Goal: Information Seeking & Learning: Learn about a topic

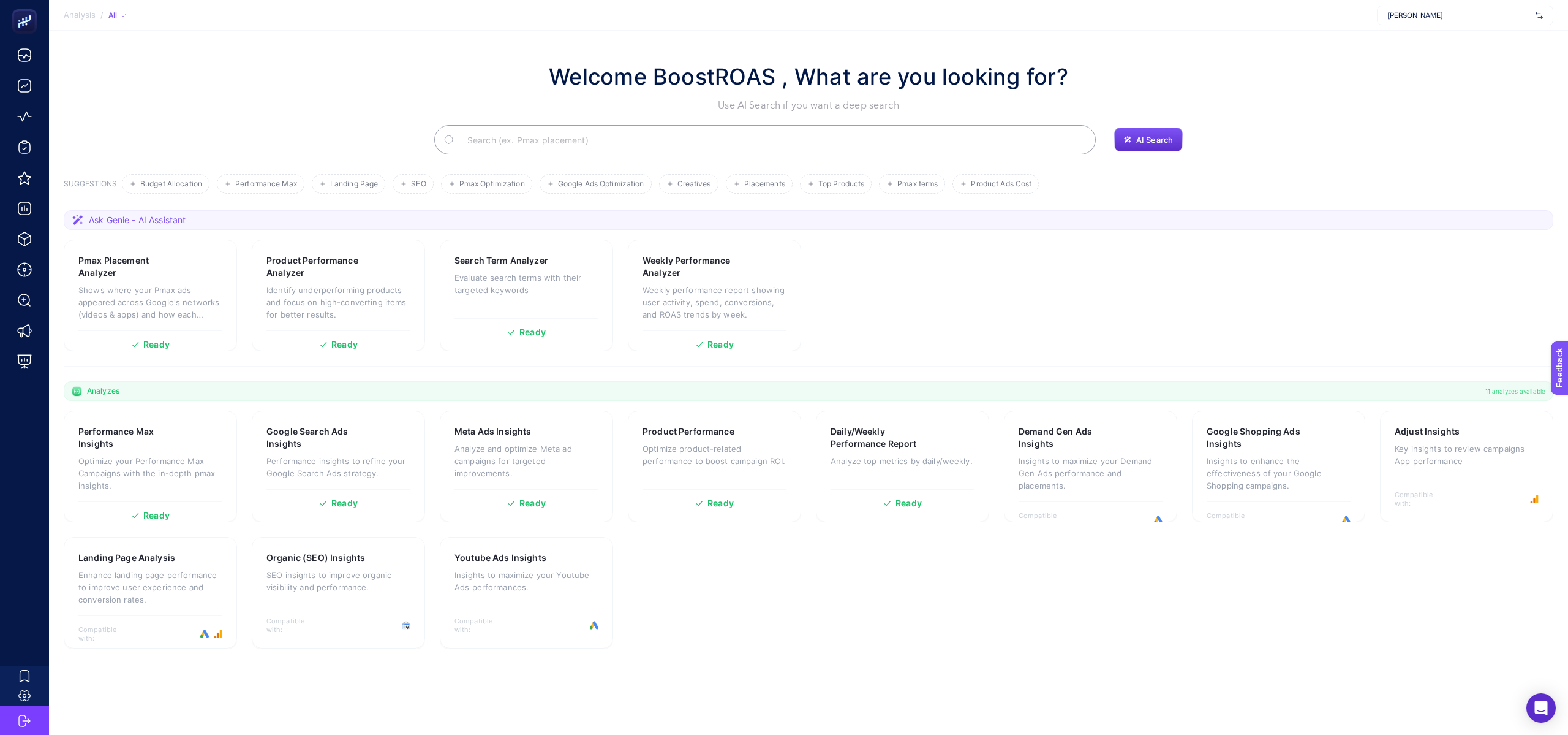
click at [1502, 10] on span "[PERSON_NAME]" at bounding box center [1459, 15] width 143 height 10
type input "wejaa"
click at [1440, 55] on div "Wejaar" at bounding box center [1465, 60] width 176 height 20
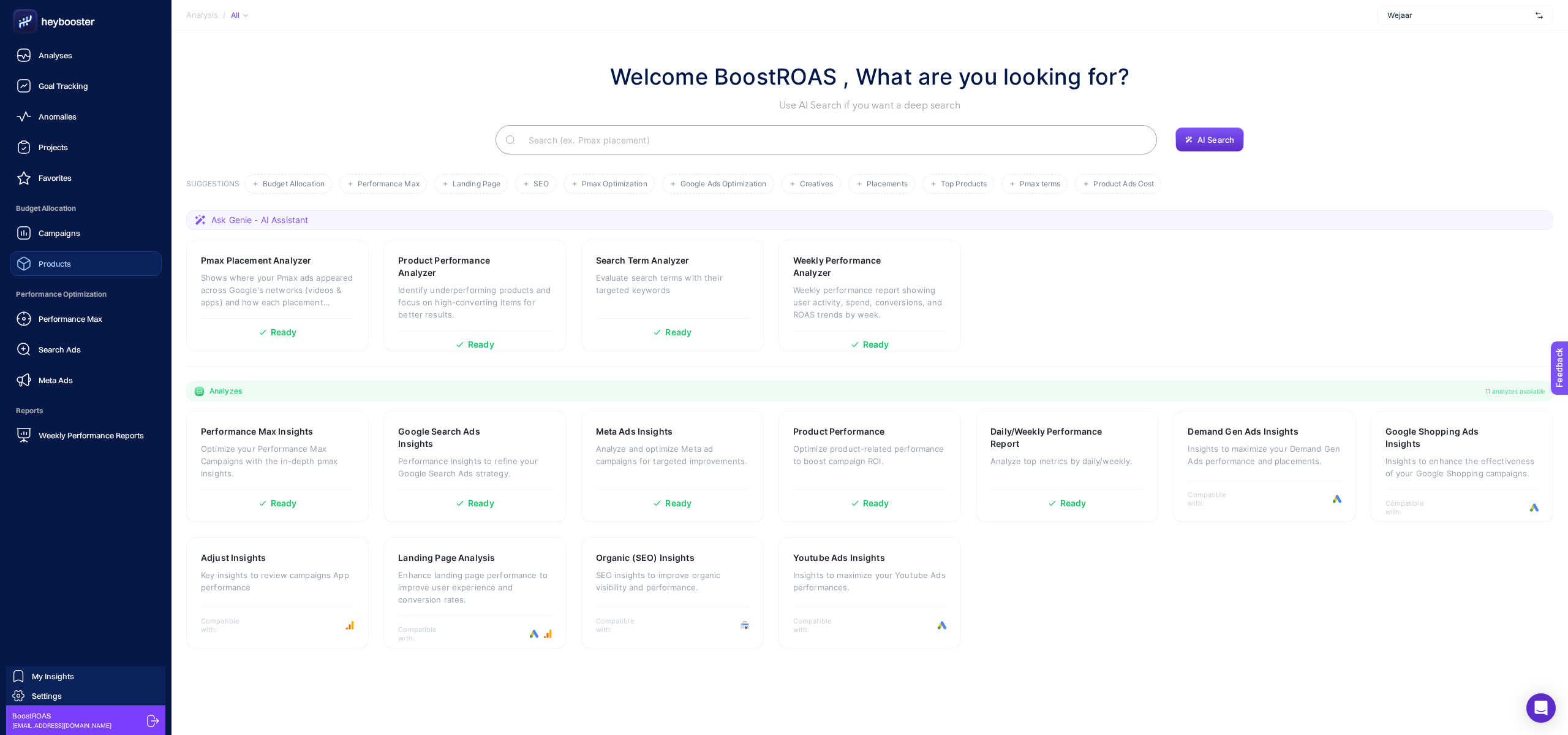
click at [83, 263] on link "Products" at bounding box center [86, 263] width 152 height 24
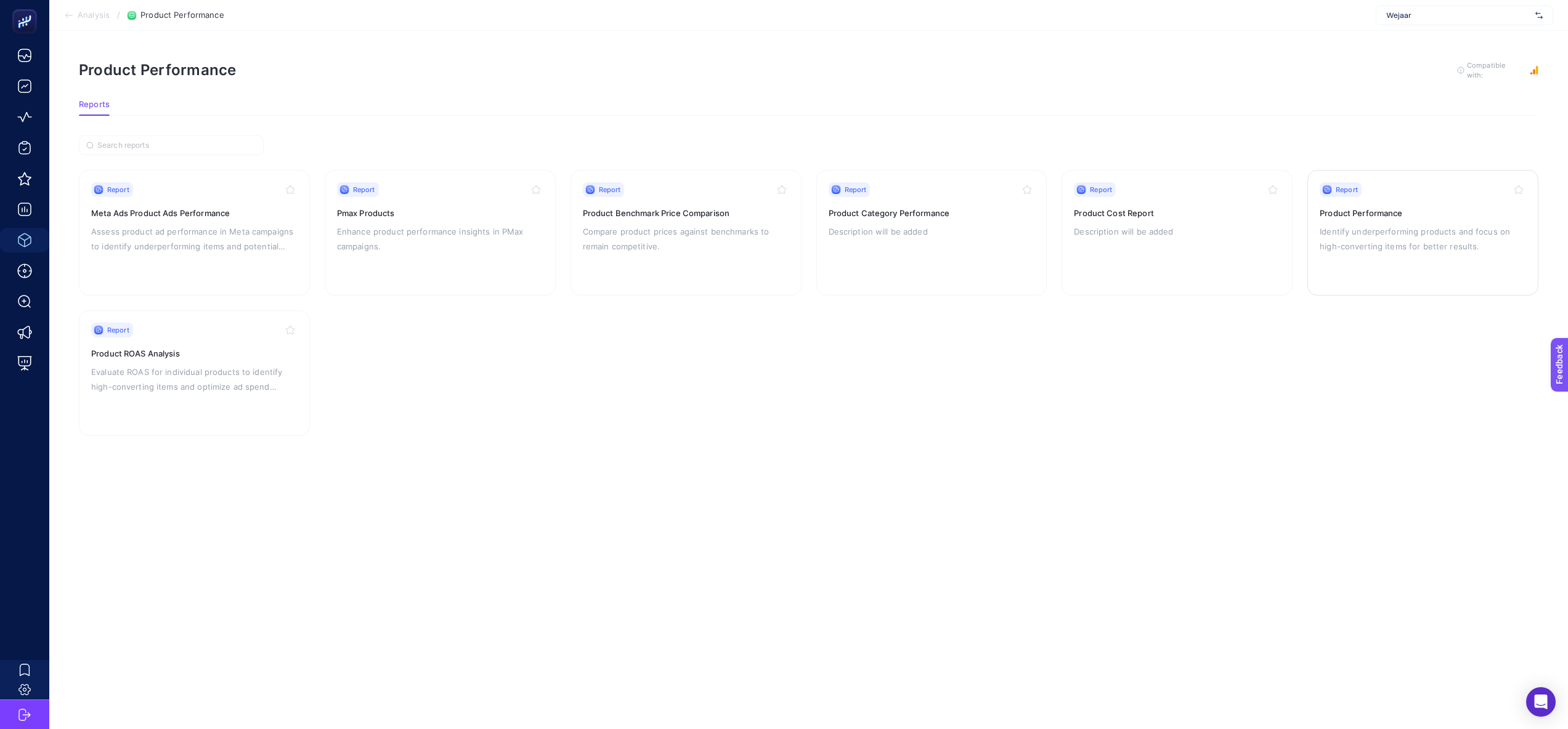
click at [1329, 207] on h3 "Product Performance" at bounding box center [1423, 213] width 206 height 13
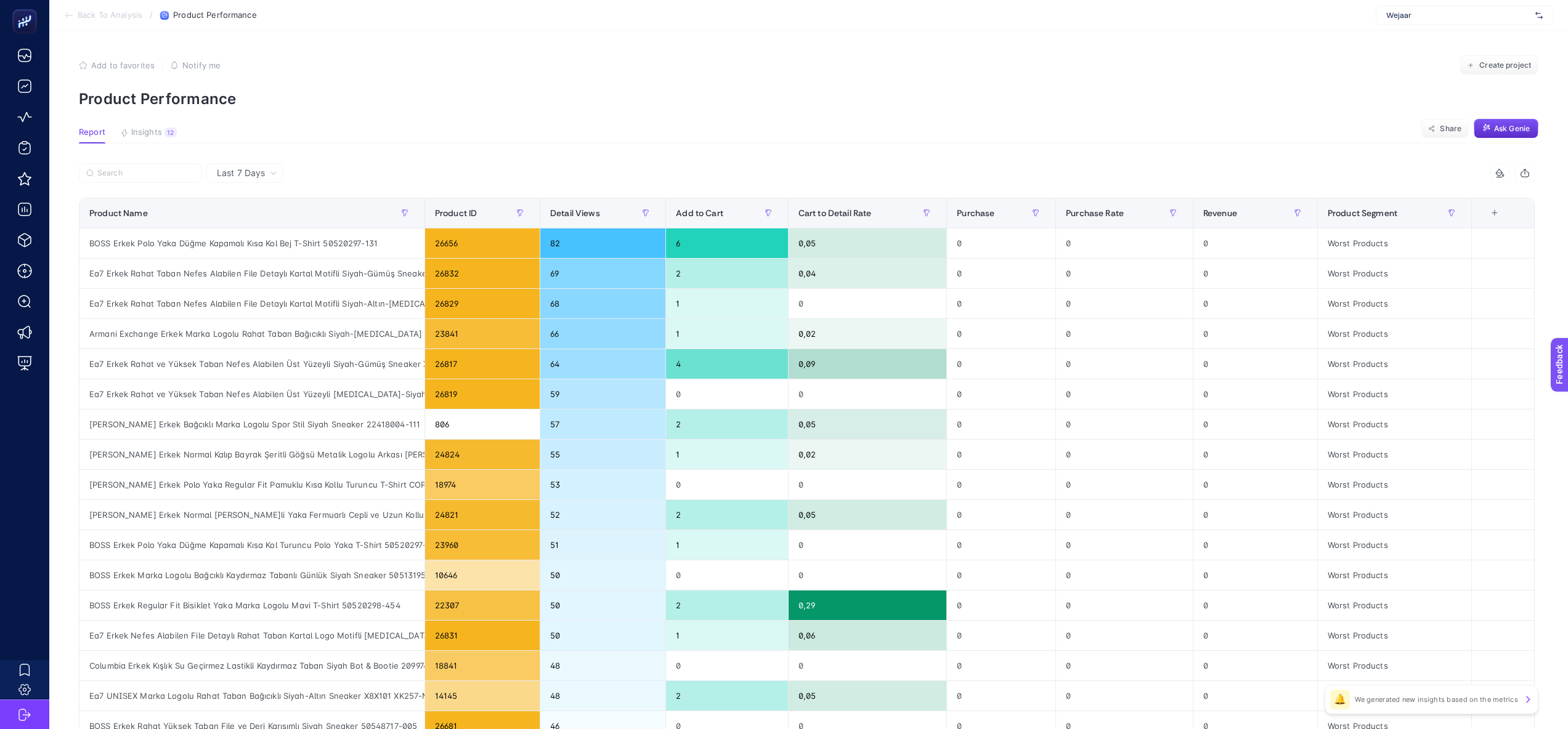
click at [246, 167] on span "Last 7 Days" at bounding box center [240, 173] width 48 height 13
click at [255, 213] on li "Last 30 Days" at bounding box center [245, 221] width 70 height 22
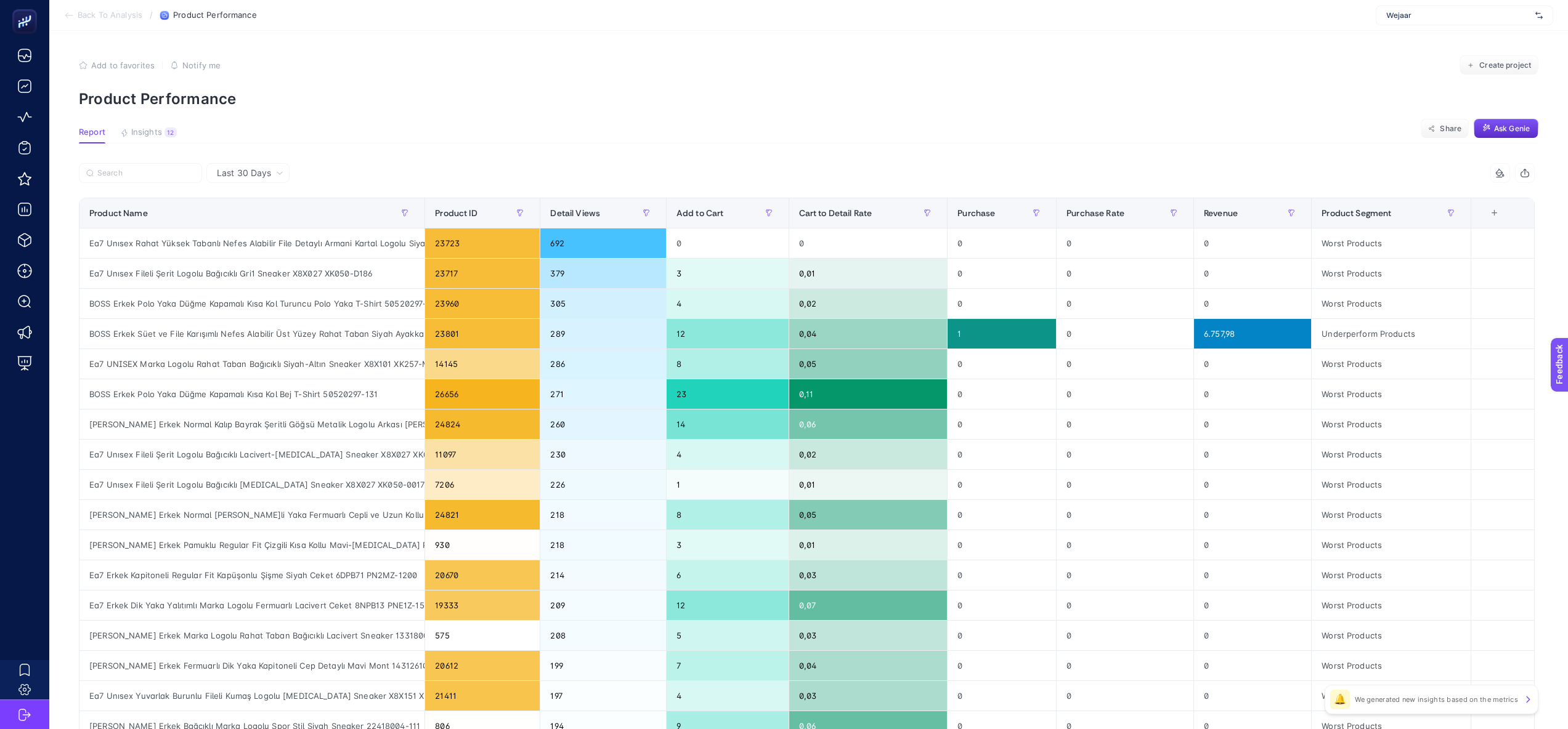
click at [496, 173] on div at bounding box center [443, 177] width 728 height 27
click at [1012, 217] on div "Purchase" at bounding box center [1002, 213] width 89 height 20
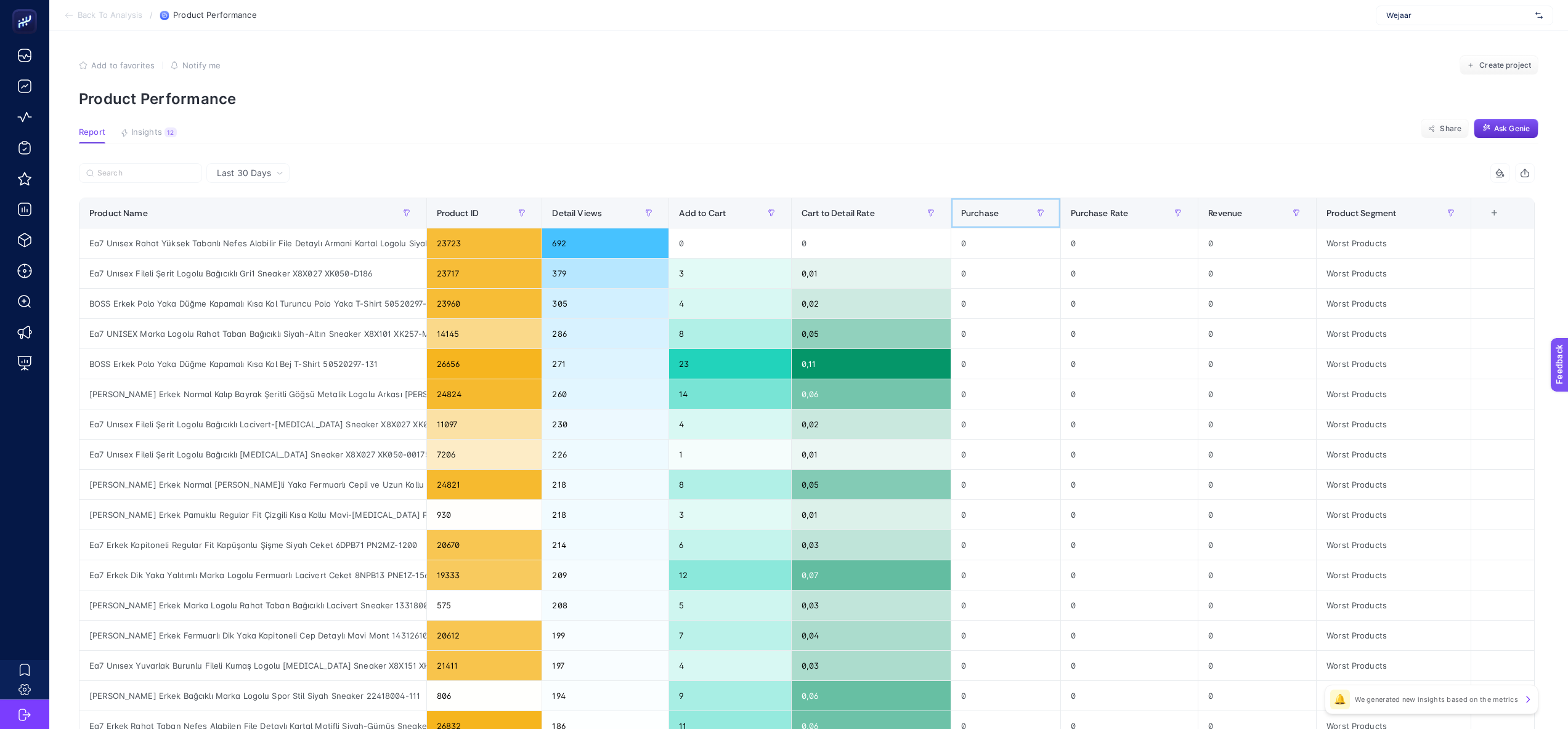
click at [1012, 217] on div "Purchase" at bounding box center [1006, 213] width 89 height 20
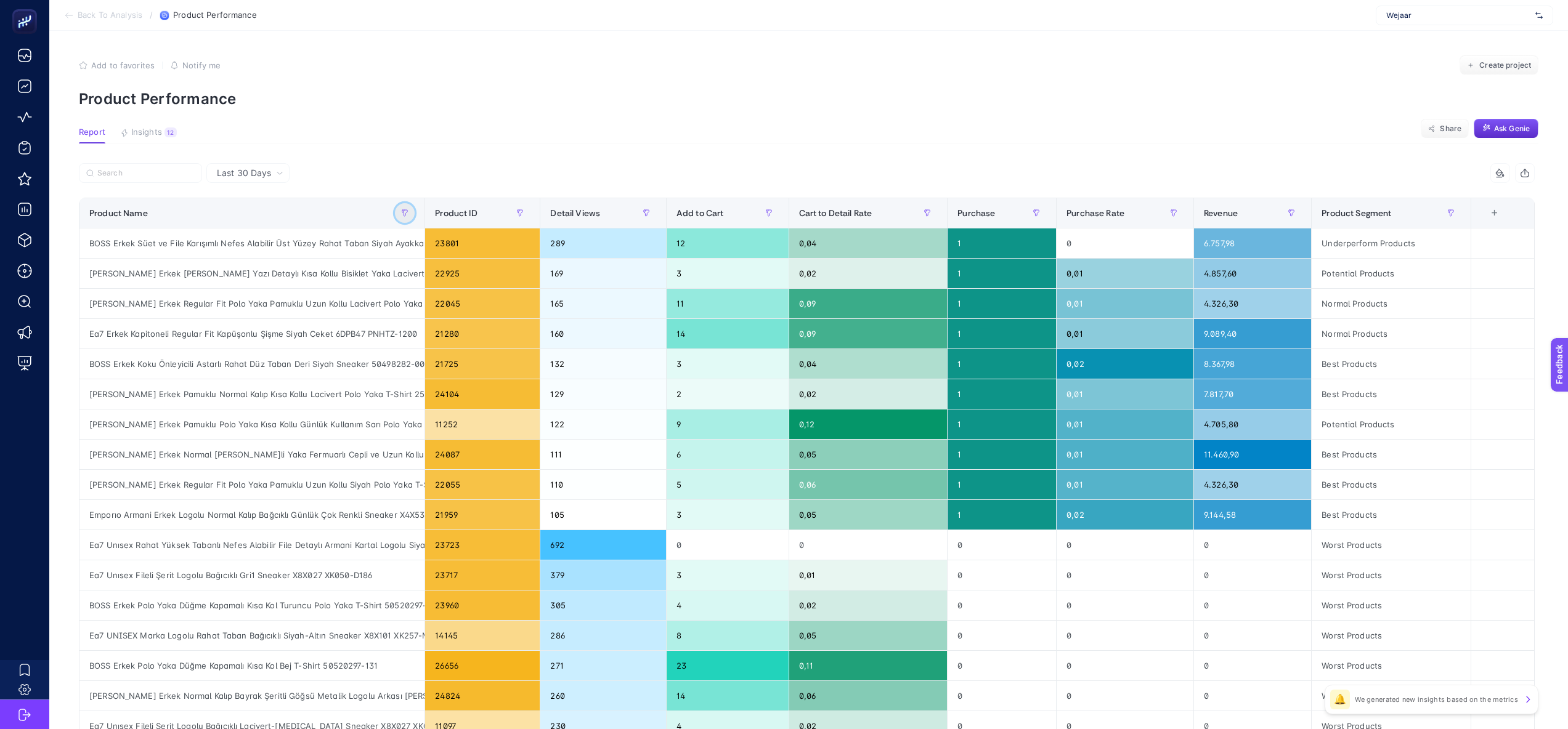
click at [398, 211] on button "button" at bounding box center [404, 213] width 20 height 20
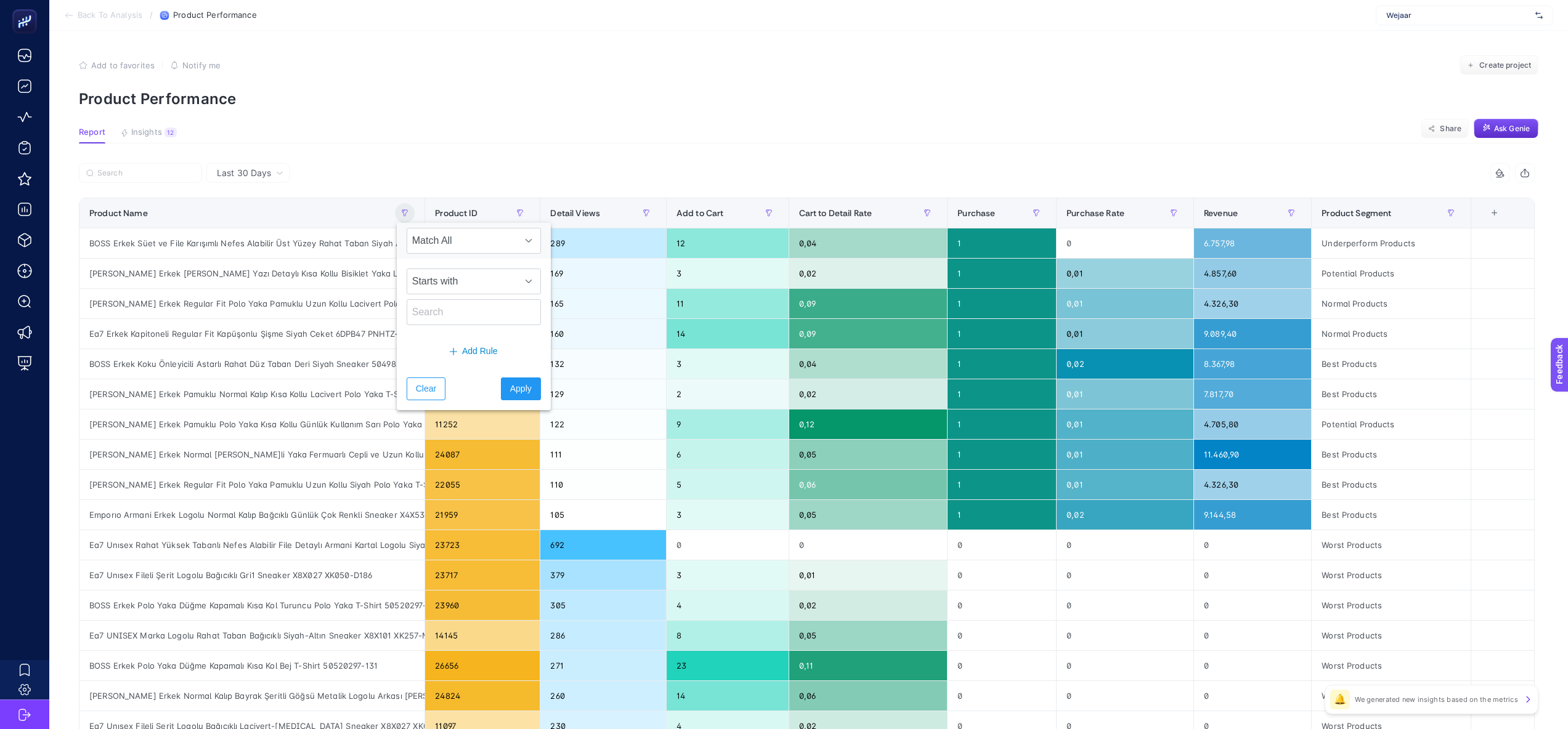
click at [435, 183] on div at bounding box center [443, 177] width 728 height 27
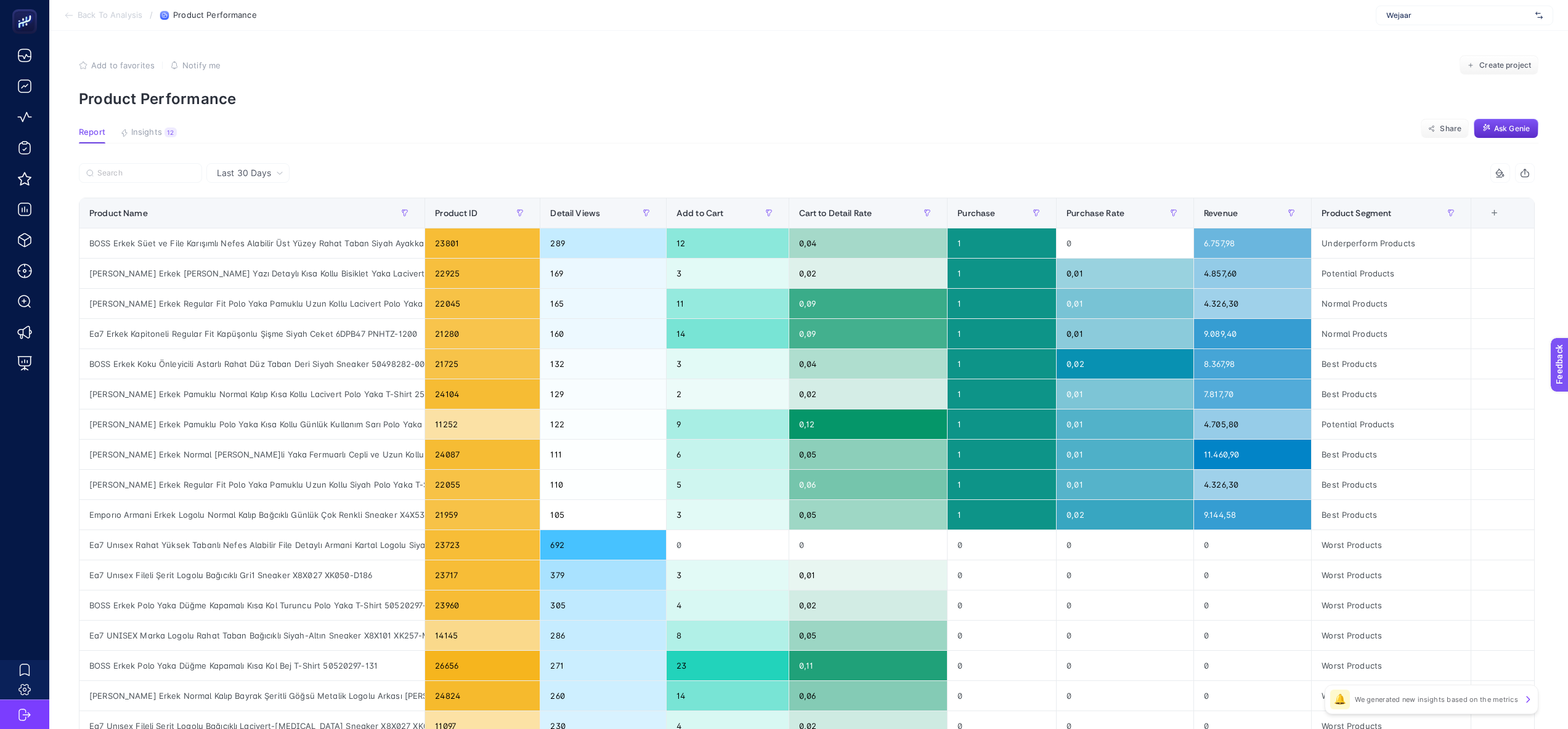
click at [237, 169] on span "Last 30 Days" at bounding box center [243, 173] width 54 height 13
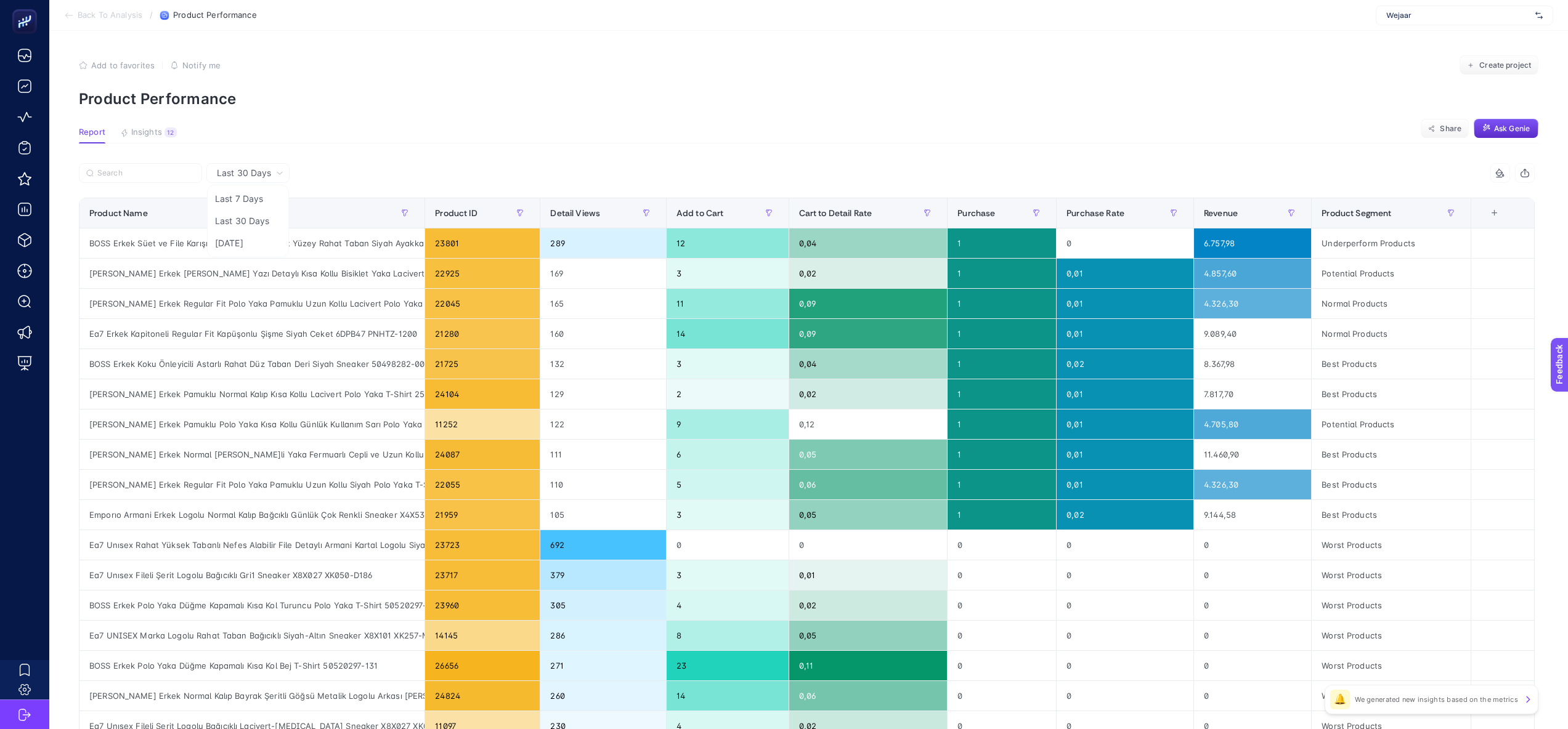
click at [343, 160] on article "Add to favorites false Notify me Create project Product Performance Report Insi…" at bounding box center [808, 512] width 1518 height 963
click at [1503, 208] on div "+" at bounding box center [1495, 213] width 24 height 10
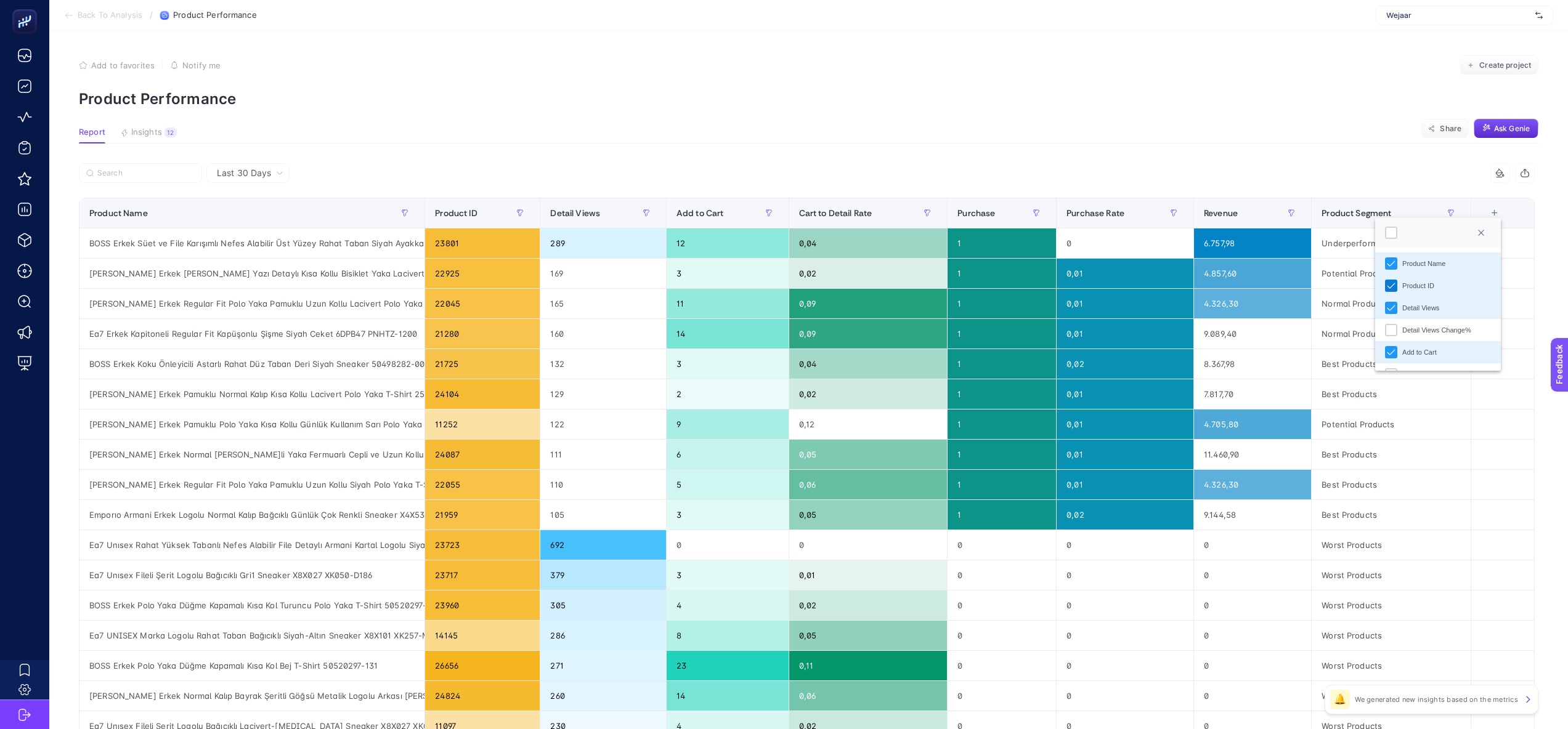
click at [1385, 284] on div "Product ID" at bounding box center [1391, 286] width 13 height 13
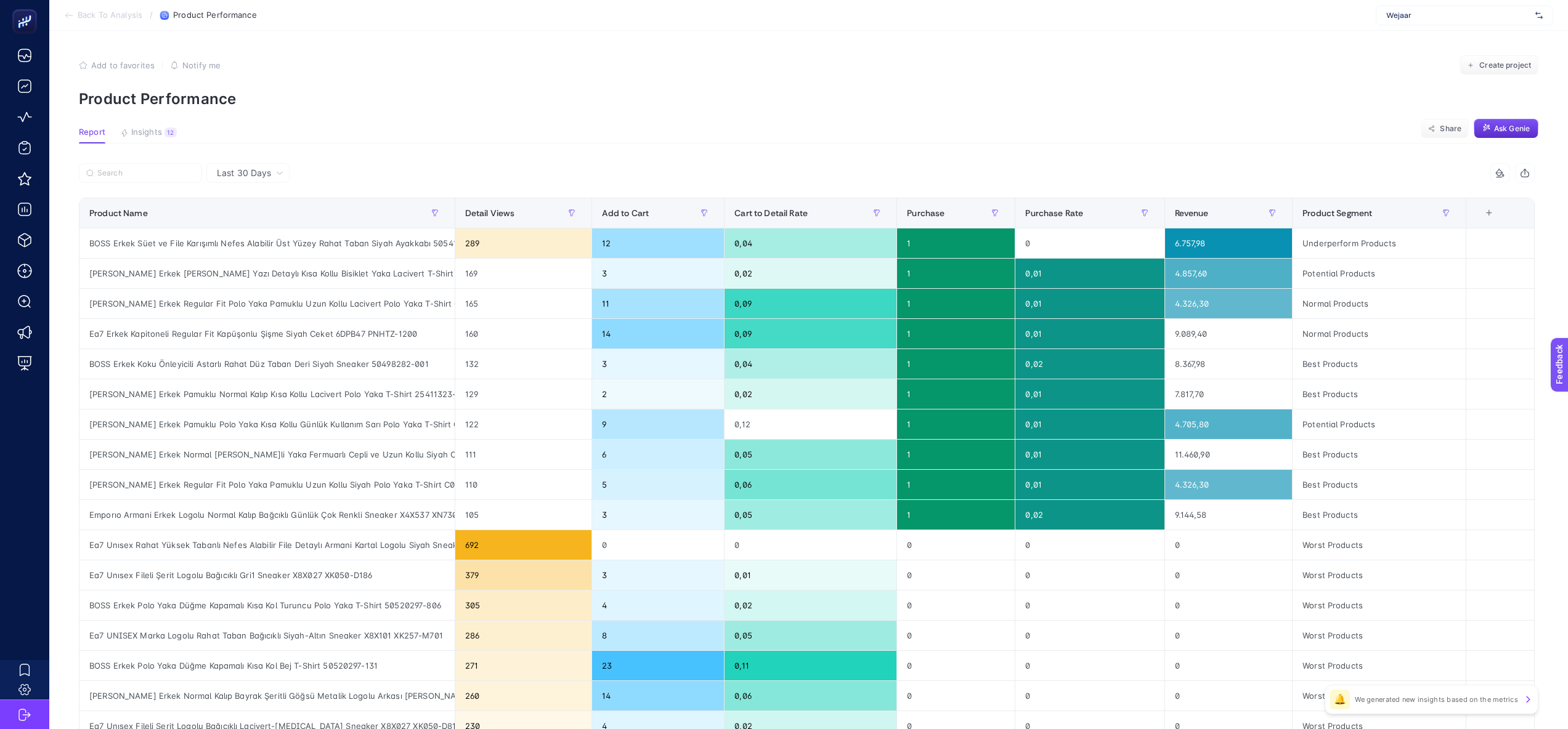
click at [1039, 156] on article "Add to favorites false Notify me Create project Product Performance Report Insi…" at bounding box center [808, 512] width 1518 height 963
click at [987, 95] on p "Product Performance" at bounding box center [808, 99] width 1460 height 18
drag, startPoint x: 453, startPoint y: 211, endPoint x: 518, endPoint y: 214, distance: 65.1
click at [518, 214] on div "7 items selected Product Name Detail Views Add to Cart Cart to Detail Rate Purc…" at bounding box center [806, 529] width 1456 height 732
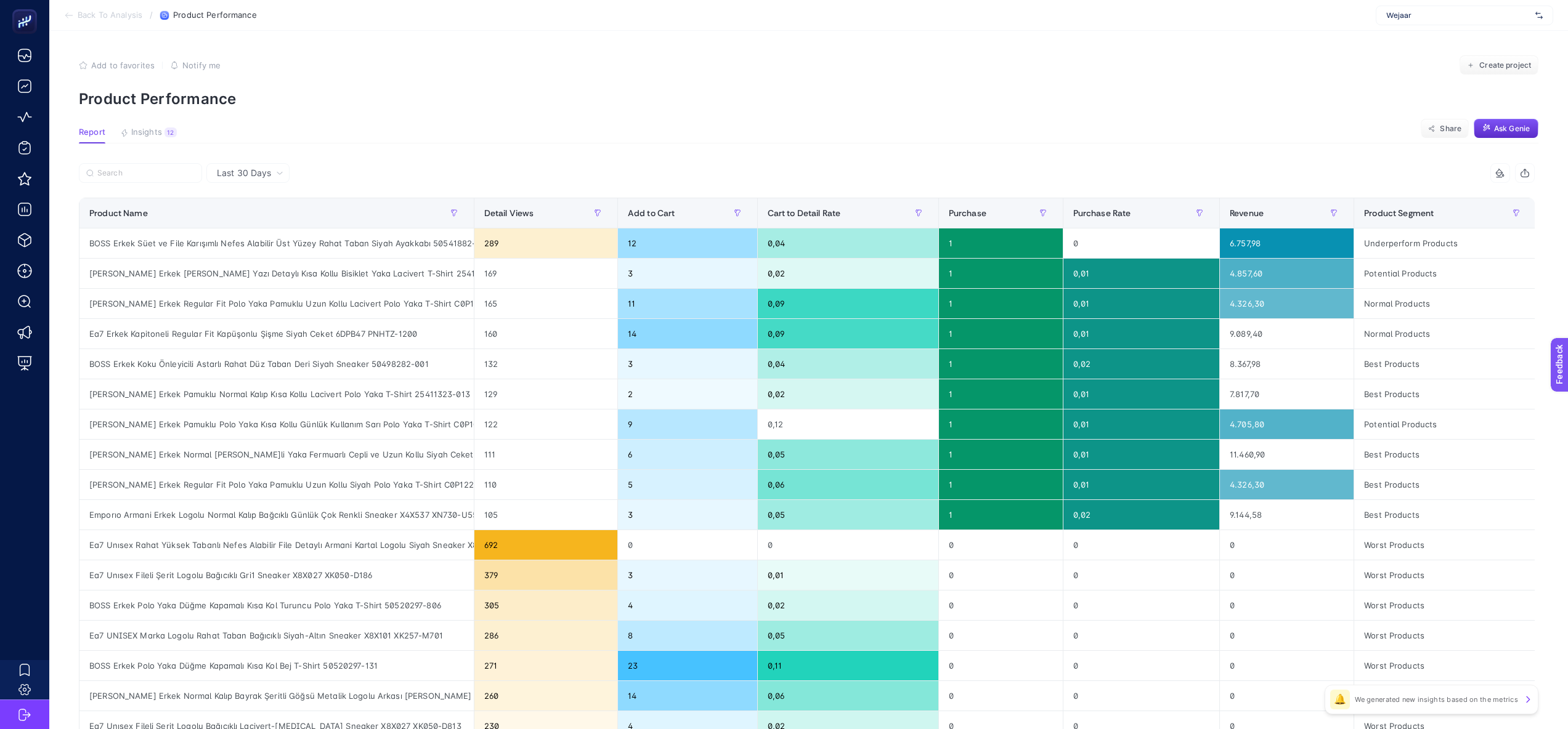
click at [114, 20] on section "Back To Analysis / Product Performance Wejaar" at bounding box center [808, 16] width 1518 height 31
click at [114, 16] on span "Back To Analysis" at bounding box center [110, 15] width 65 height 10
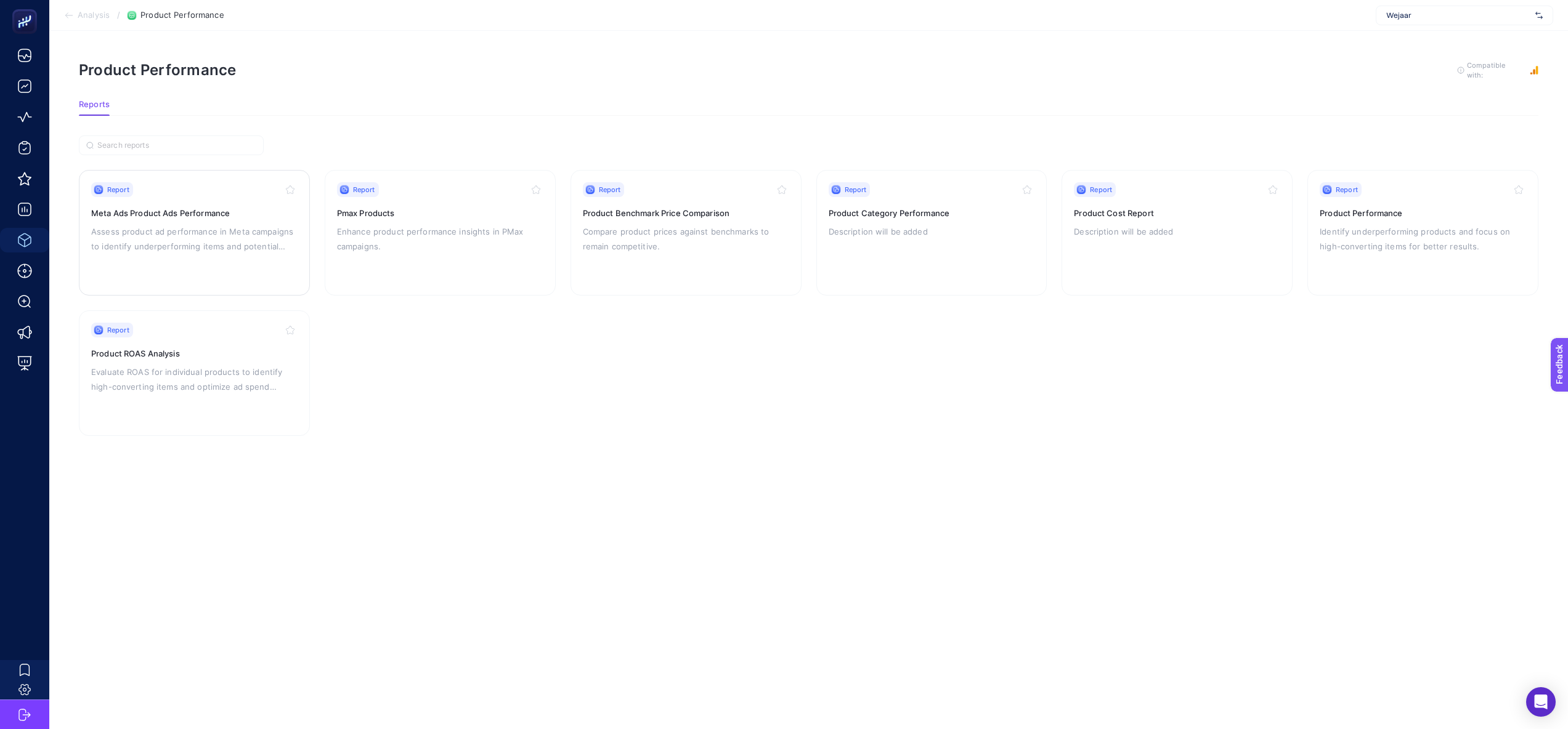
click at [253, 228] on p "Assess product ad performance in Meta campaigns to identify underperforming ite…" at bounding box center [194, 239] width 206 height 30
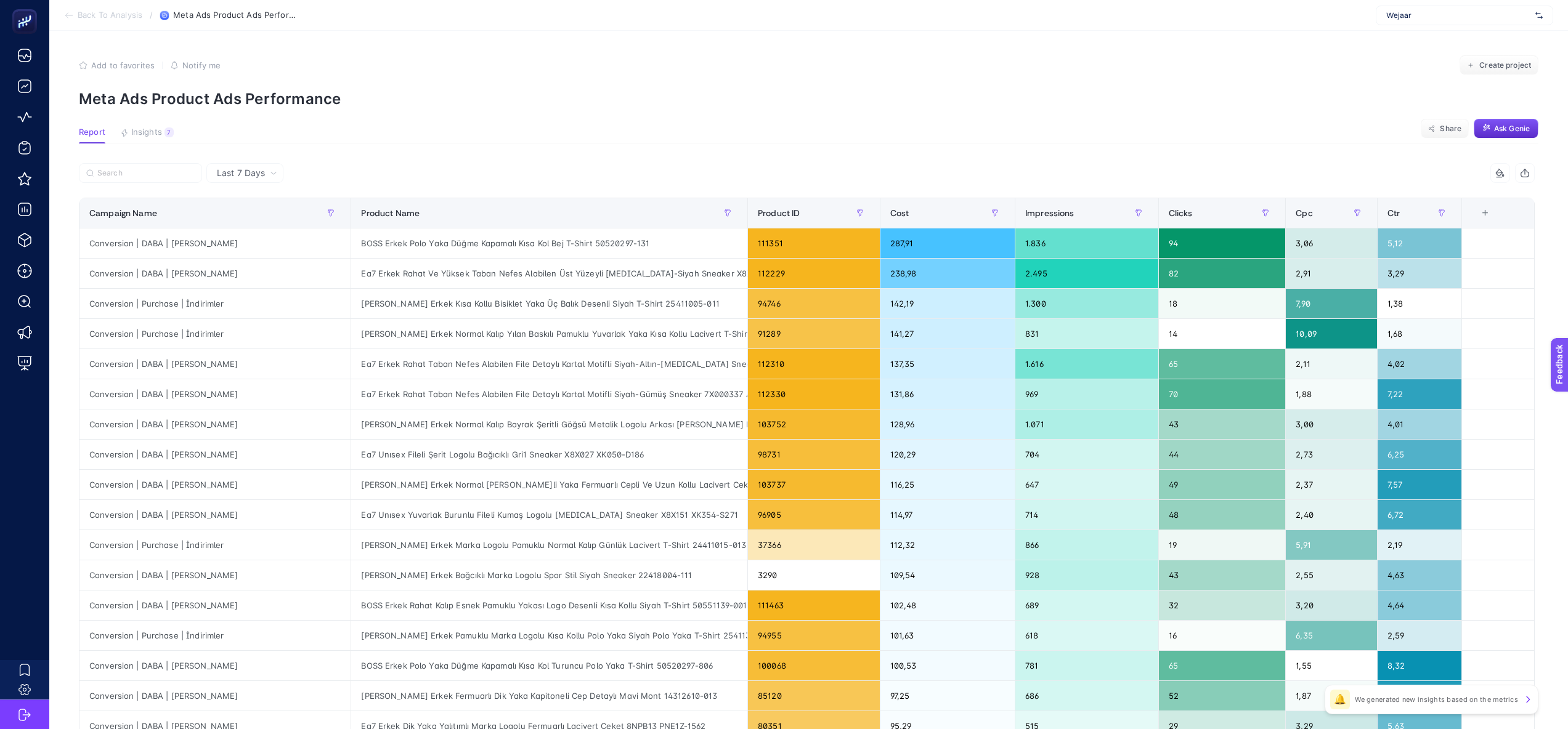
click at [104, 22] on section "Back To Analysis / Meta Ads Product Ads Performance Wejaar" at bounding box center [808, 16] width 1518 height 31
click at [117, 10] on span "Back To Analysis" at bounding box center [110, 15] width 65 height 10
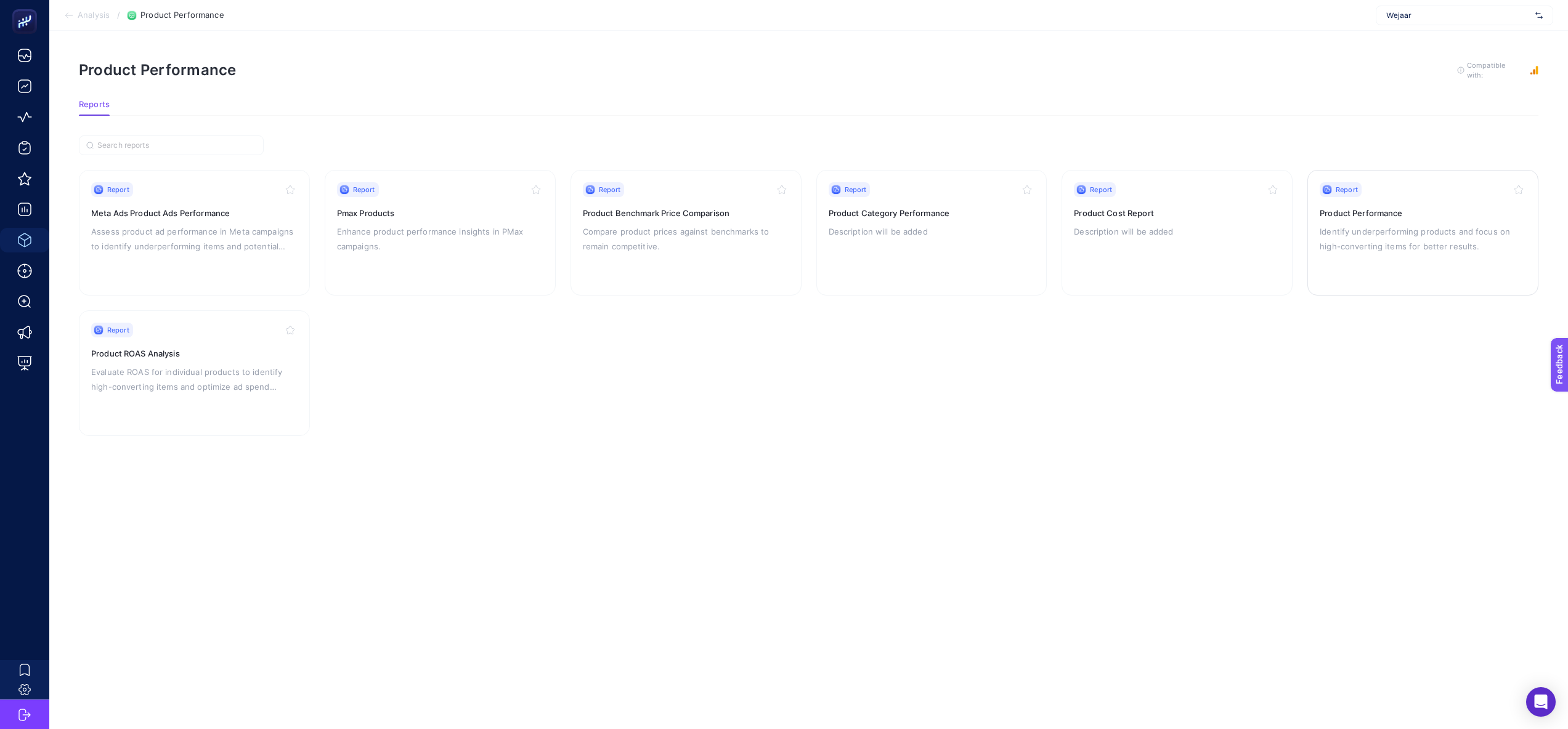
click at [1389, 267] on div "Report Product Performance Identify underperforming products and focus on high-…" at bounding box center [1423, 233] width 206 height 101
click at [182, 347] on h3 "Product ROAS Analysis" at bounding box center [194, 353] width 206 height 13
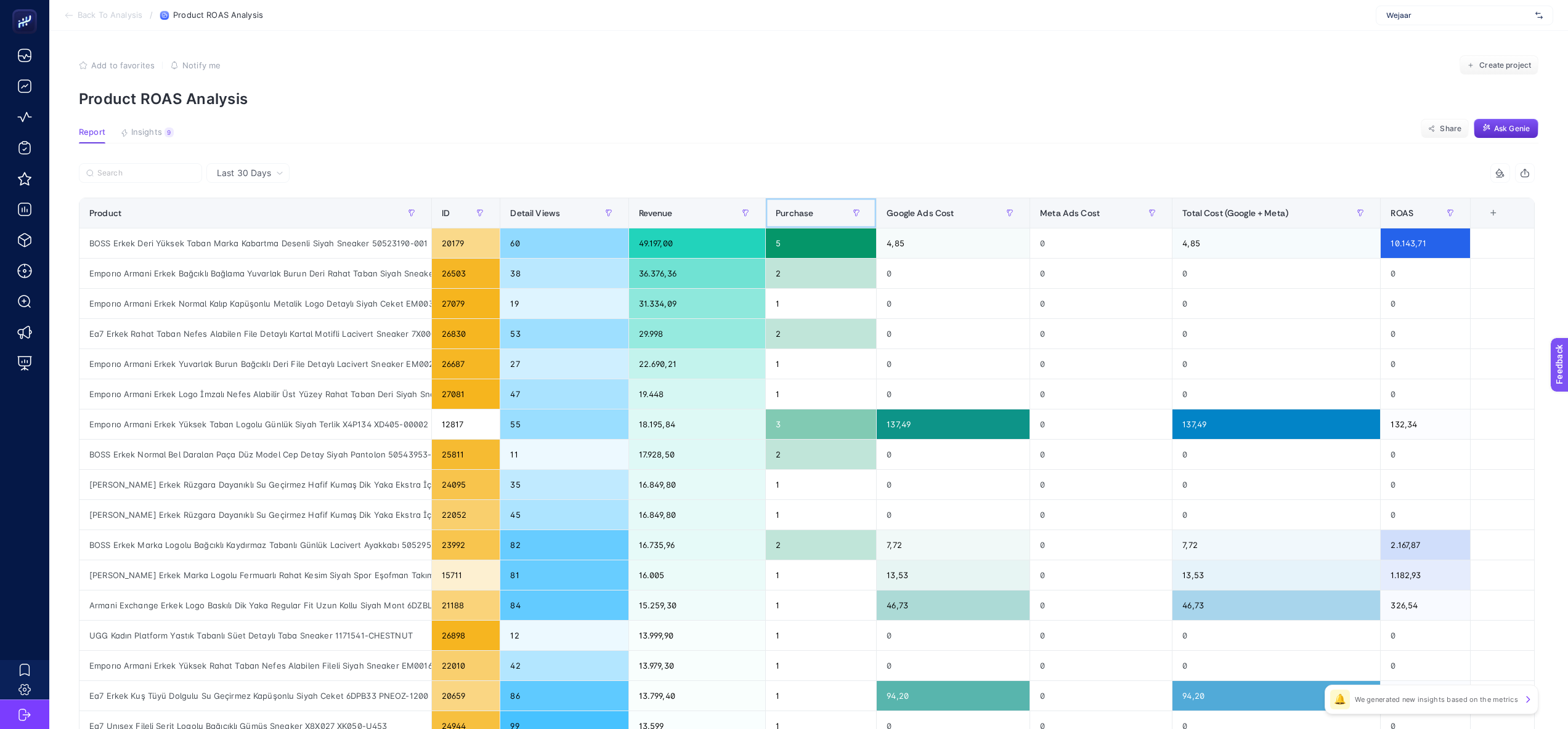
click at [830, 220] on div "Purchase" at bounding box center [821, 213] width 90 height 20
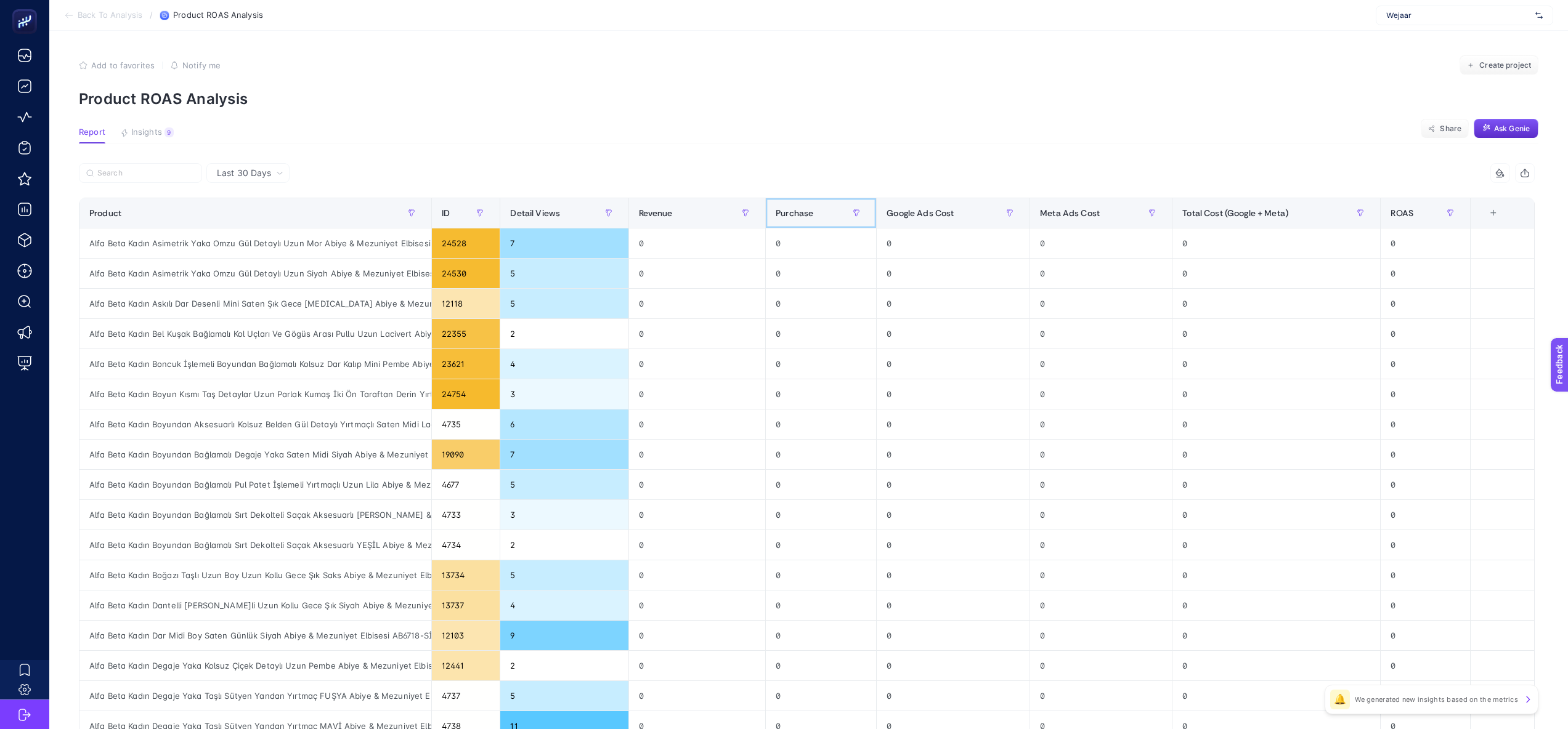
click at [830, 220] on div "Purchase" at bounding box center [821, 213] width 90 height 20
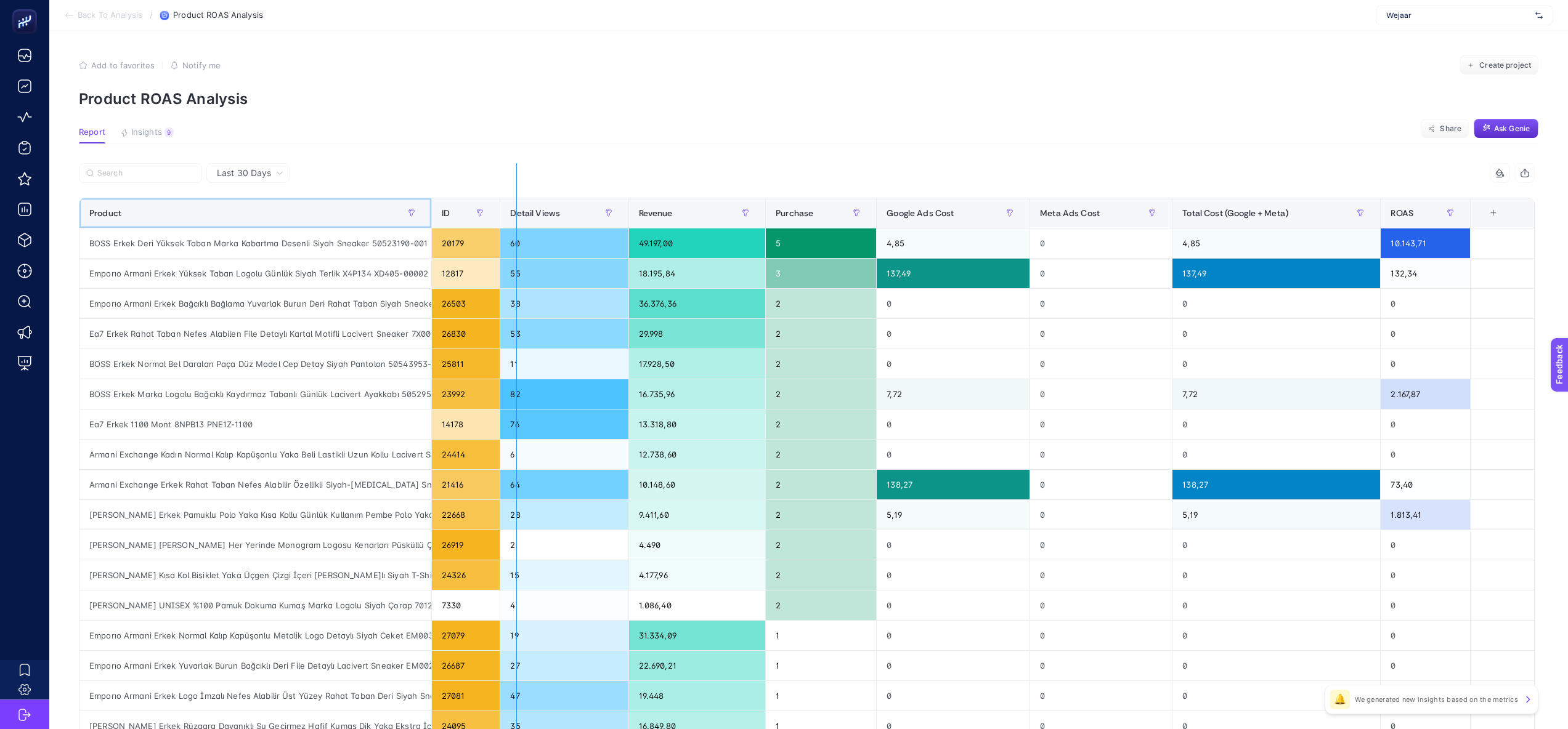
drag, startPoint x: 430, startPoint y: 213, endPoint x: 516, endPoint y: 213, distance: 86.0
click at [516, 213] on div "8 items selected Product ID Detail Views Revenue Purchase Google Ads Cost Meta …" at bounding box center [806, 529] width 1456 height 732
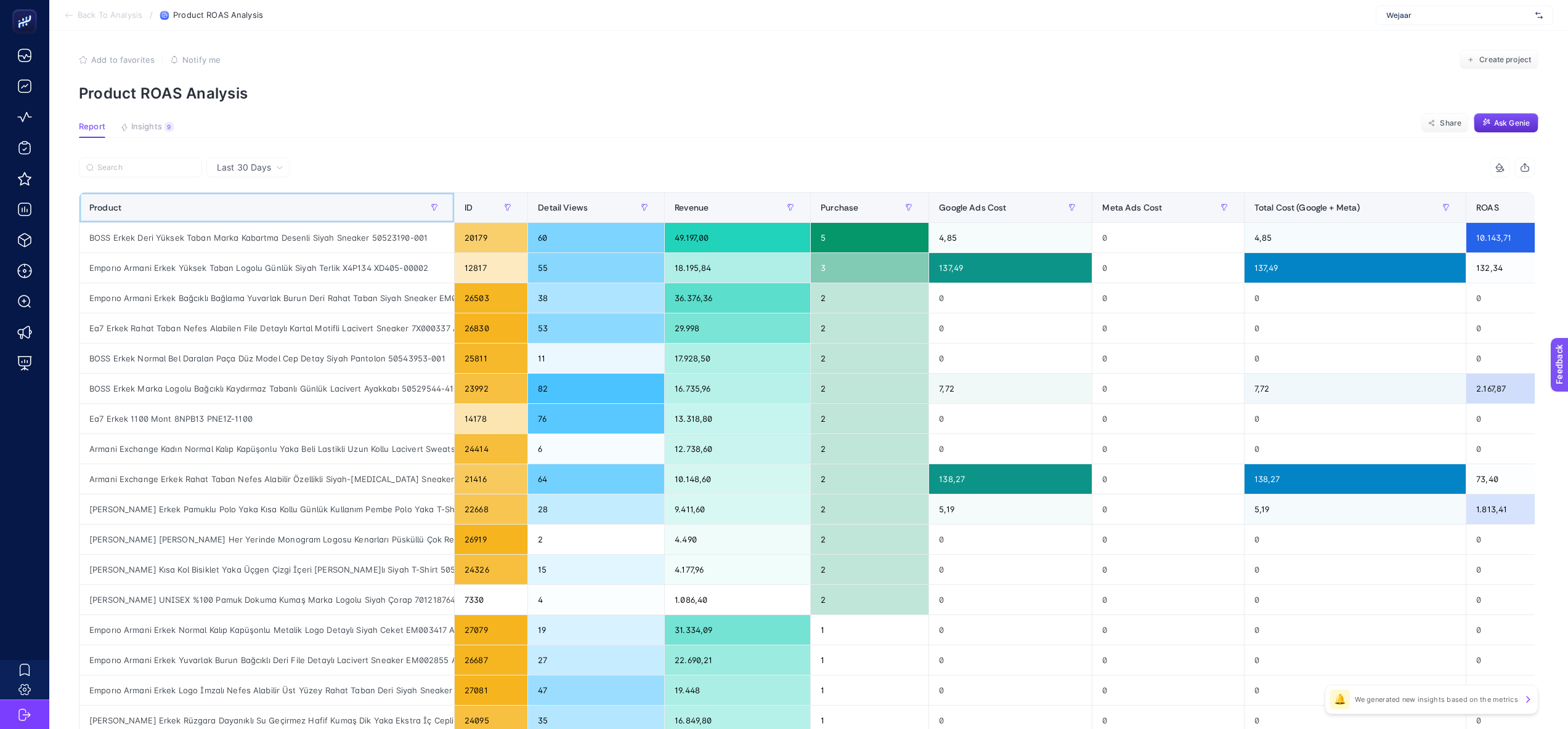
scroll to position [1, 0]
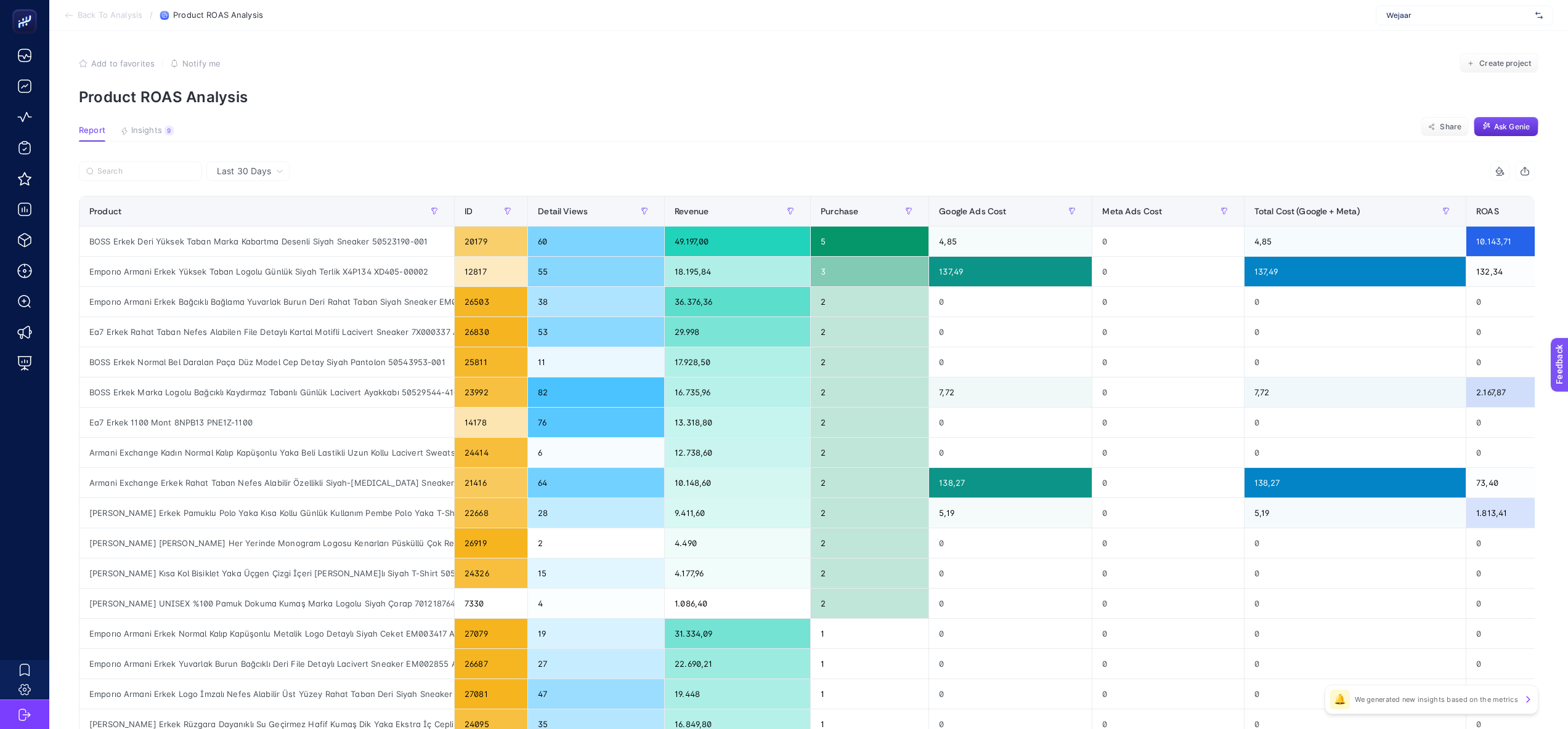
click at [563, 146] on article "Add to favorites false Notify me Create project Product ROAS Analysis Report In…" at bounding box center [808, 510] width 1518 height 963
click at [1538, 211] on icon "button" at bounding box center [1541, 211] width 7 height 7
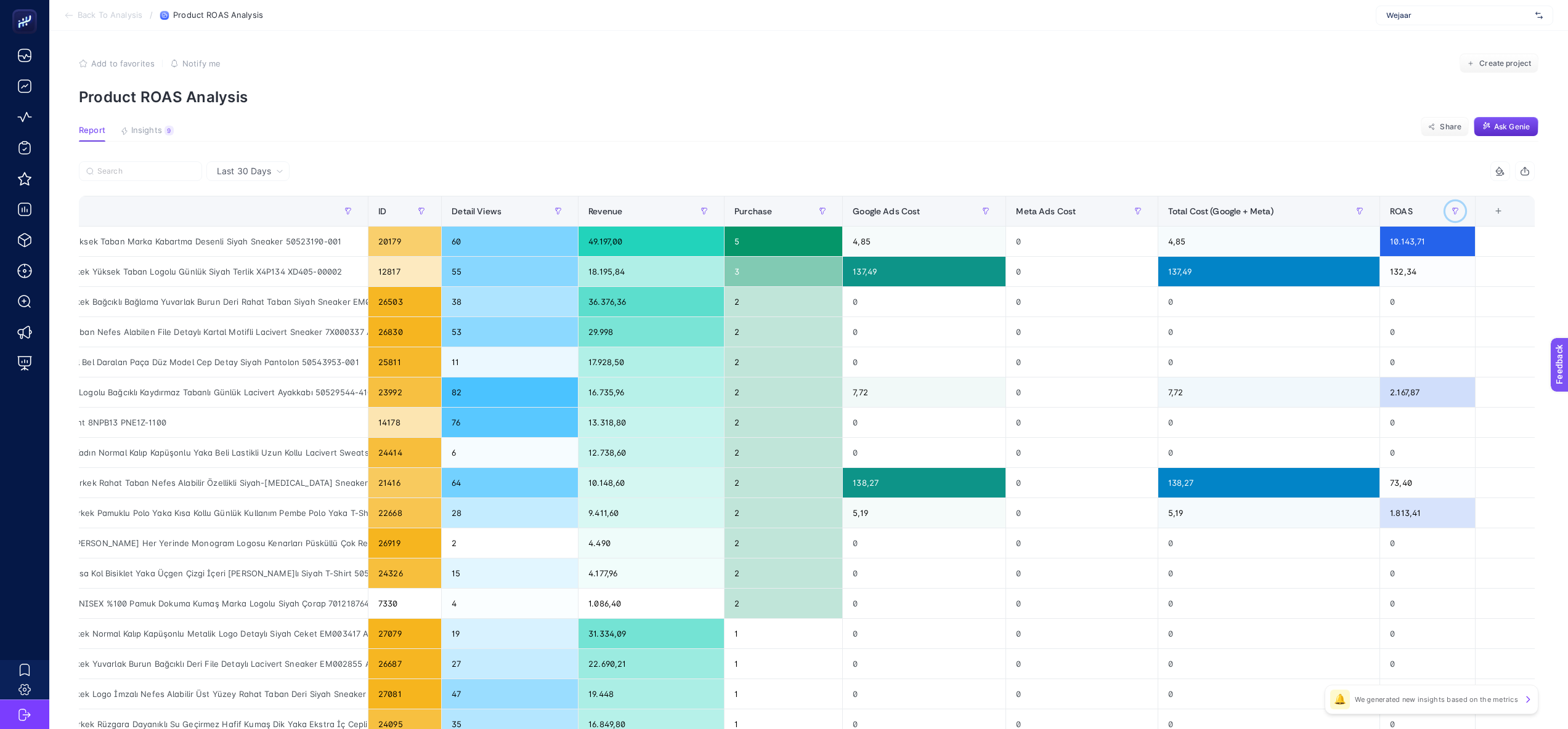
scroll to position [0, 5]
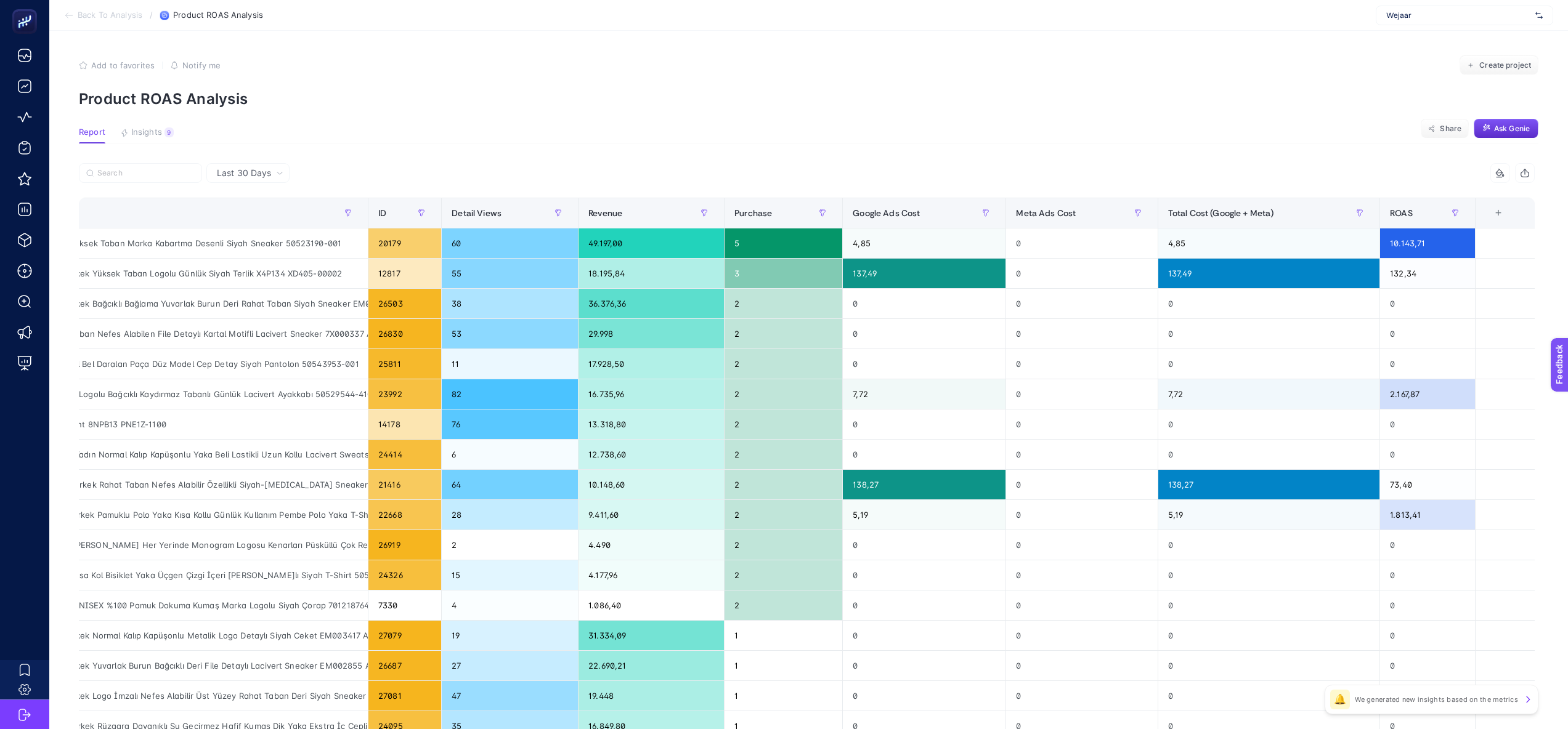
click at [1500, 213] on div "+" at bounding box center [1498, 213] width 24 height 10
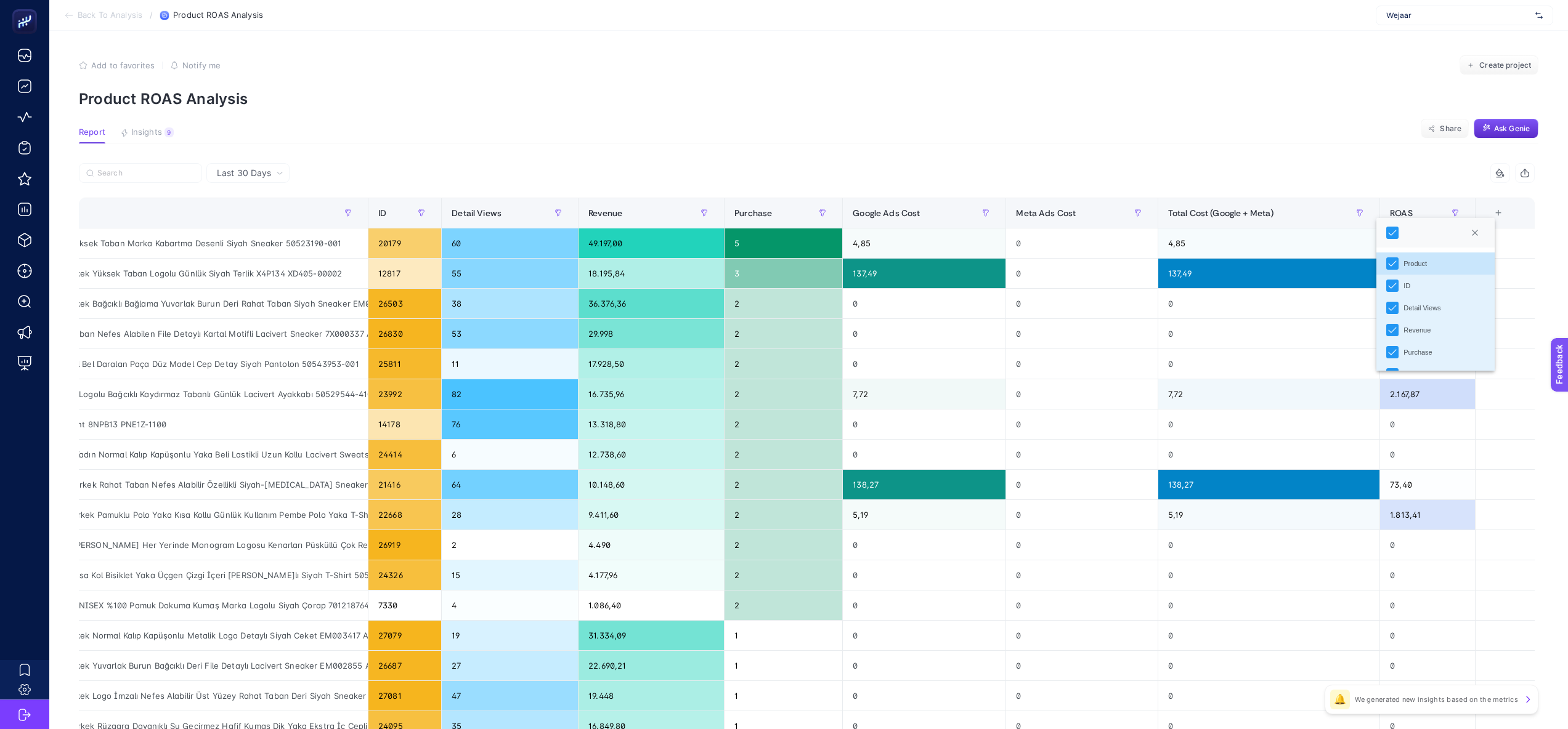
click at [1393, 283] on li "ID" at bounding box center [1435, 286] width 118 height 22
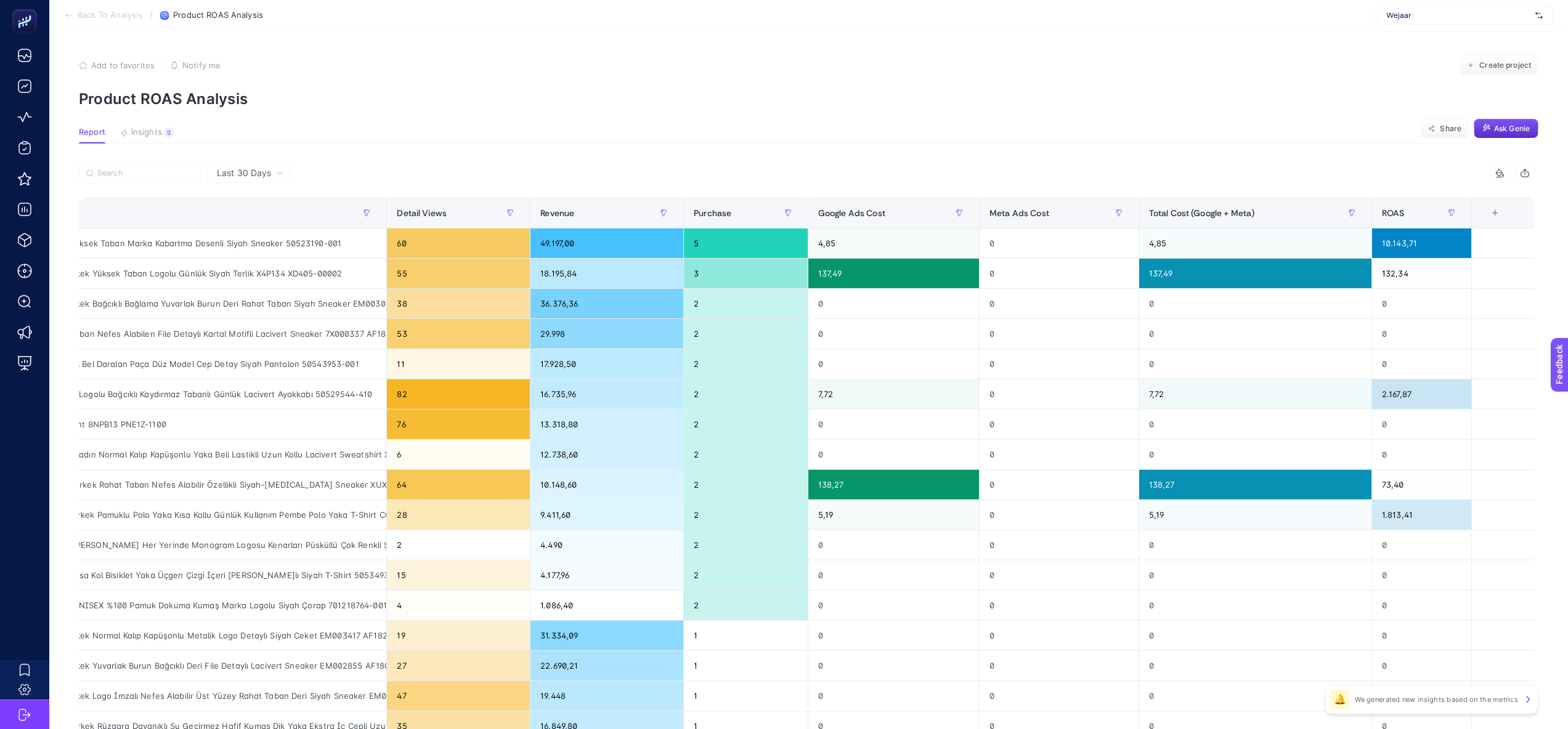
click at [1494, 208] on div "+" at bounding box center [1495, 213] width 24 height 10
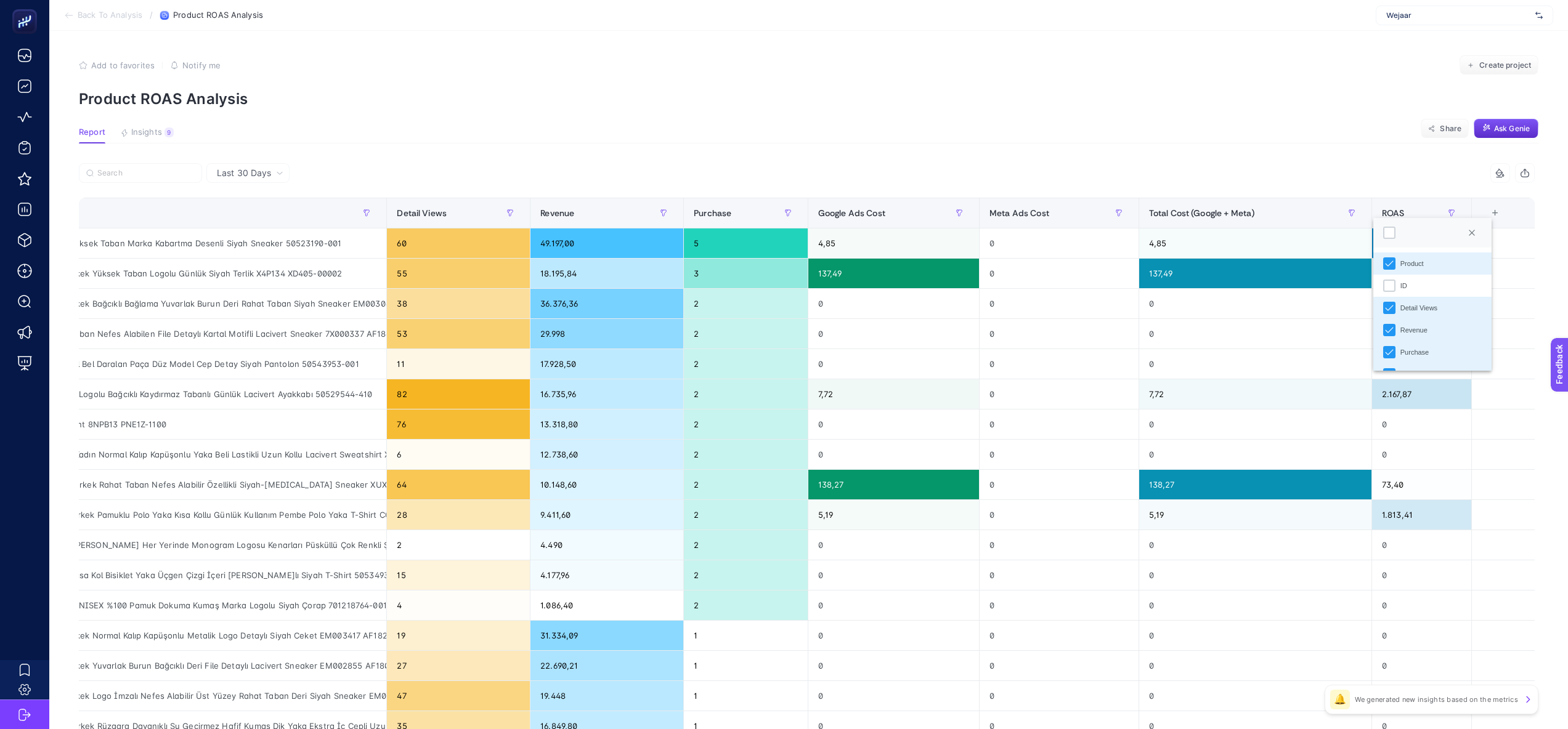
click at [1419, 307] on div "Detail Views" at bounding box center [1419, 309] width 37 height 10
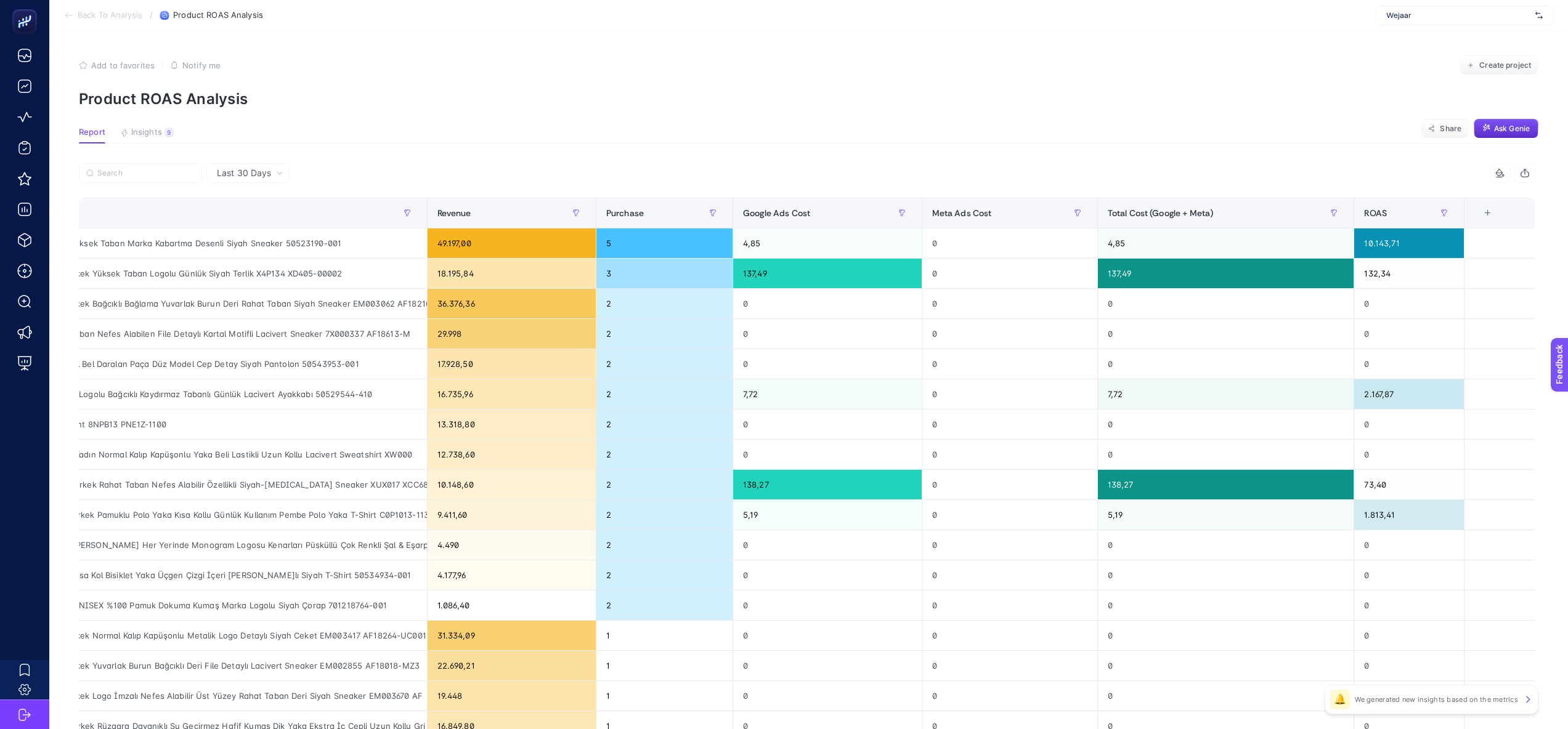
click at [1128, 165] on div "8 items selected" at bounding box center [1171, 173] width 728 height 20
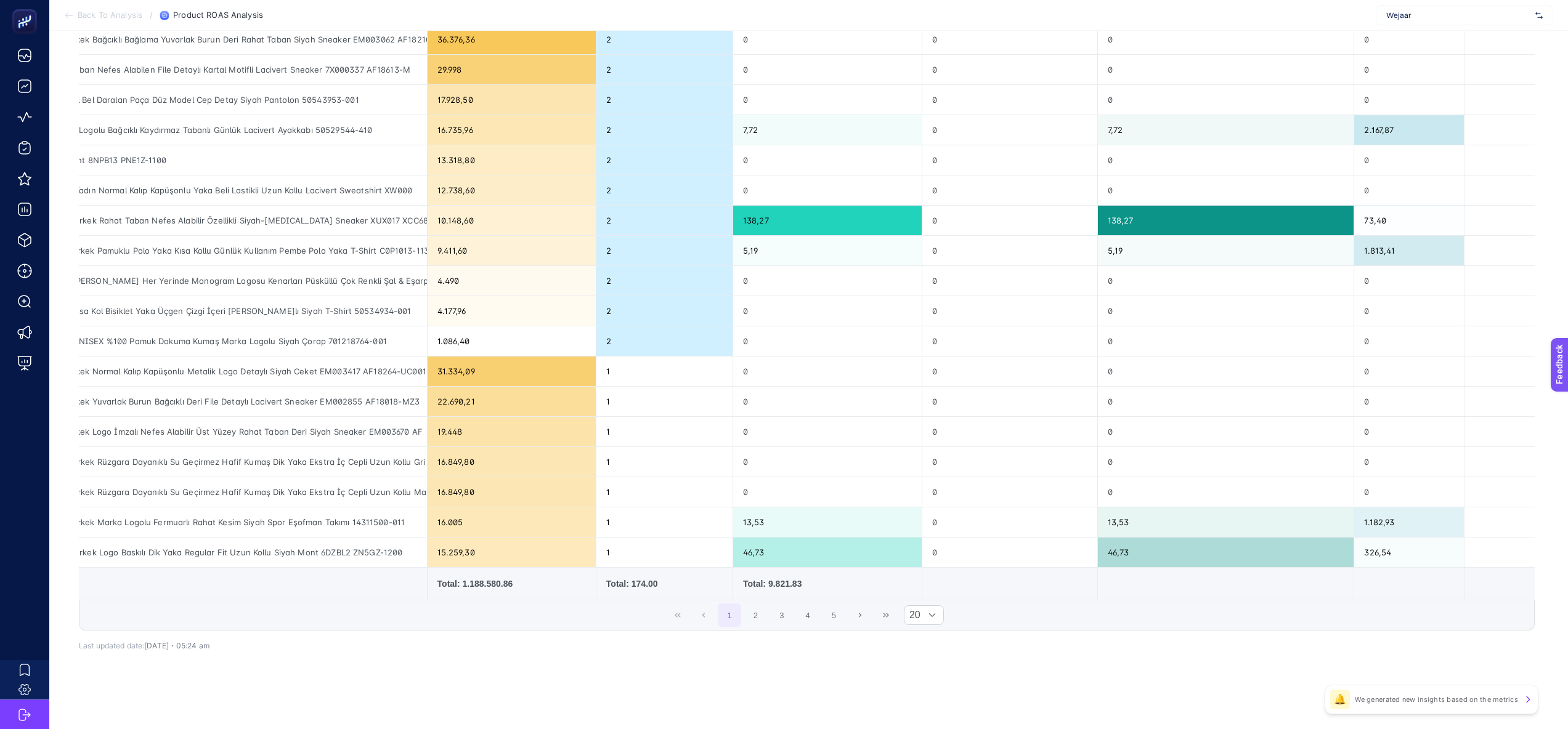
scroll to position [274, 0]
drag, startPoint x: 903, startPoint y: 602, endPoint x: 897, endPoint y: 601, distance: 6.1
click at [897, 601] on div "1 2 3 4 5 20" at bounding box center [806, 616] width 1455 height 30
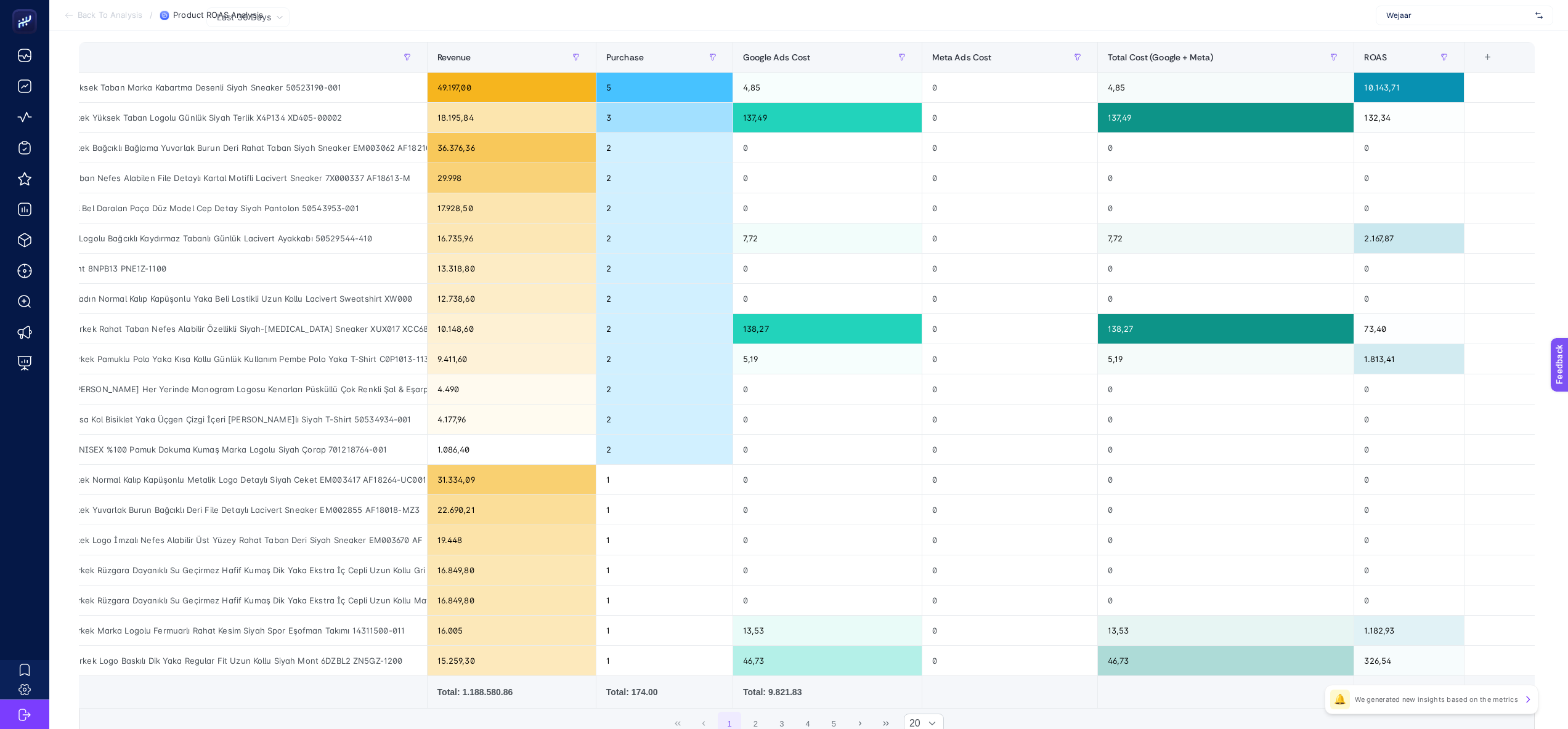
scroll to position [0, 0]
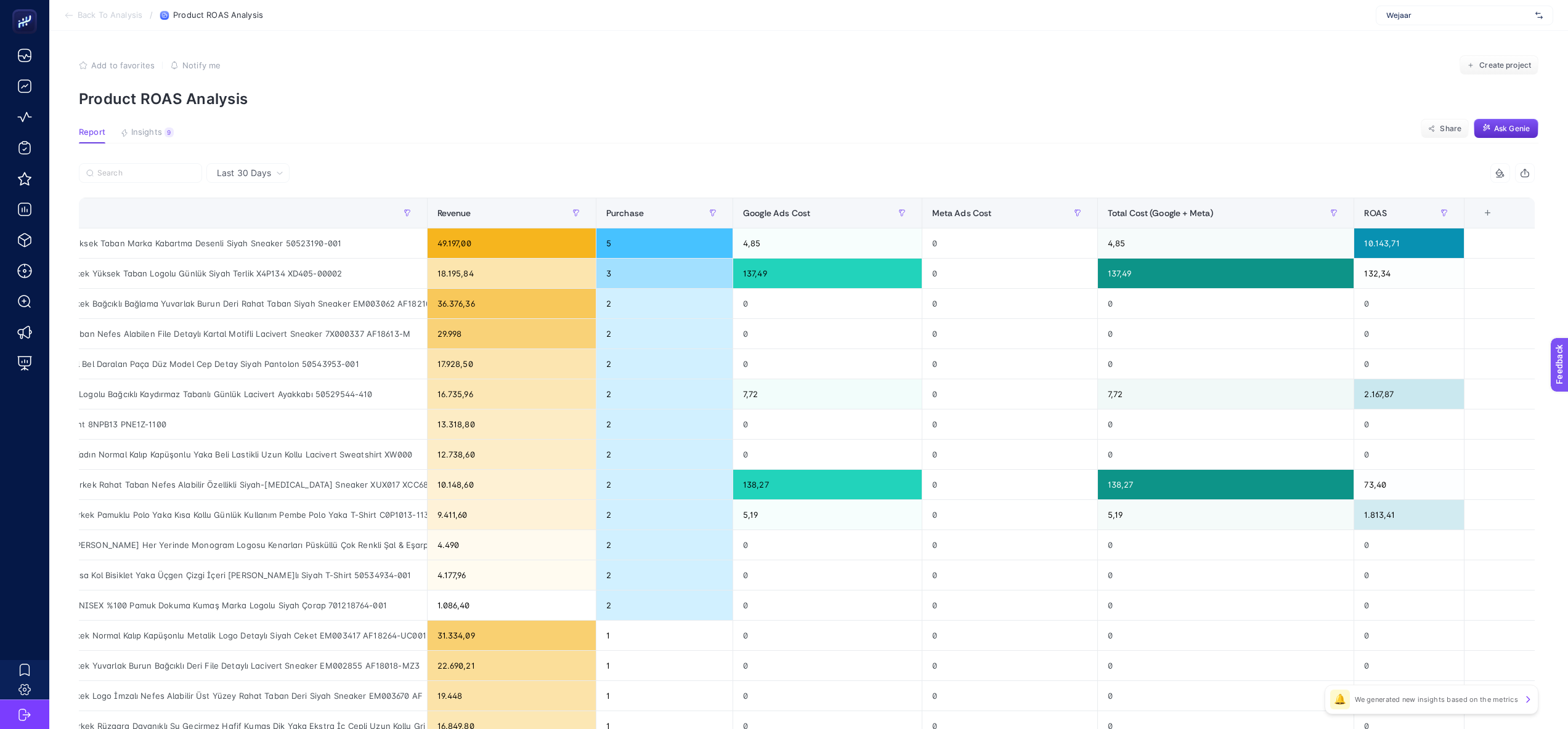
click at [116, 19] on span "Back To Analysis" at bounding box center [110, 15] width 65 height 10
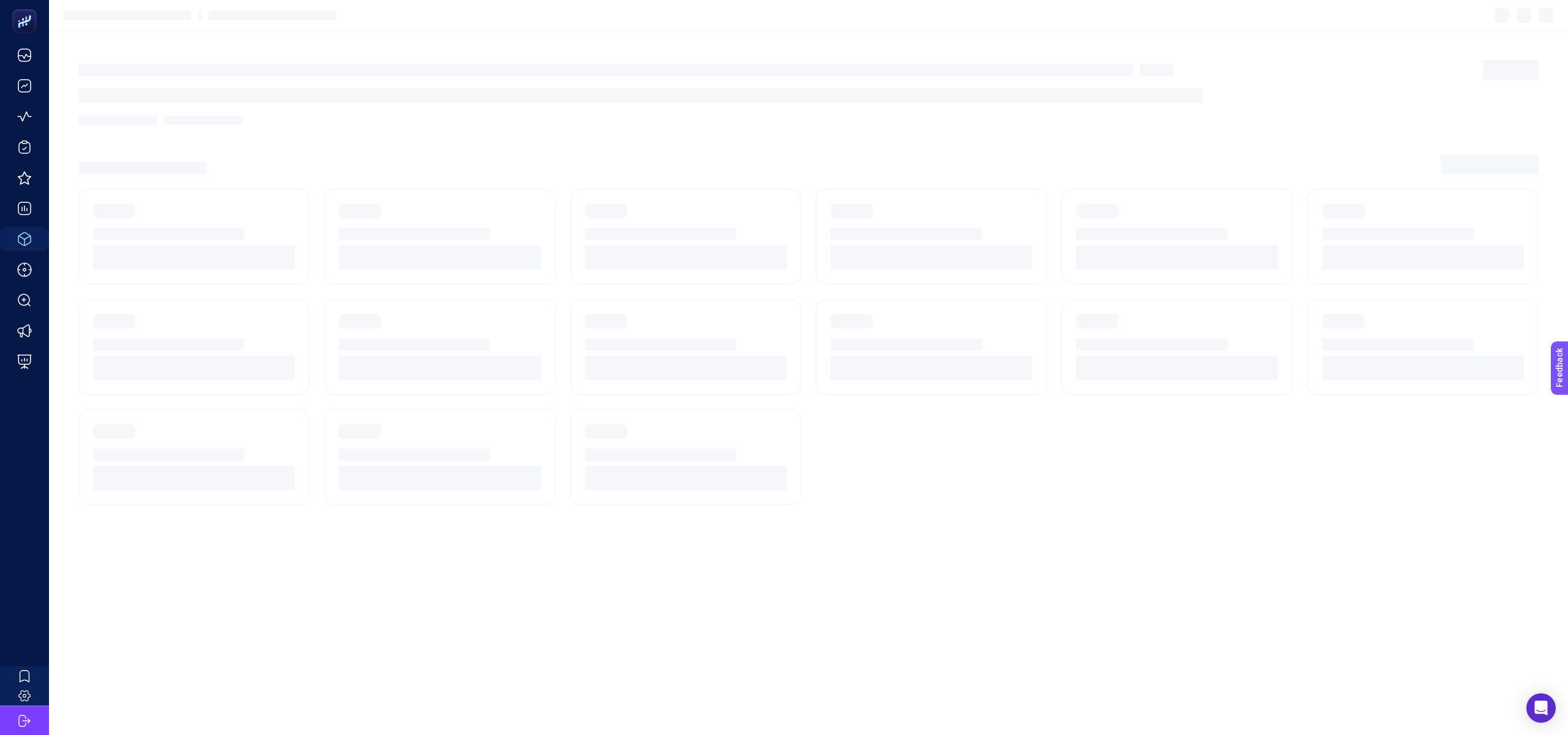
click at [115, 16] on section at bounding box center [808, 15] width 1519 height 31
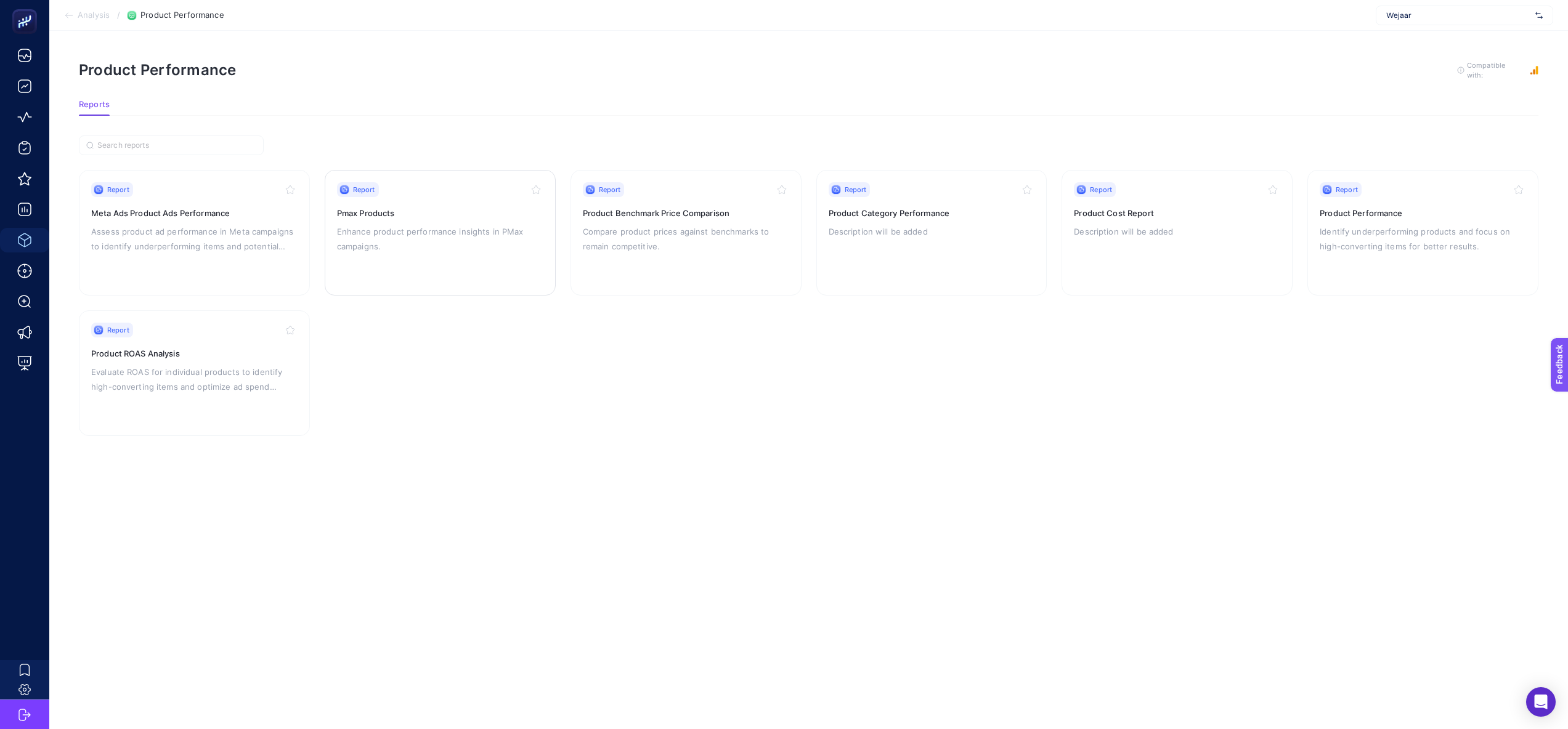
click at [460, 227] on p "Enhance product performance insights in PMax campaigns." at bounding box center [440, 239] width 206 height 30
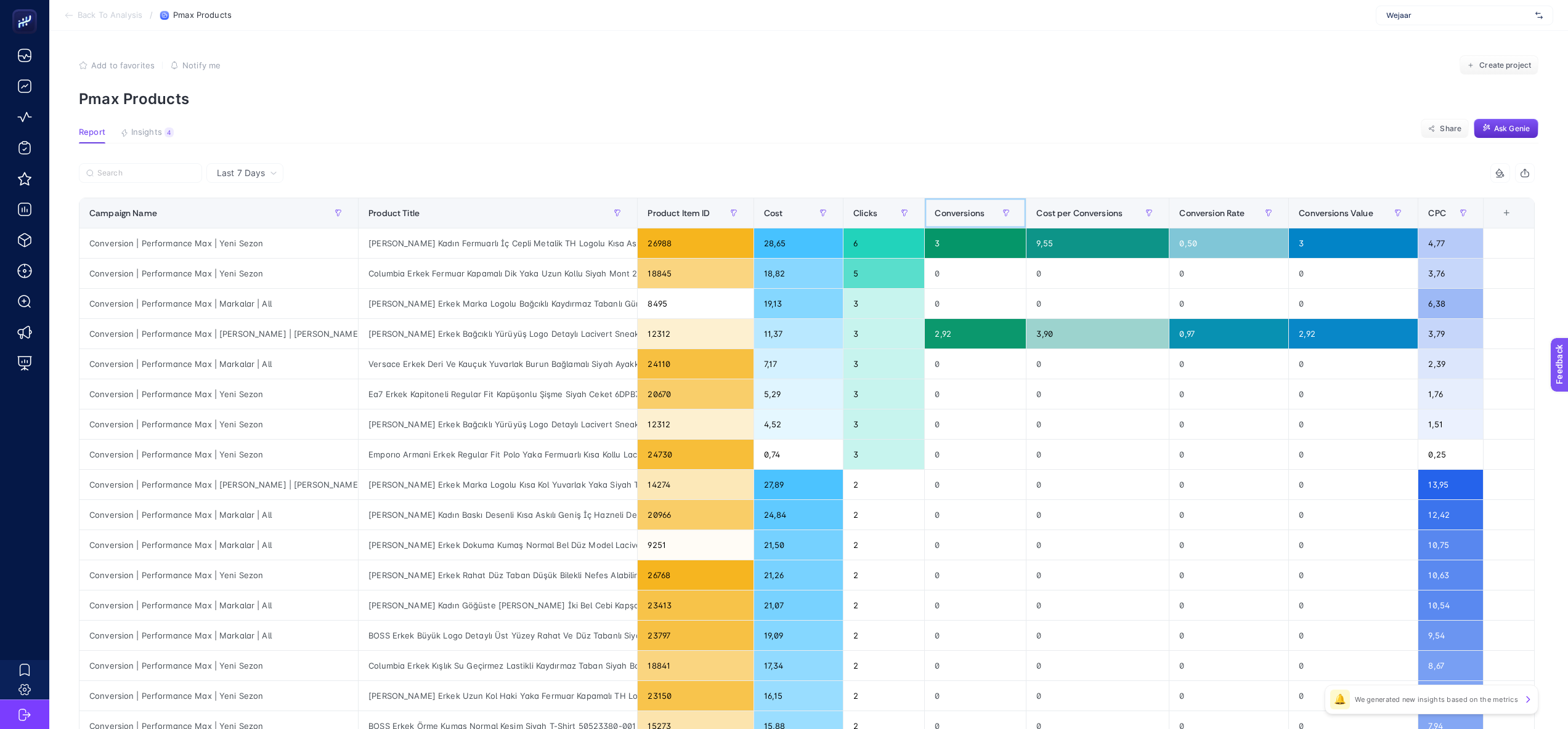
click at [974, 205] on div "Conversions" at bounding box center [975, 213] width 82 height 20
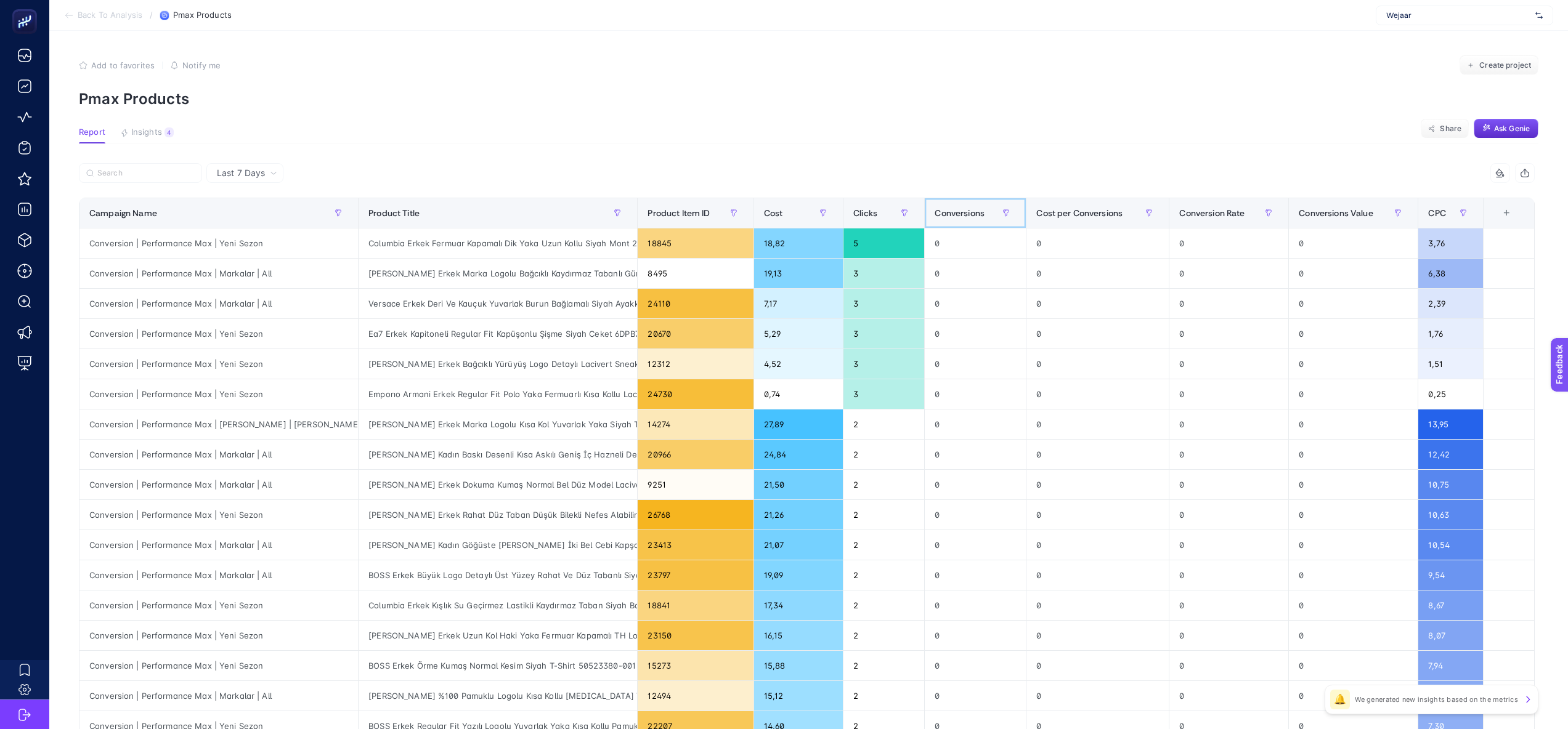
click at [974, 209] on span "Conversions" at bounding box center [959, 213] width 50 height 10
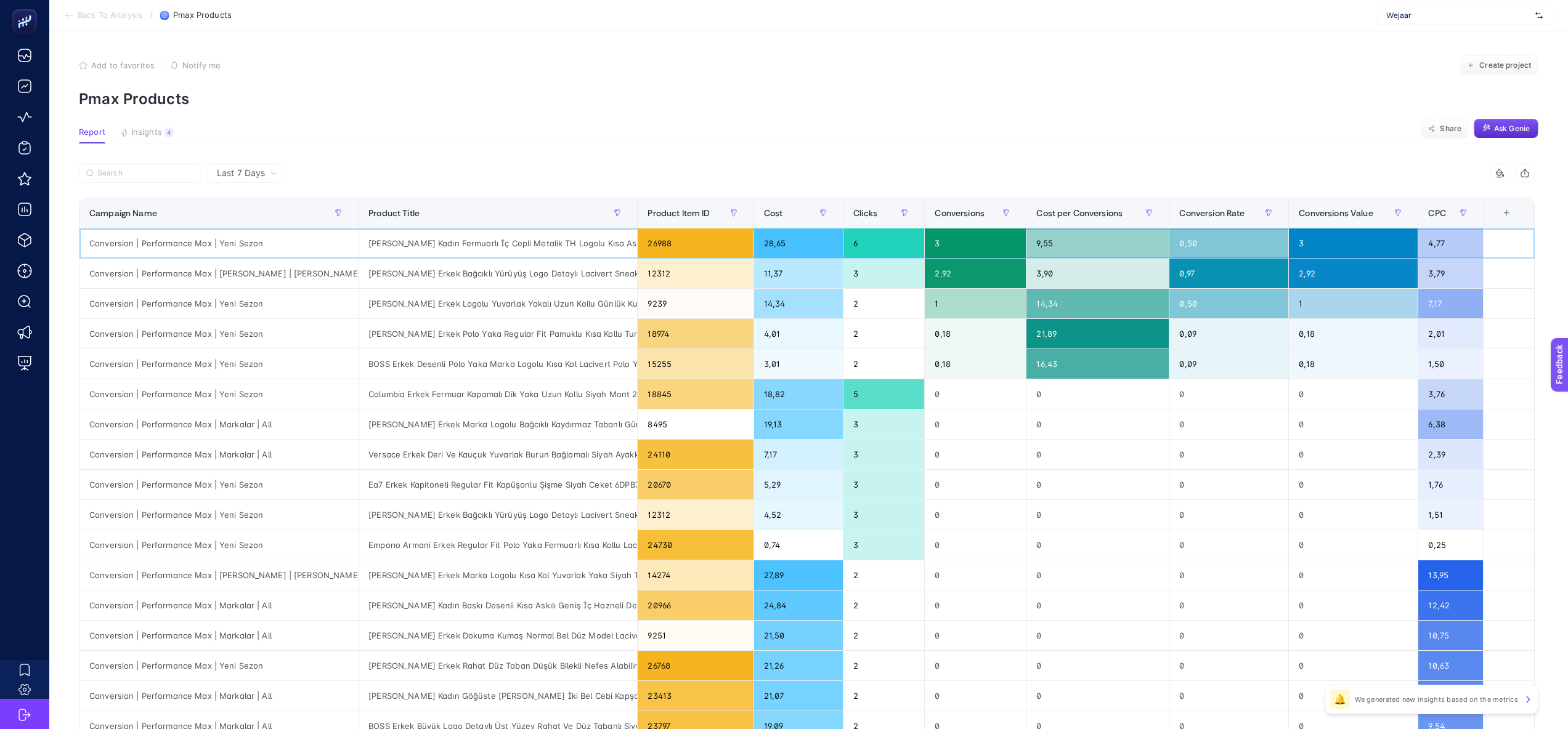
click at [507, 240] on div "[PERSON_NAME] Kadın Fermuarlı İç Cepli Metalik TH Logolu Kısa Askılı Haki Omuz …" at bounding box center [497, 243] width 278 height 30
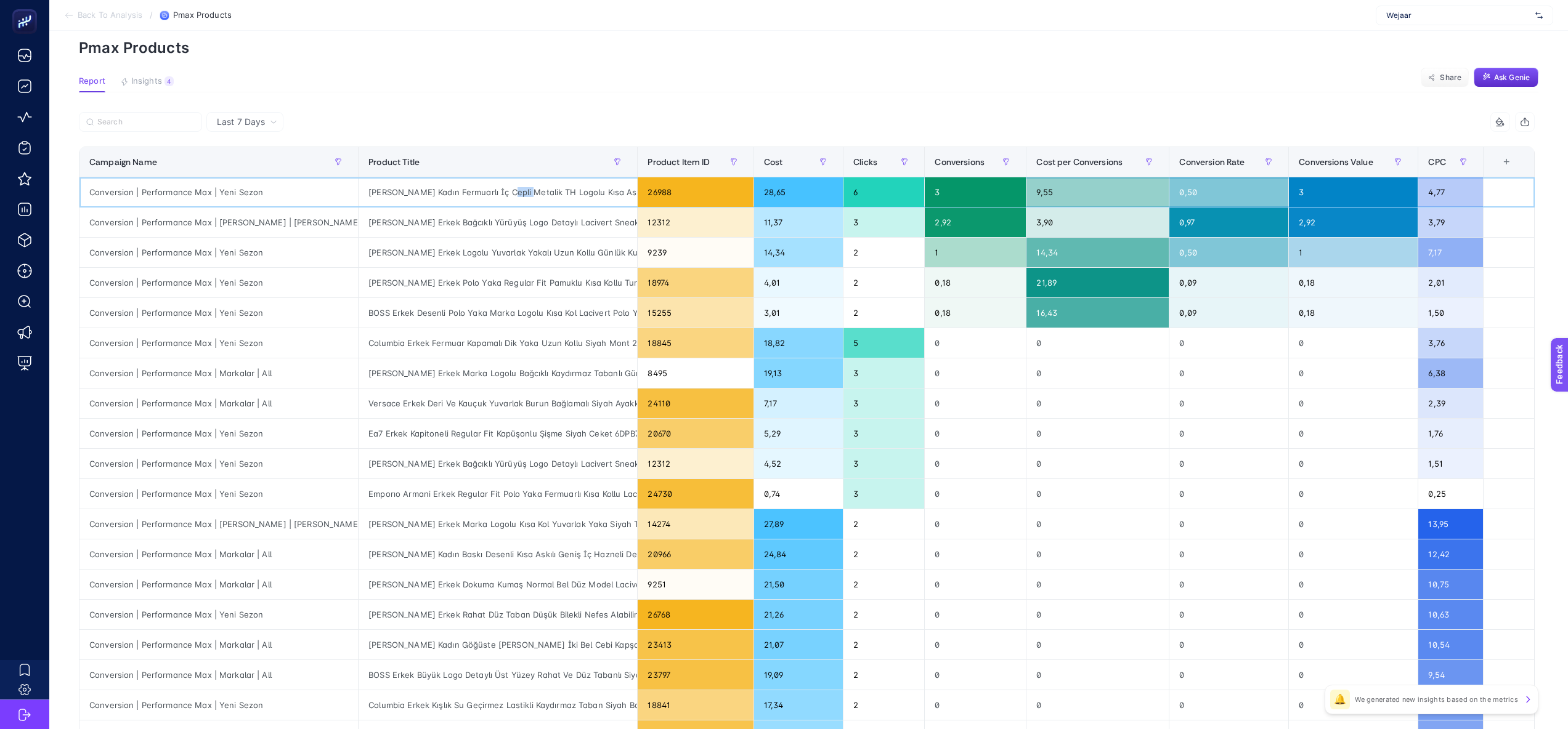
scroll to position [52, 0]
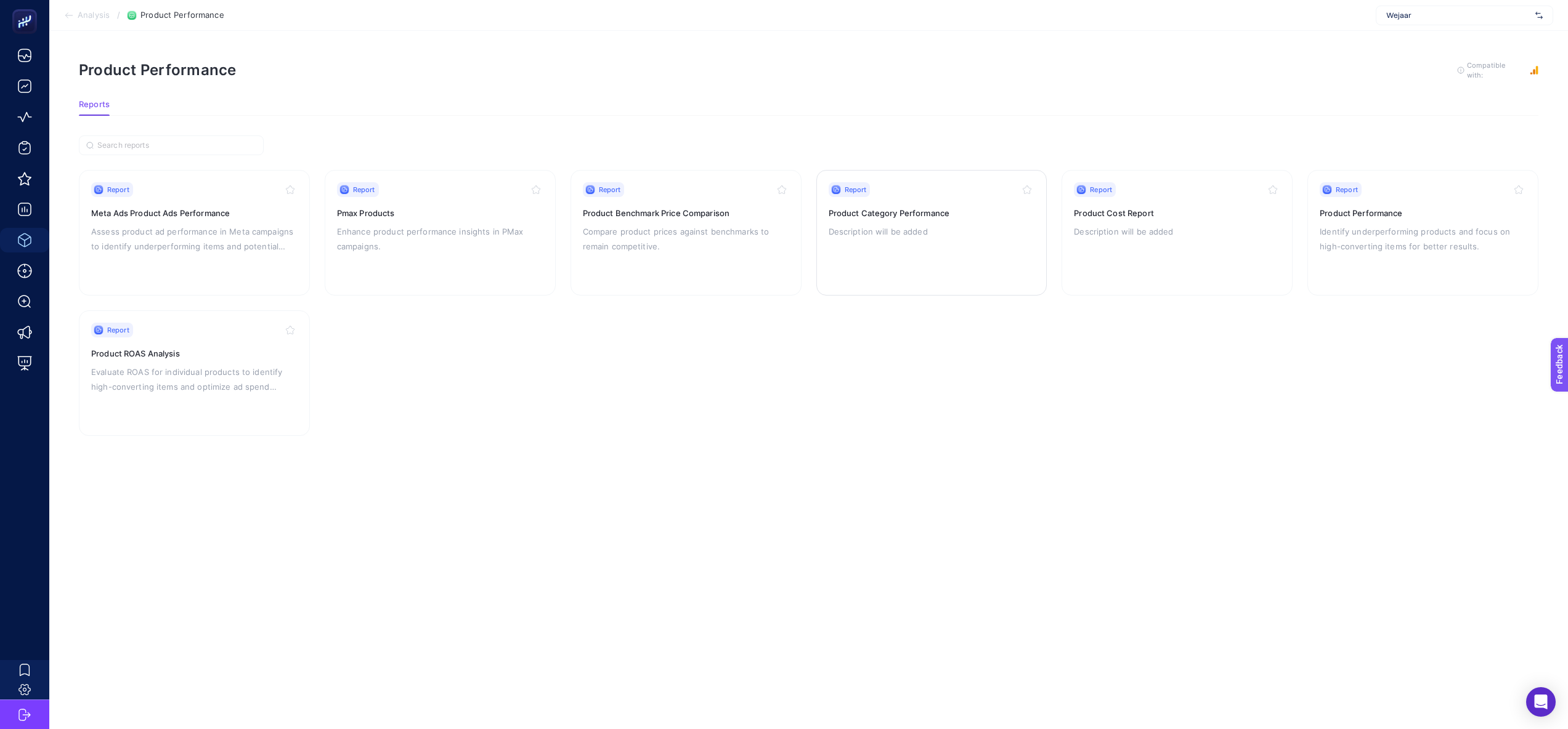
click at [849, 202] on div "Report Product Category Performance Description will be added" at bounding box center [932, 233] width 206 height 101
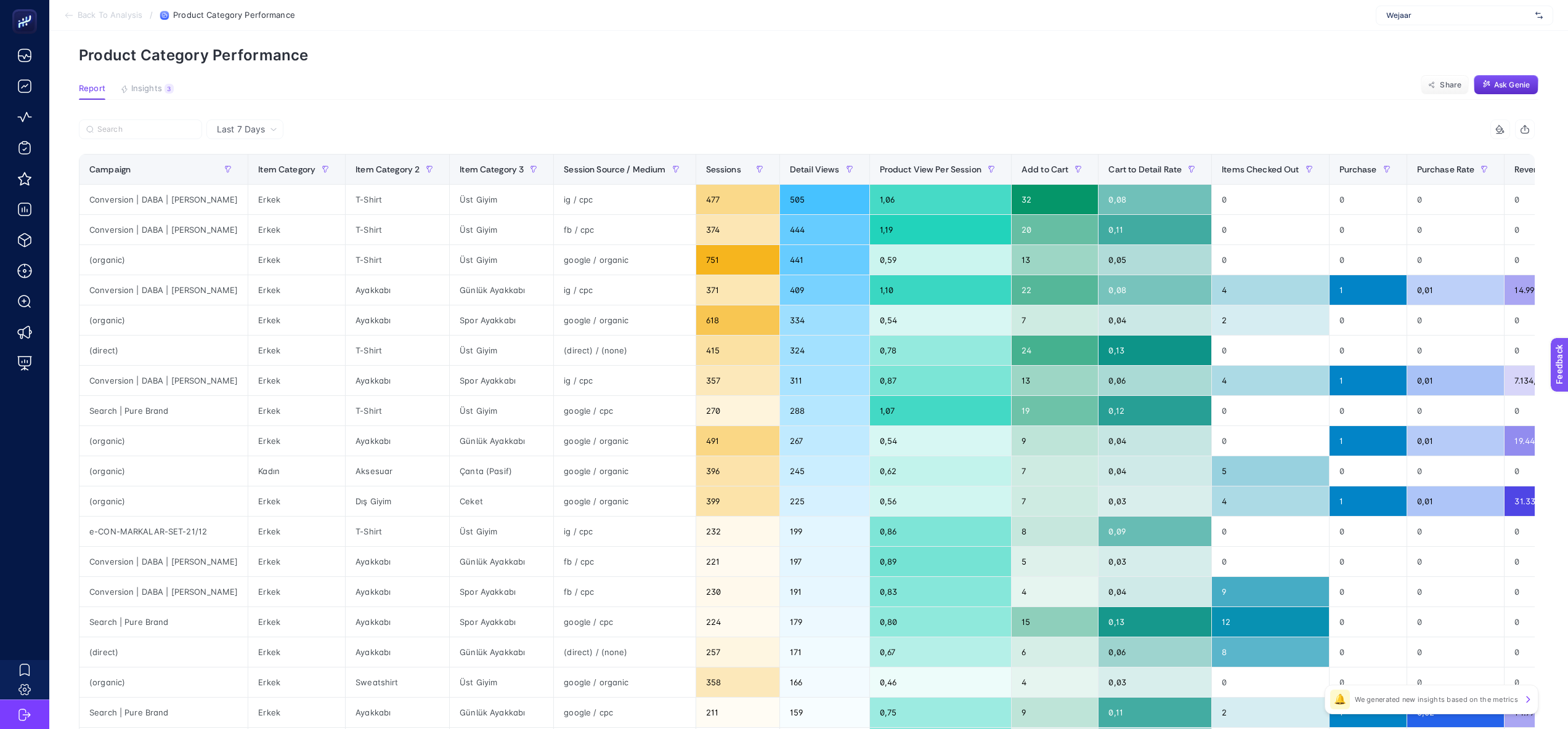
scroll to position [52, 0]
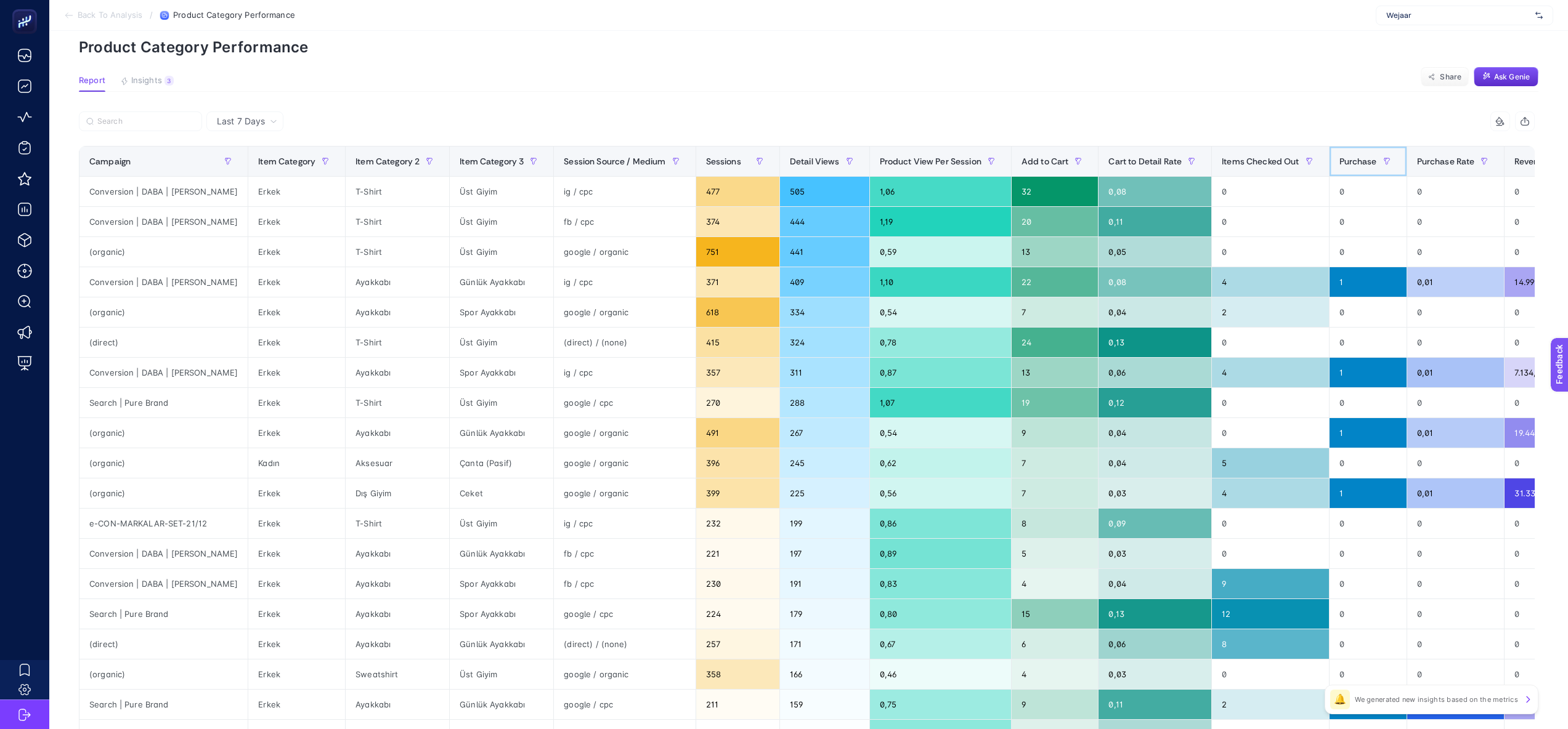
click at [1340, 164] on span "Purchase" at bounding box center [1358, 161] width 38 height 10
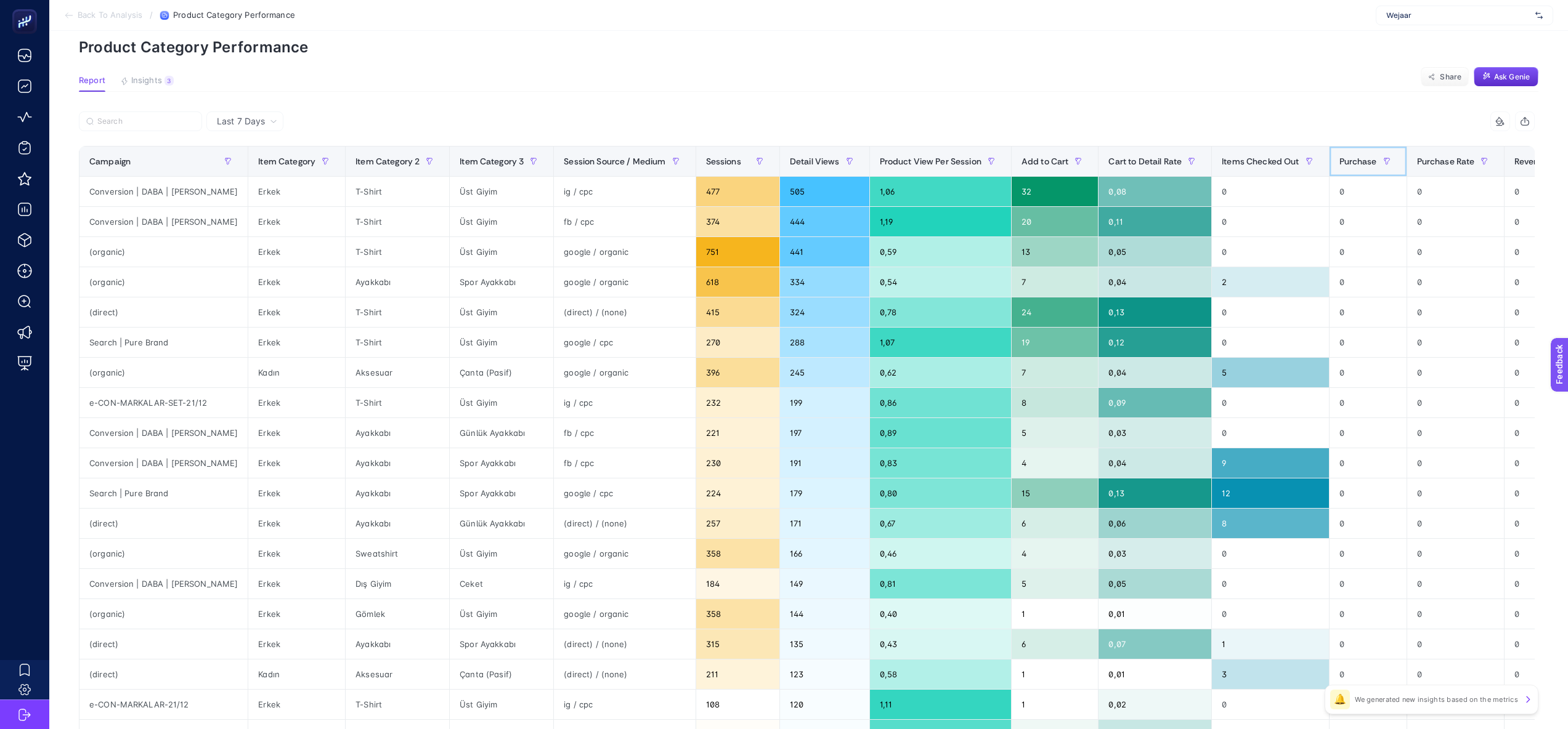
click at [1340, 164] on span "Purchase" at bounding box center [1358, 161] width 38 height 10
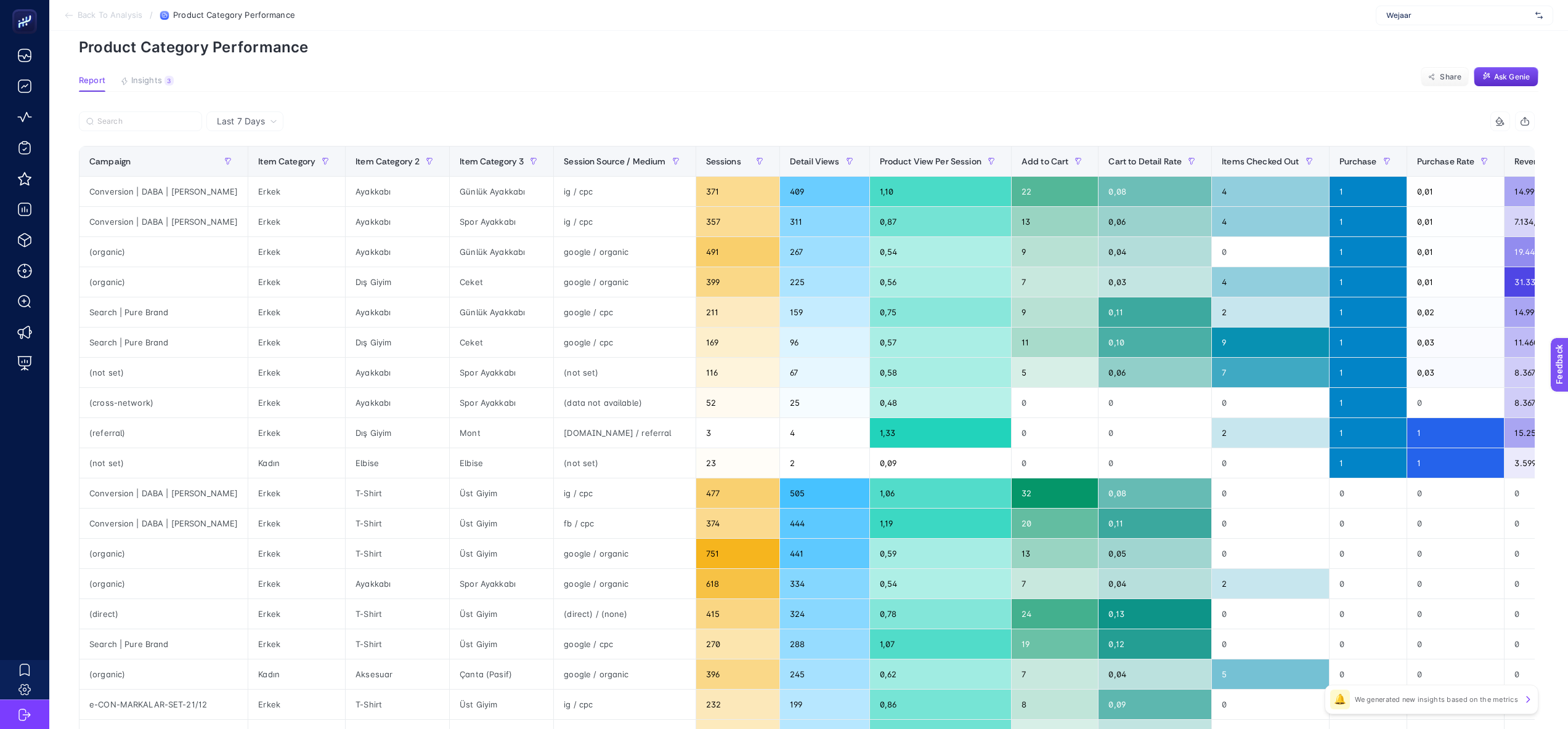
click at [1245, 111] on div "9 items selected" at bounding box center [1171, 121] width 728 height 20
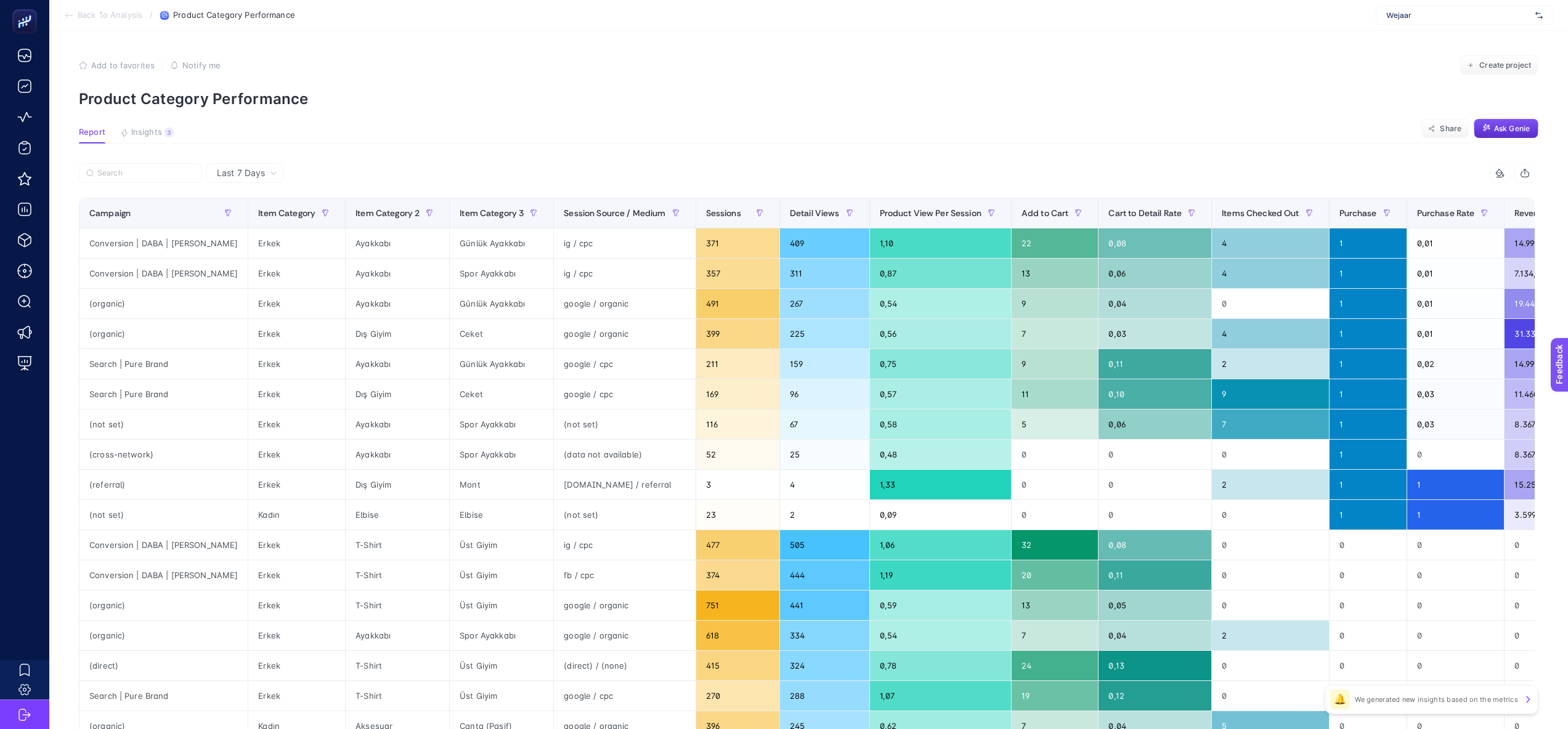
click at [131, 64] on span "Add to favorites" at bounding box center [123, 65] width 64 height 10
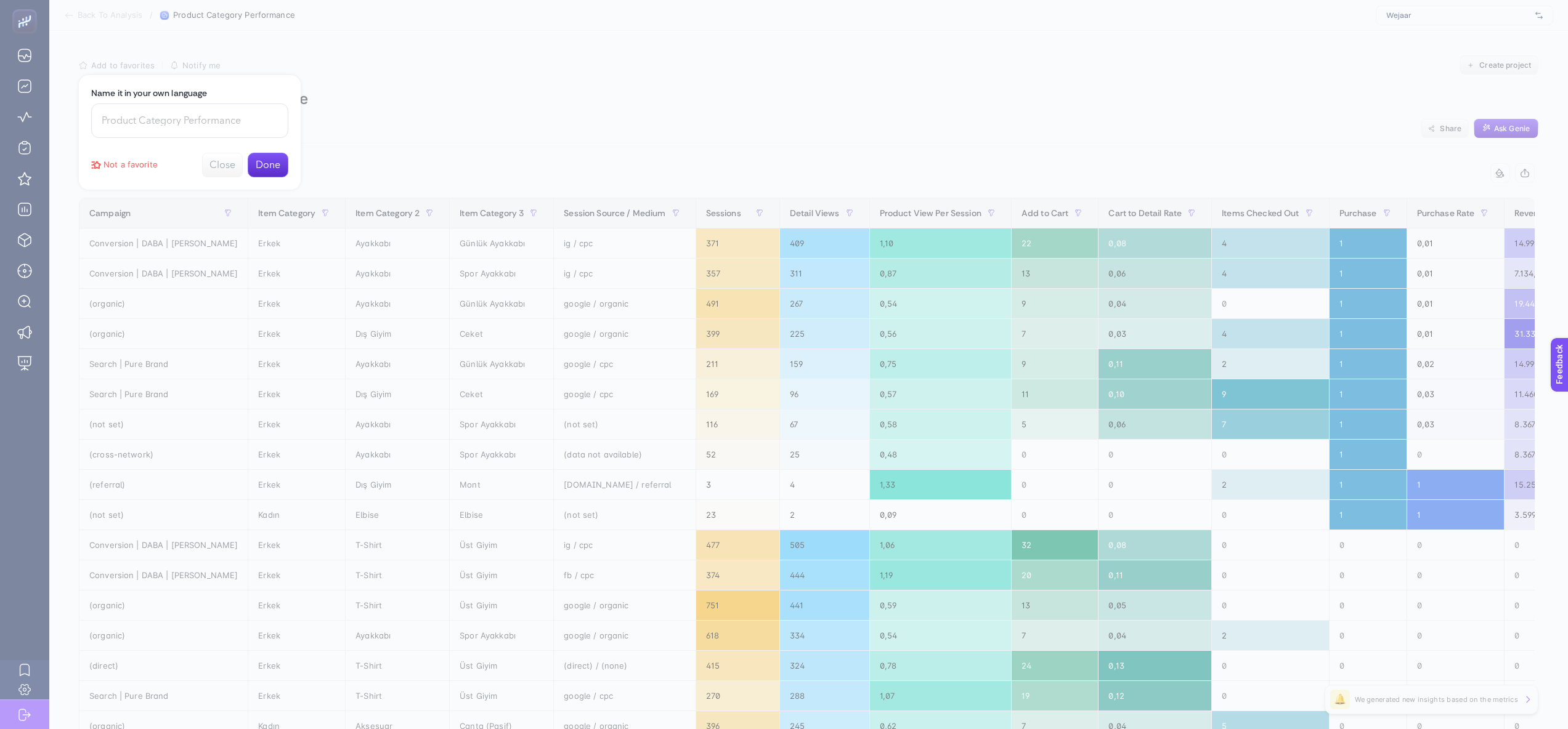
click at [144, 67] on div at bounding box center [784, 364] width 1568 height 729
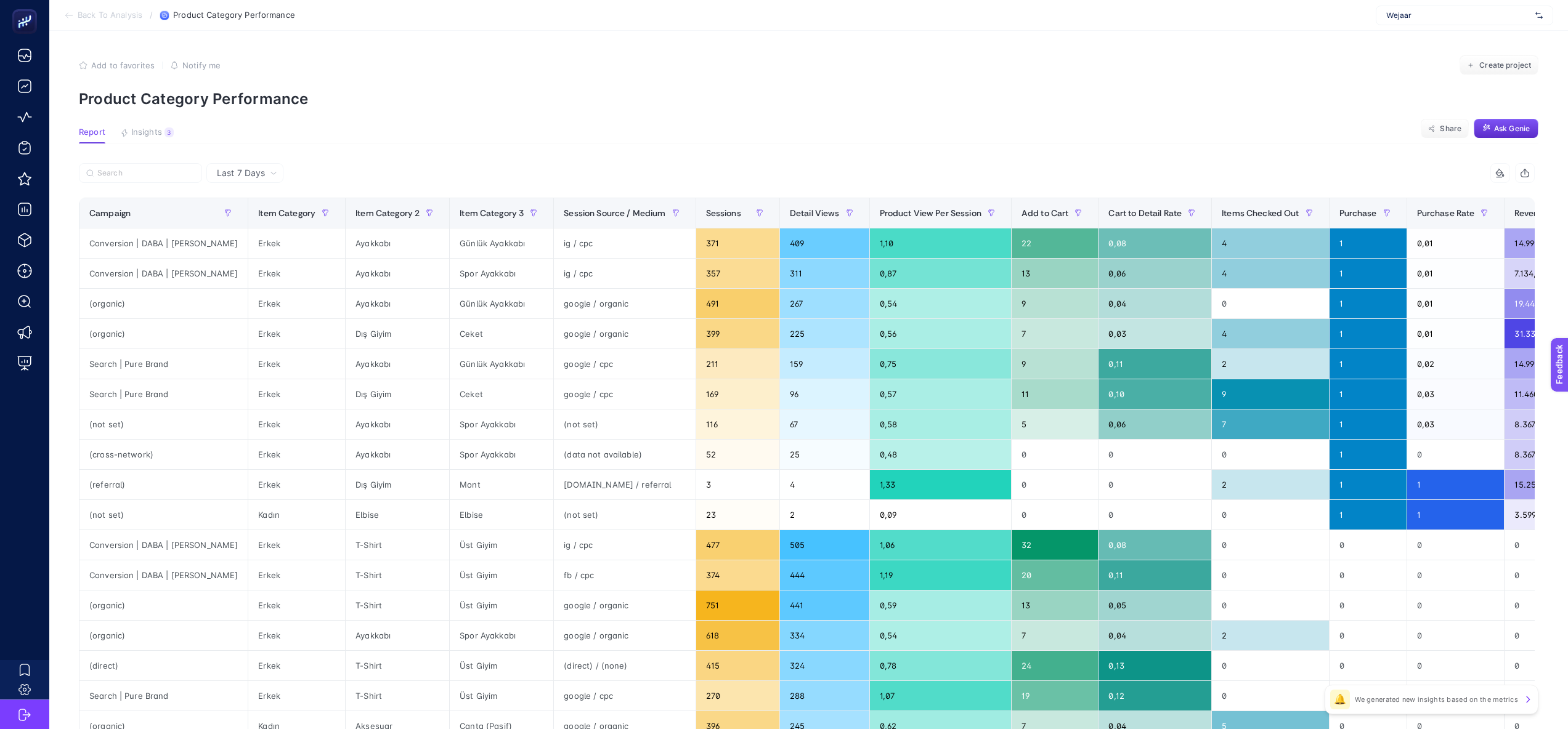
click at [135, 27] on section "Back To Analysis / Product Category Performance Wejaar" at bounding box center [808, 16] width 1518 height 31
click at [132, 16] on span "Back To Analysis" at bounding box center [110, 15] width 65 height 10
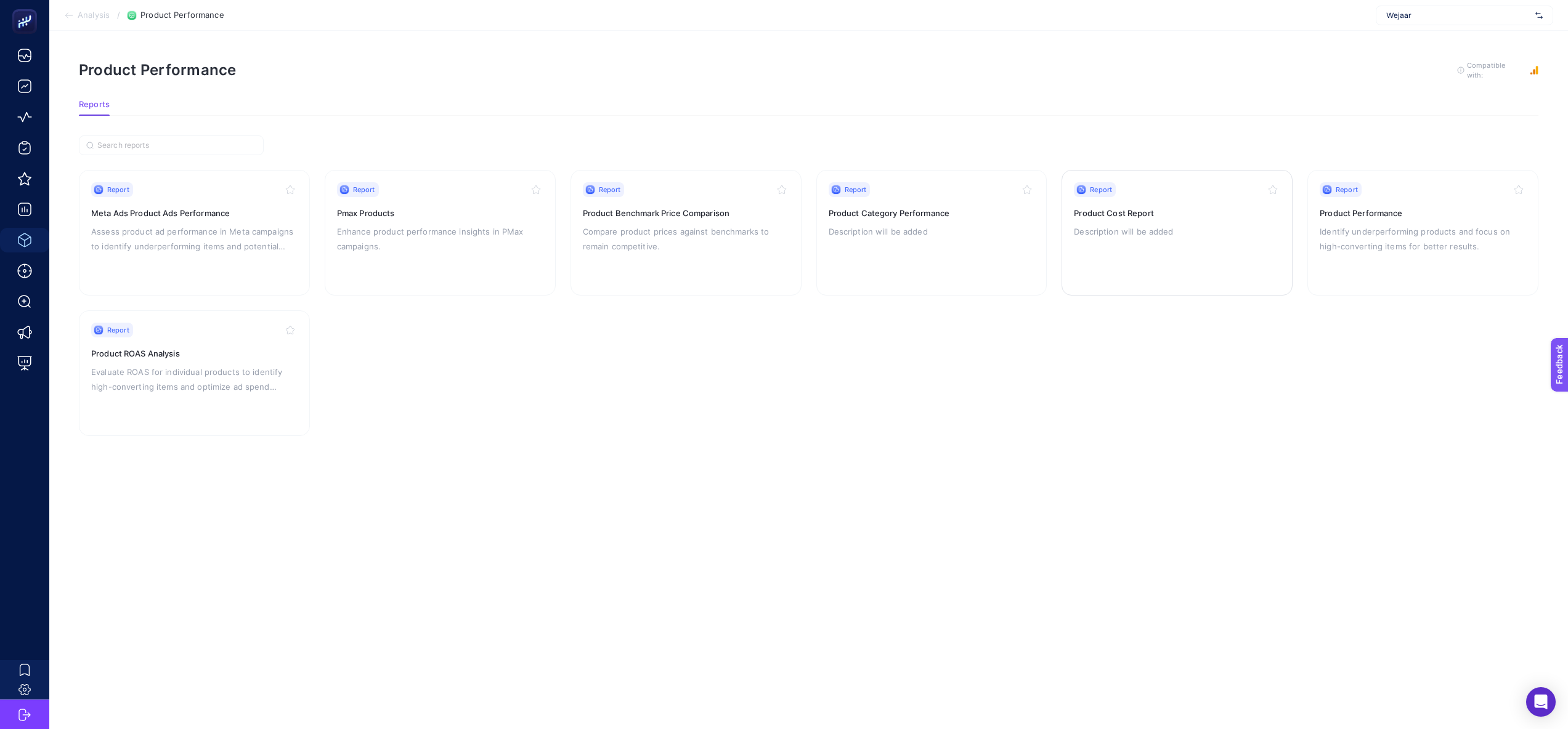
click at [1118, 231] on p "Description will be added" at bounding box center [1177, 231] width 206 height 15
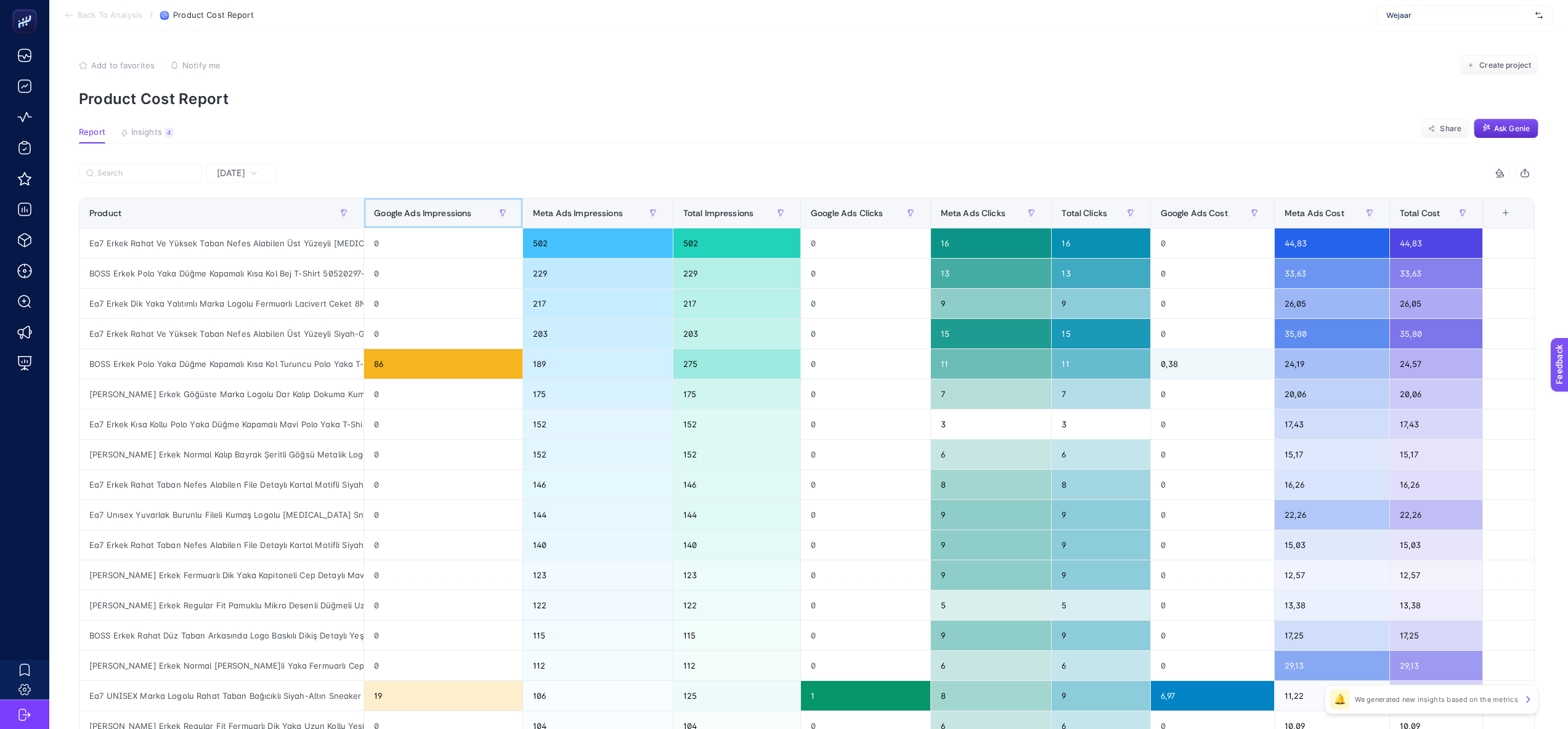
click at [478, 208] on div "Google Ads Impressions" at bounding box center [443, 213] width 139 height 20
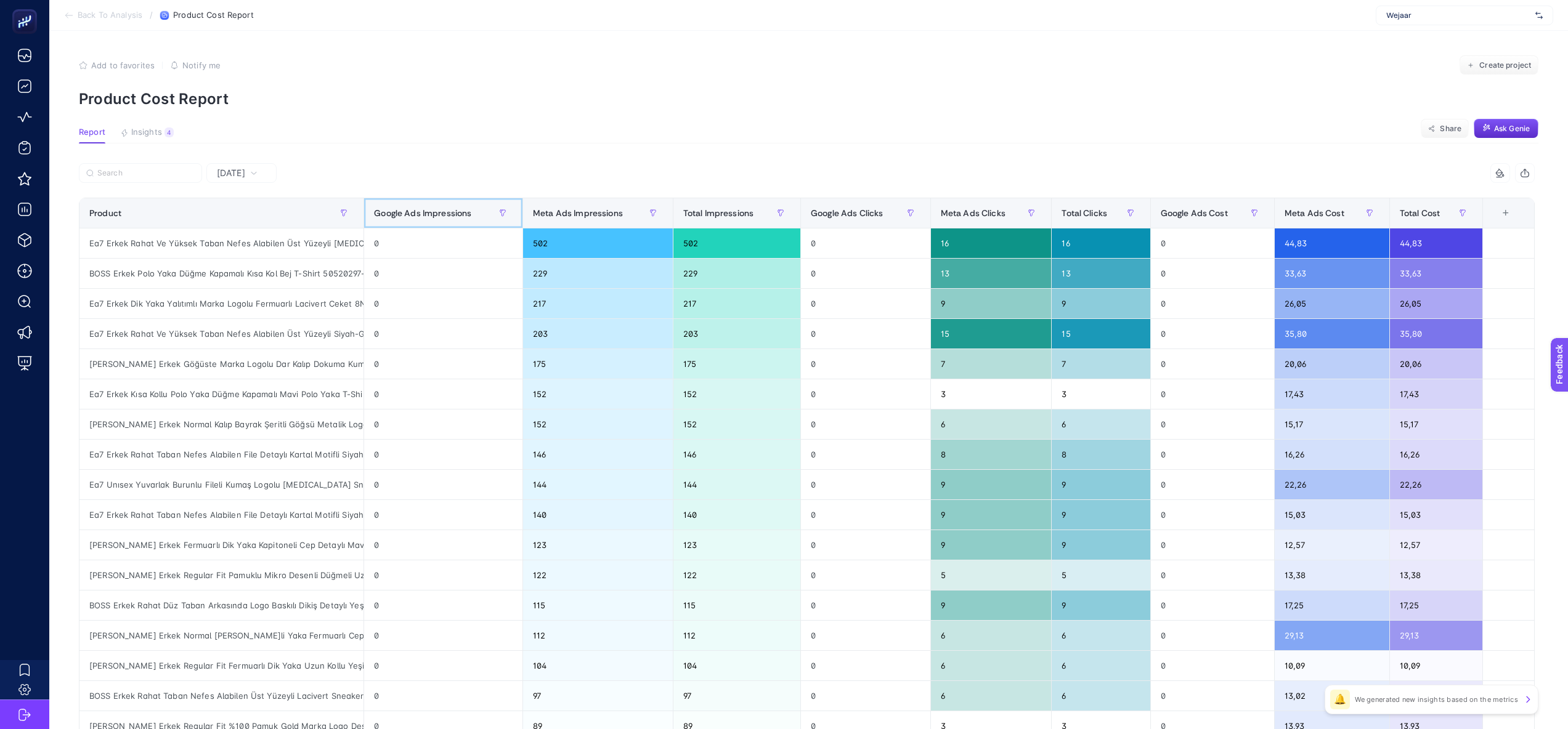
click at [475, 209] on div "Google Ads Impressions" at bounding box center [443, 213] width 139 height 20
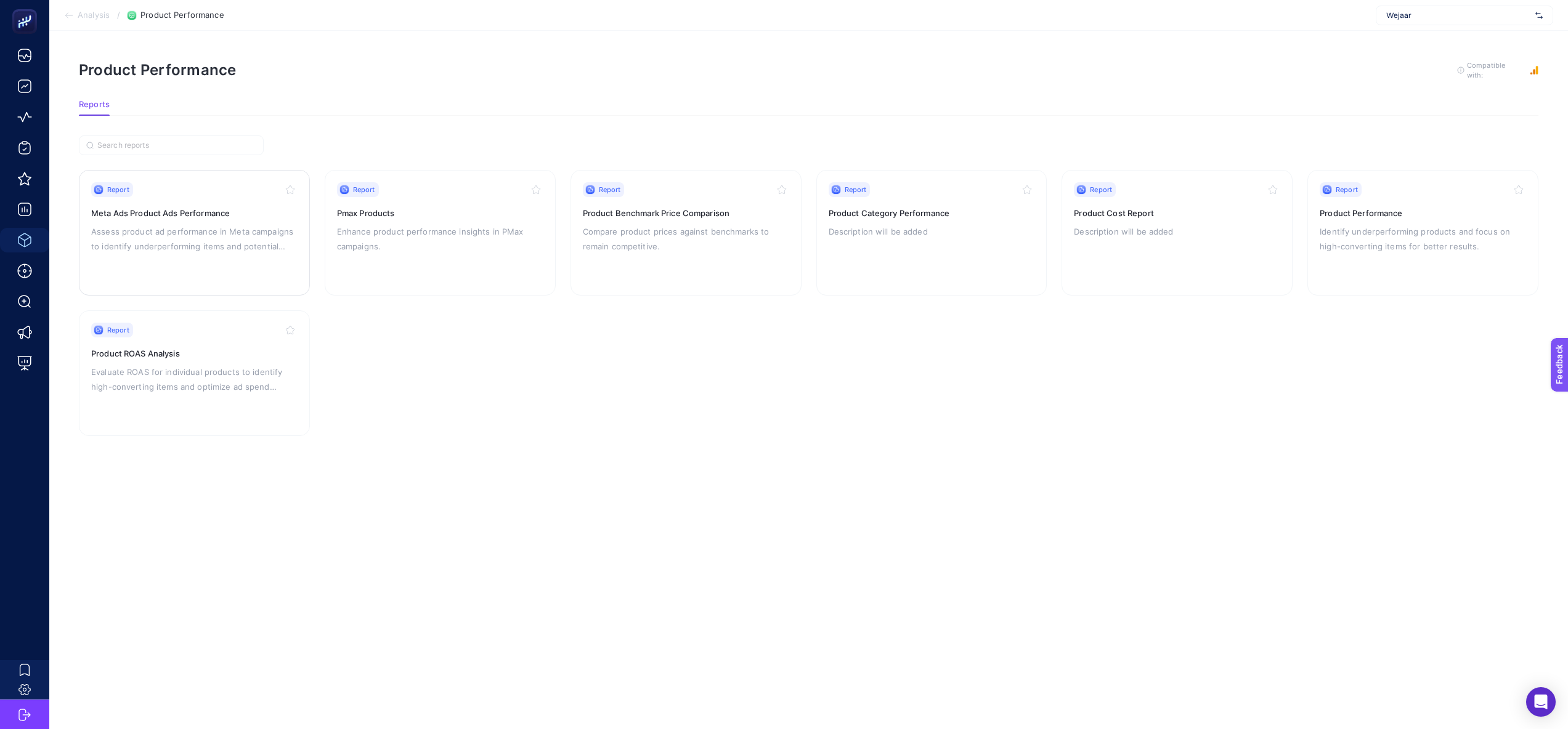
click at [266, 253] on div "Report Meta Ads Product Ads Performance Assess product ad performance in Meta c…" at bounding box center [194, 233] width 206 height 101
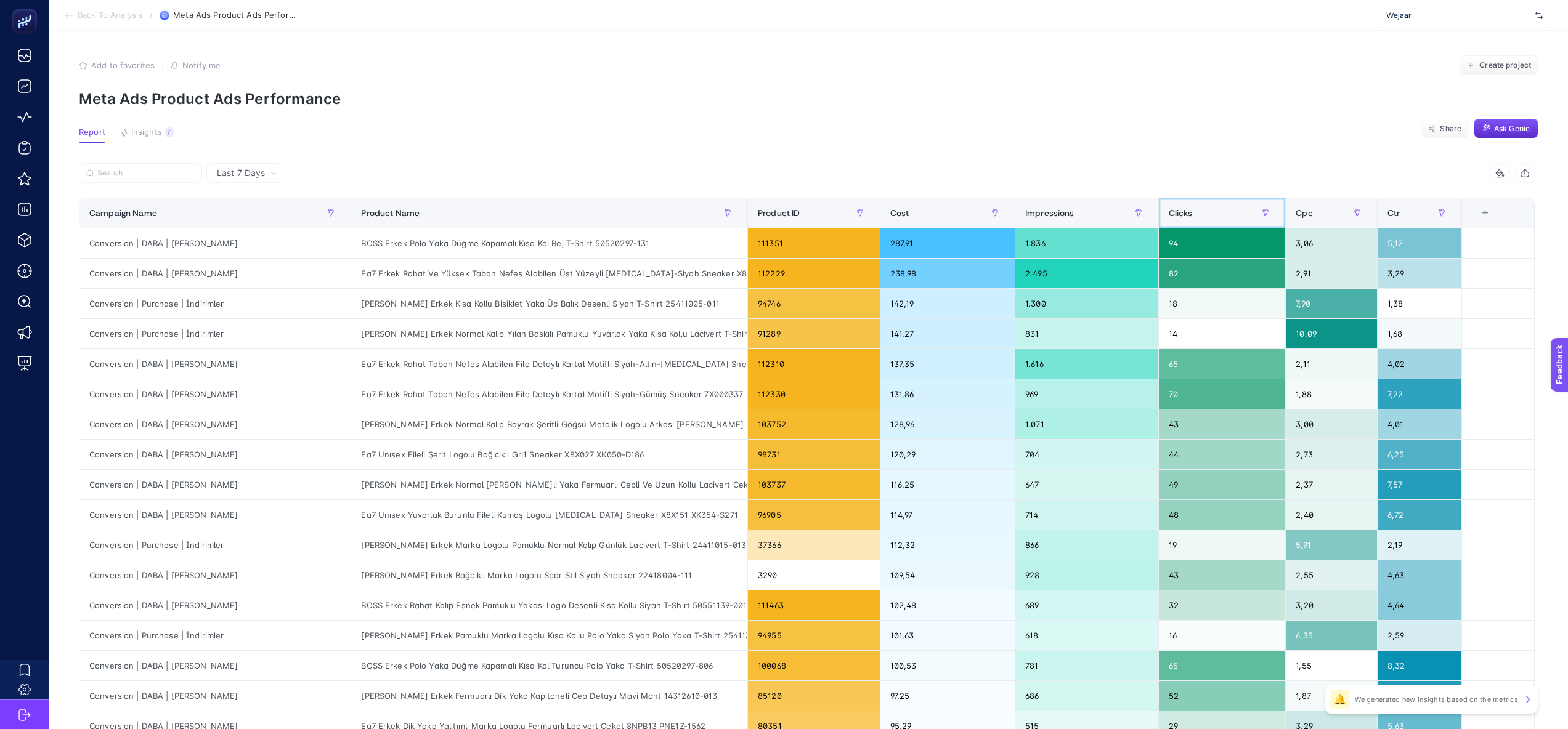
click at [1183, 212] on span "Clicks" at bounding box center [1181, 213] width 24 height 10
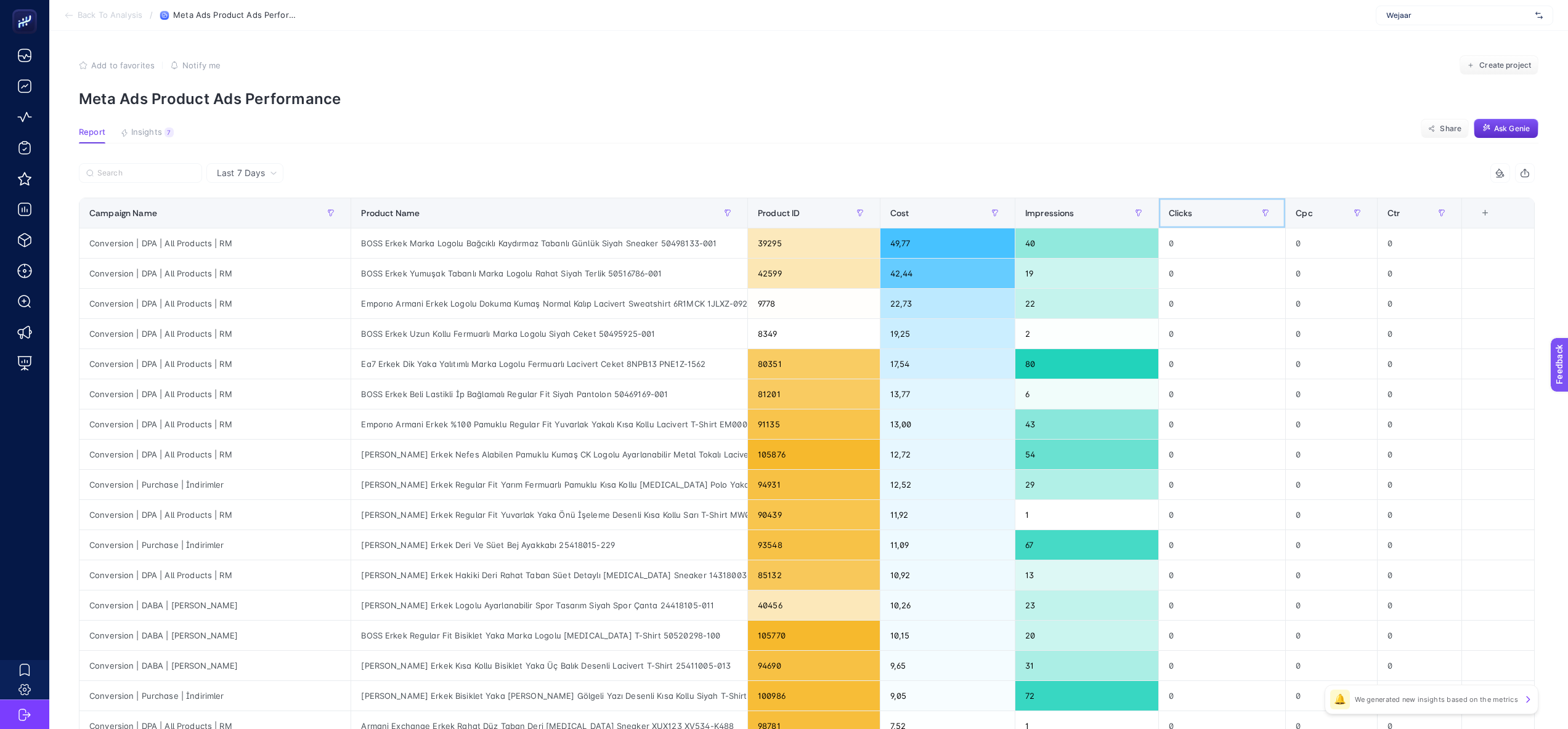
click at [1183, 212] on span "Clicks" at bounding box center [1181, 213] width 24 height 10
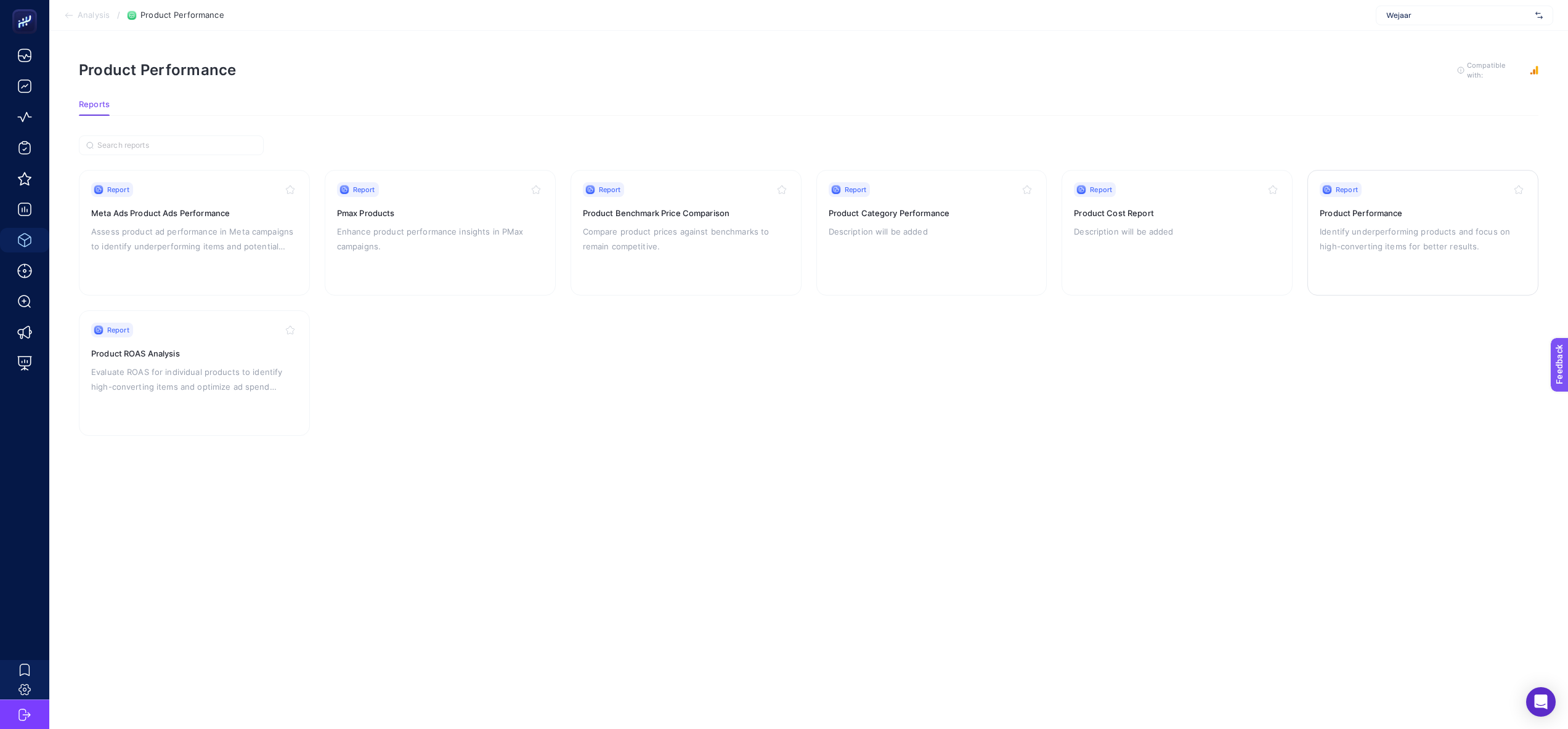
click at [1317, 233] on link "Report Product Performance Identify underperforming products and focus on high-…" at bounding box center [1423, 232] width 231 height 125
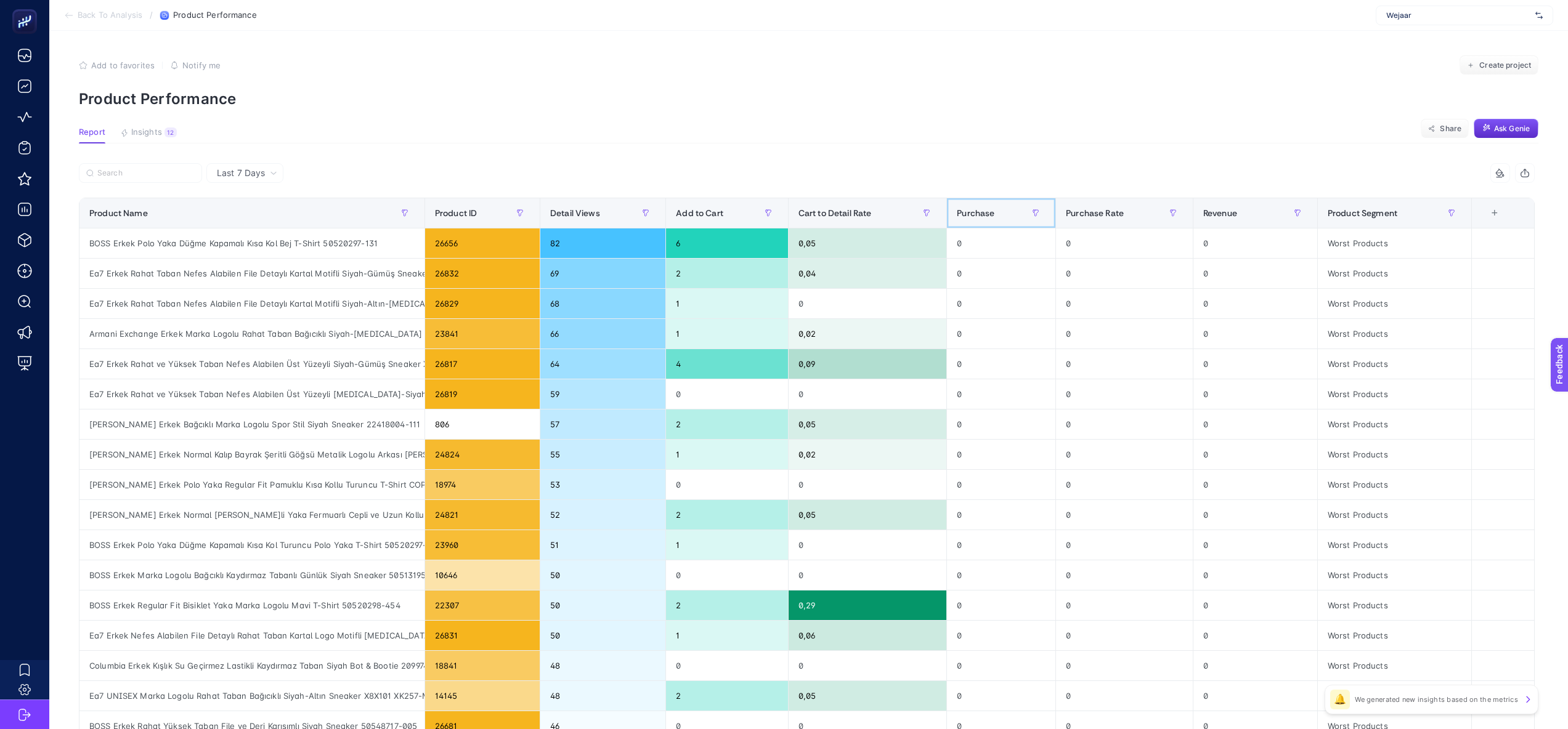
click at [991, 205] on div "Purchase" at bounding box center [1001, 213] width 89 height 20
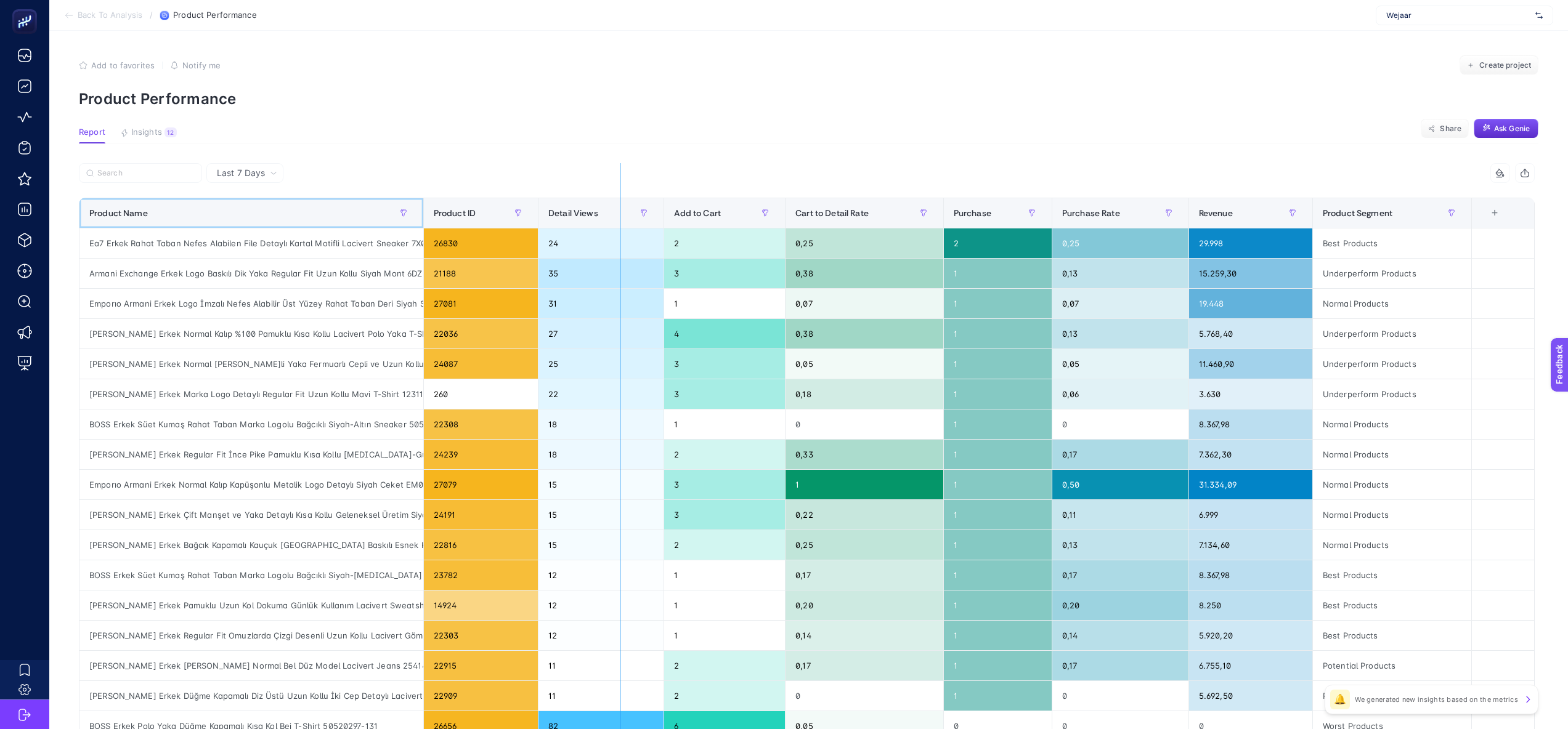
drag, startPoint x: 424, startPoint y: 209, endPoint x: 618, endPoint y: 179, distance: 196.3
click at [620, 179] on div "7 items selected Product Name Product ID Detail Views Add to Cart Cart to Detai…" at bounding box center [806, 529] width 1456 height 732
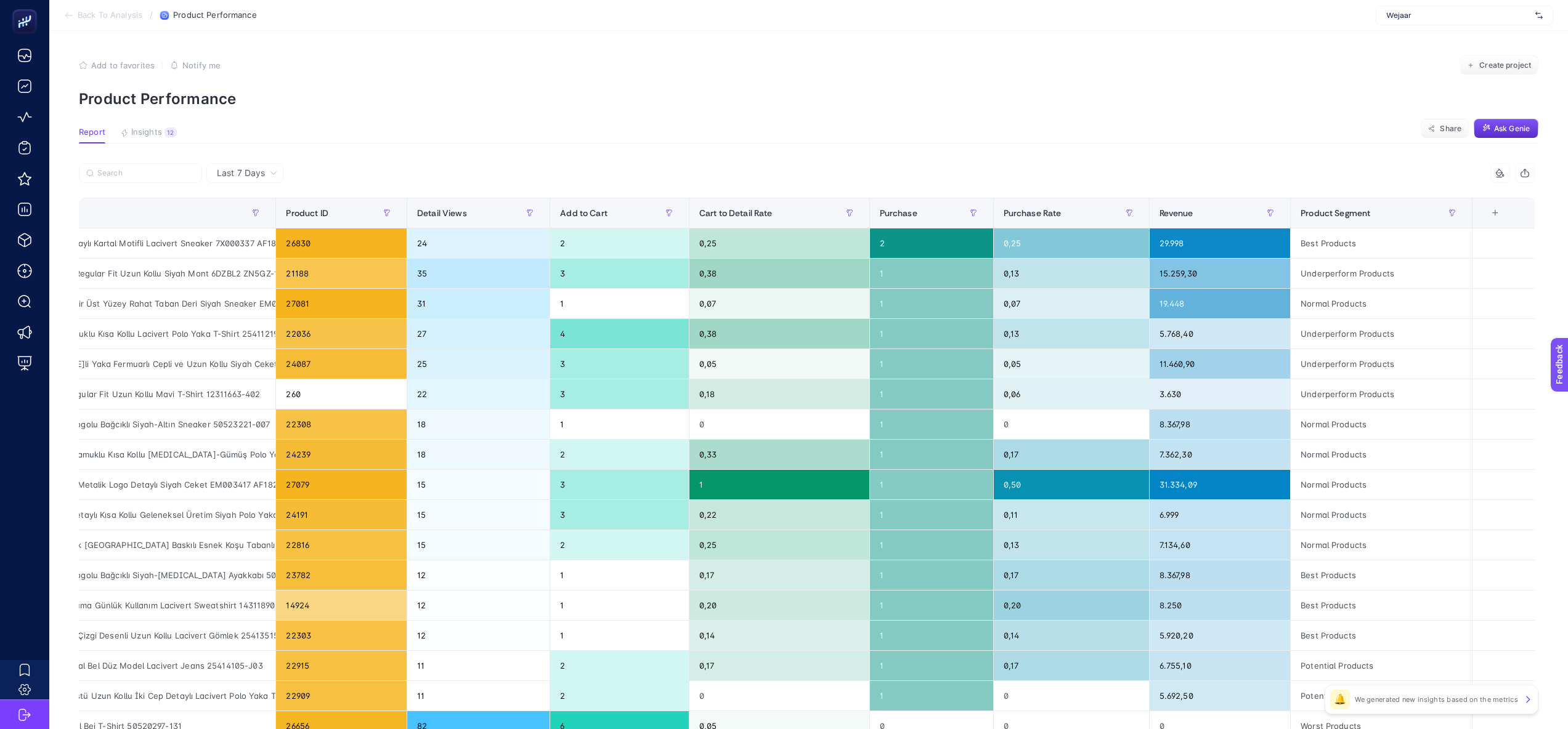
drag, startPoint x: 1505, startPoint y: 219, endPoint x: 1495, endPoint y: 217, distance: 10.2
click at [1503, 219] on th "9 items selected +" at bounding box center [1507, 213] width 71 height 30
click at [1495, 217] on div "+" at bounding box center [1495, 213] width 24 height 10
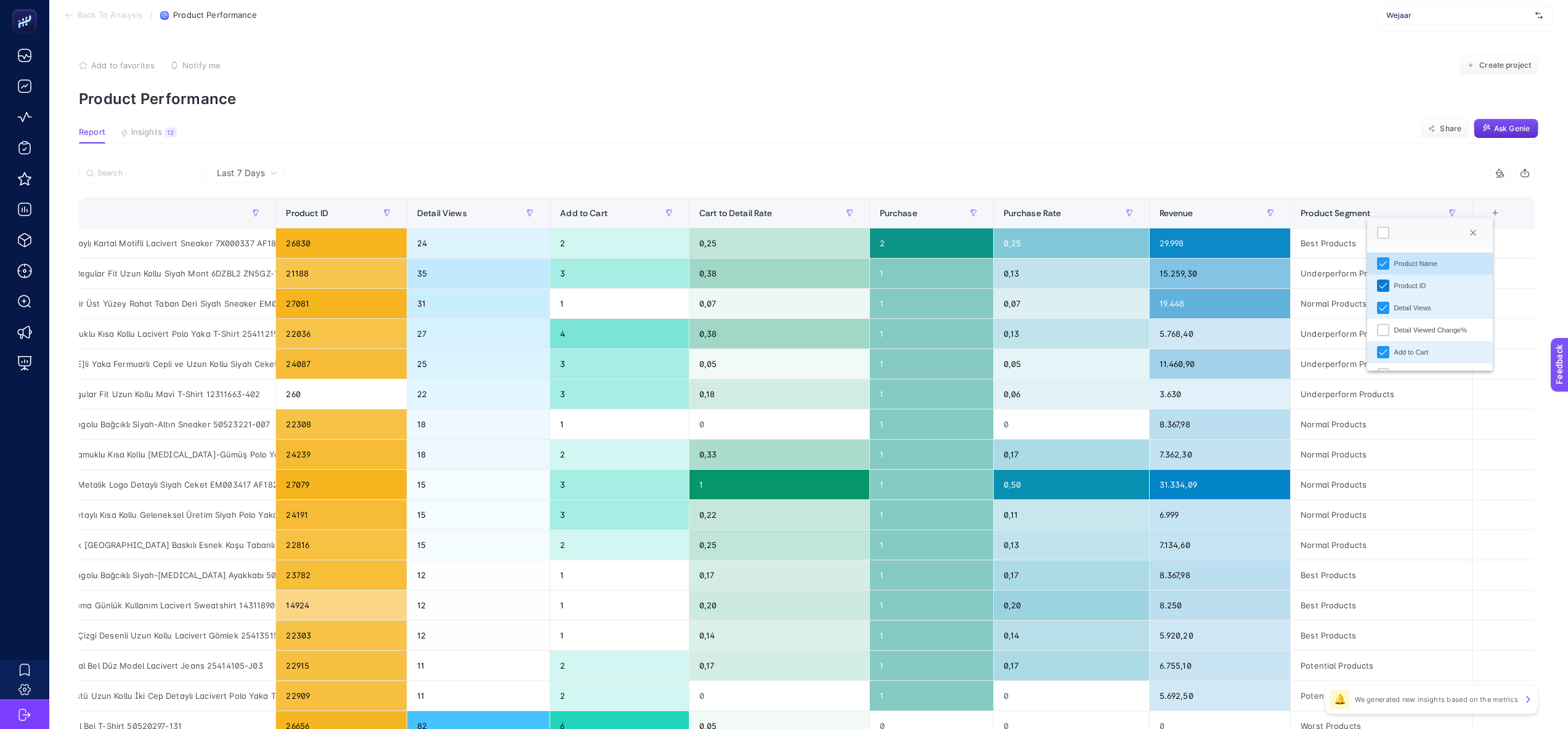
click at [1384, 288] on icon "Product ID" at bounding box center [1383, 286] width 9 height 9
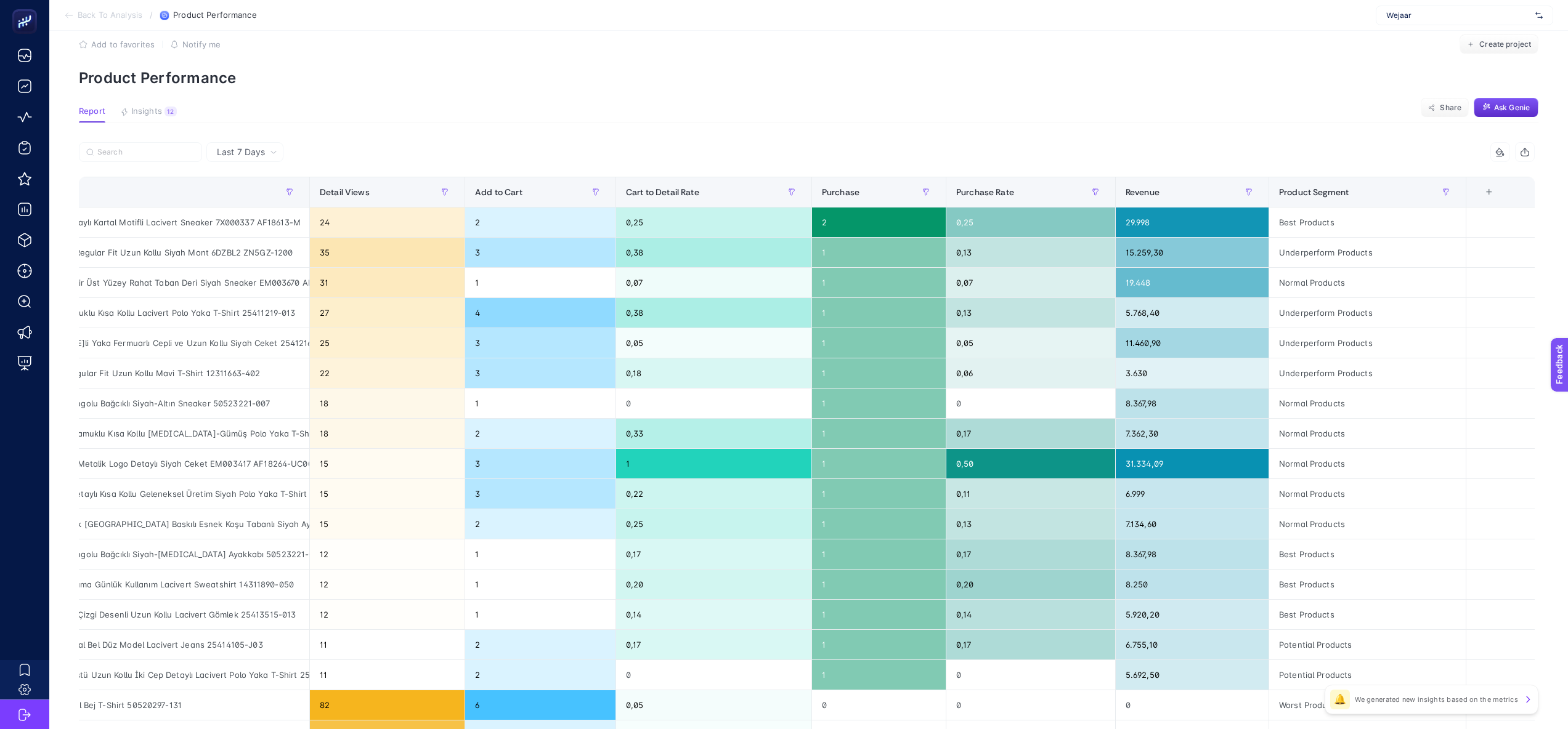
scroll to position [0, 0]
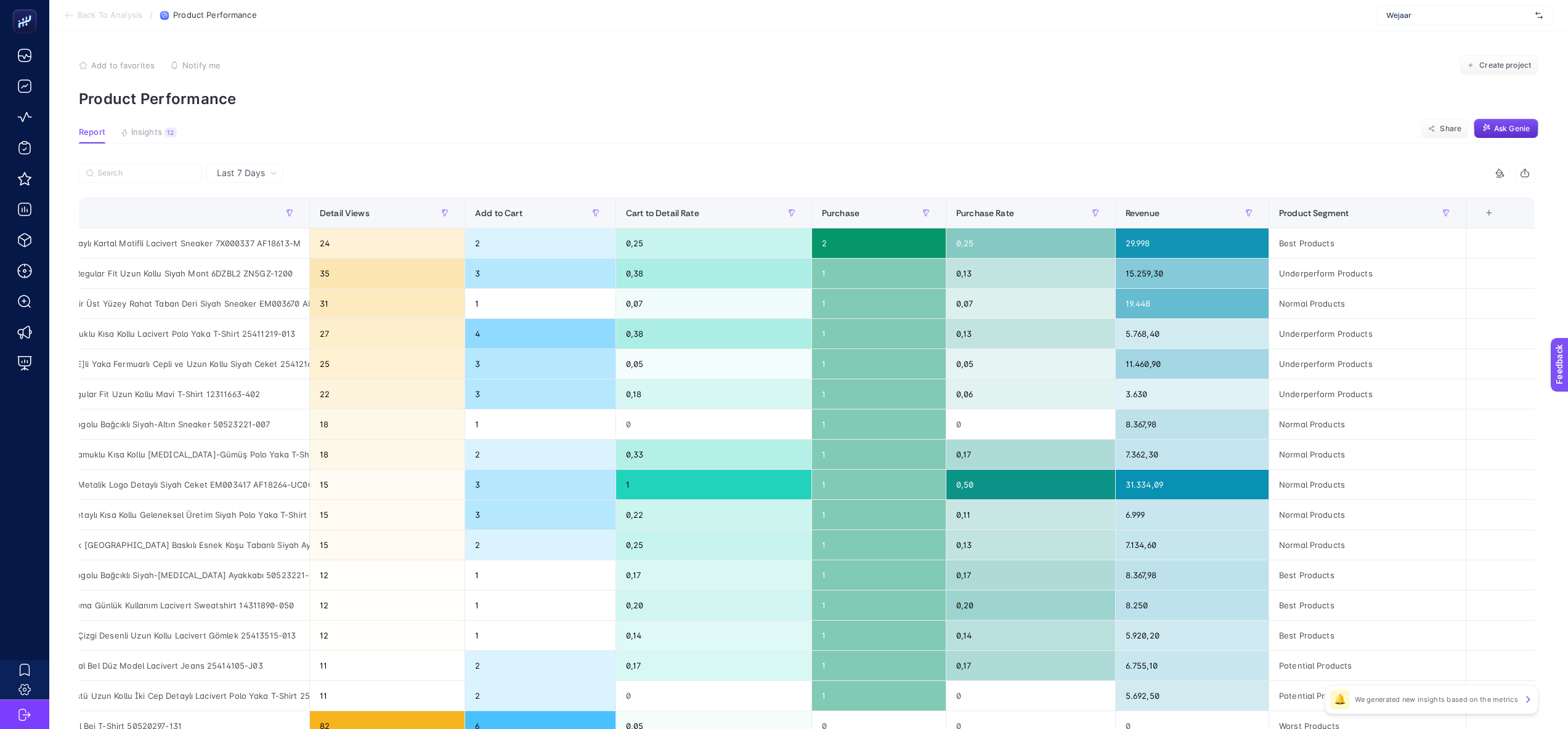
click at [1486, 211] on div "+" at bounding box center [1489, 213] width 24 height 10
click at [1446, 303] on li "Detail Views" at bounding box center [1423, 308] width 125 height 22
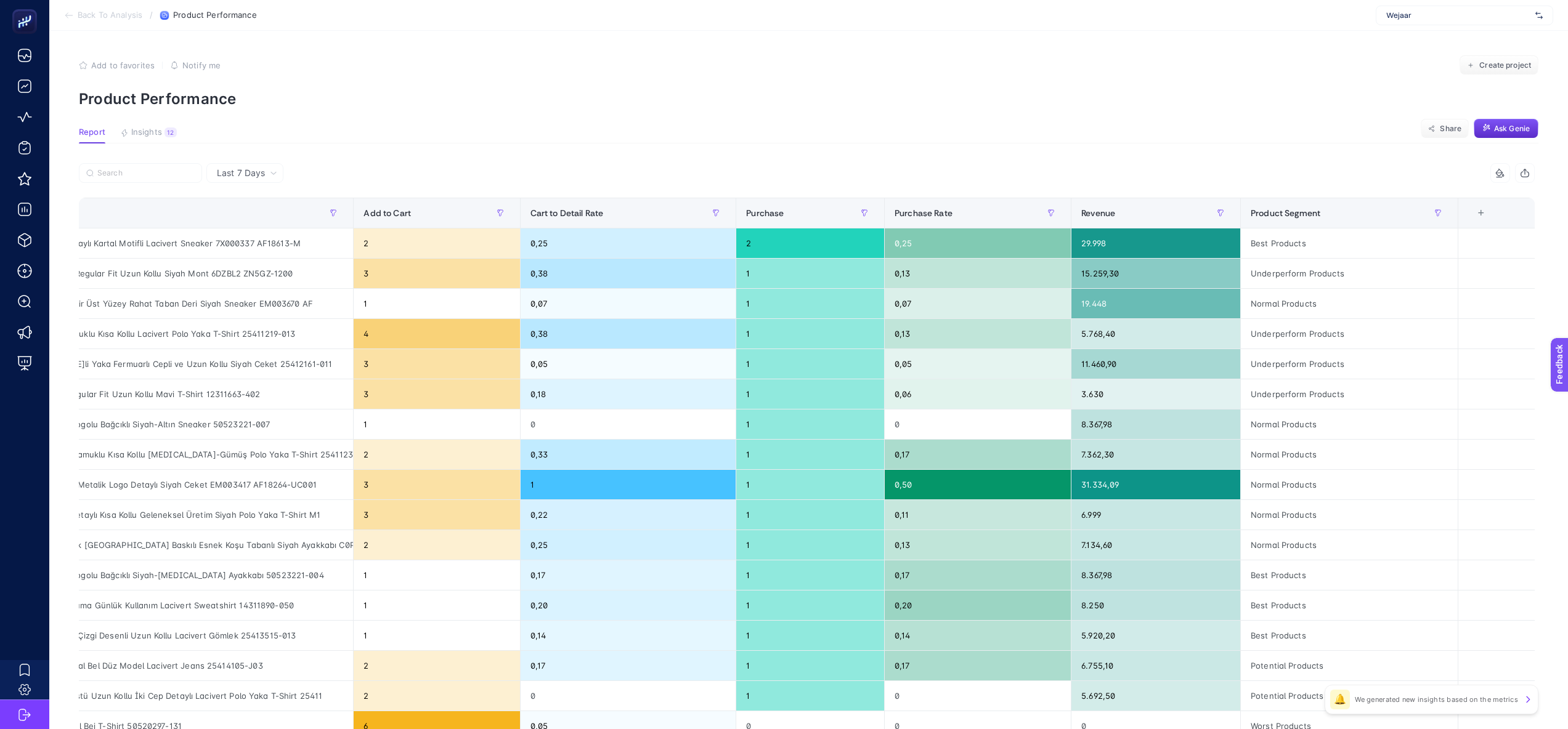
click at [1061, 154] on article "Add to favorites false Notify me Create project Product Performance Report Insi…" at bounding box center [808, 512] width 1518 height 963
click at [1483, 214] on div "+" at bounding box center [1481, 213] width 24 height 10
click at [1374, 341] on div "Cart to Detail Rate" at bounding box center [1368, 345] width 13 height 13
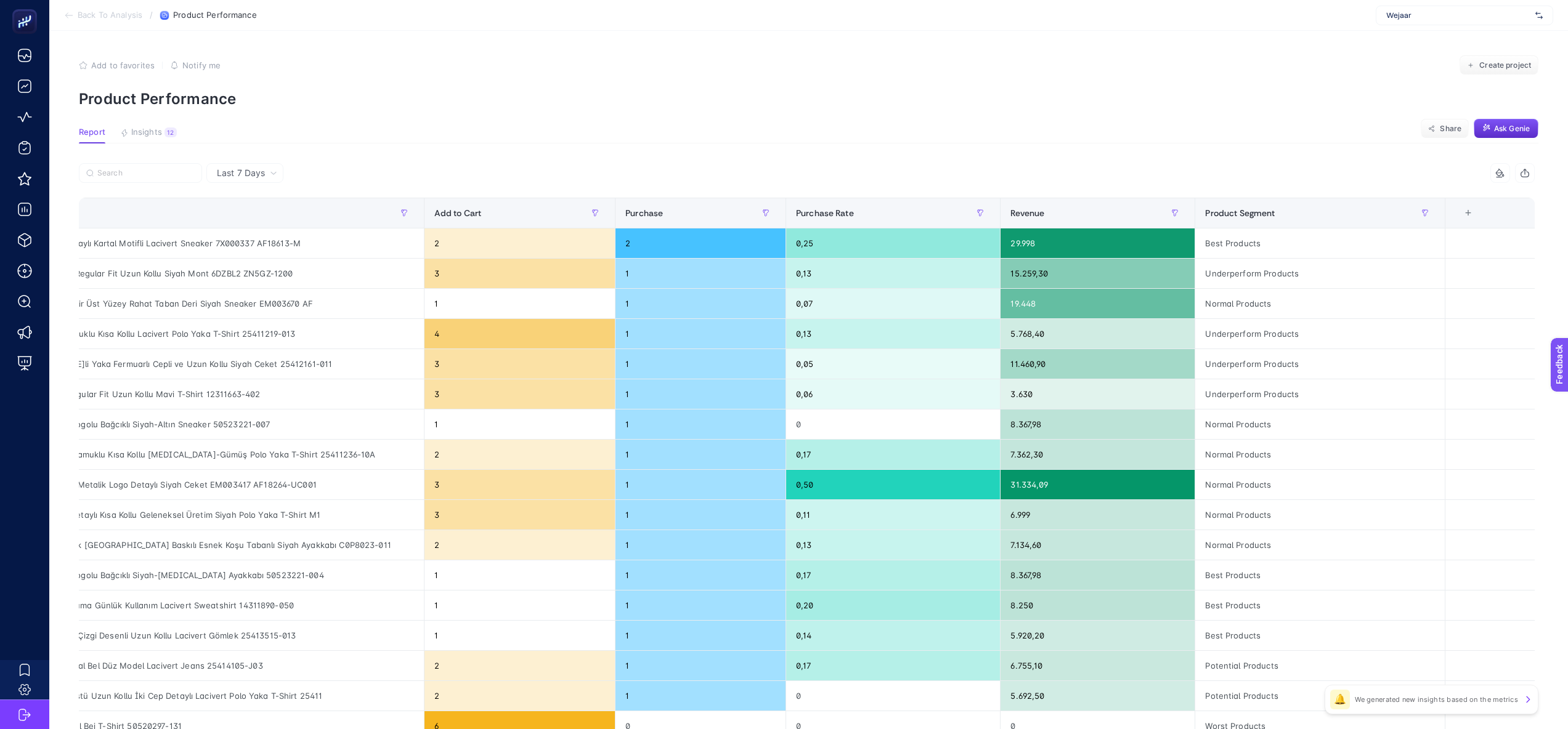
click at [1086, 105] on p "Product Performance" at bounding box center [808, 99] width 1460 height 18
click at [1469, 209] on div "+" at bounding box center [1469, 213] width 24 height 10
click at [1379, 313] on li "Purchase Rate" at bounding box center [1403, 308] width 125 height 22
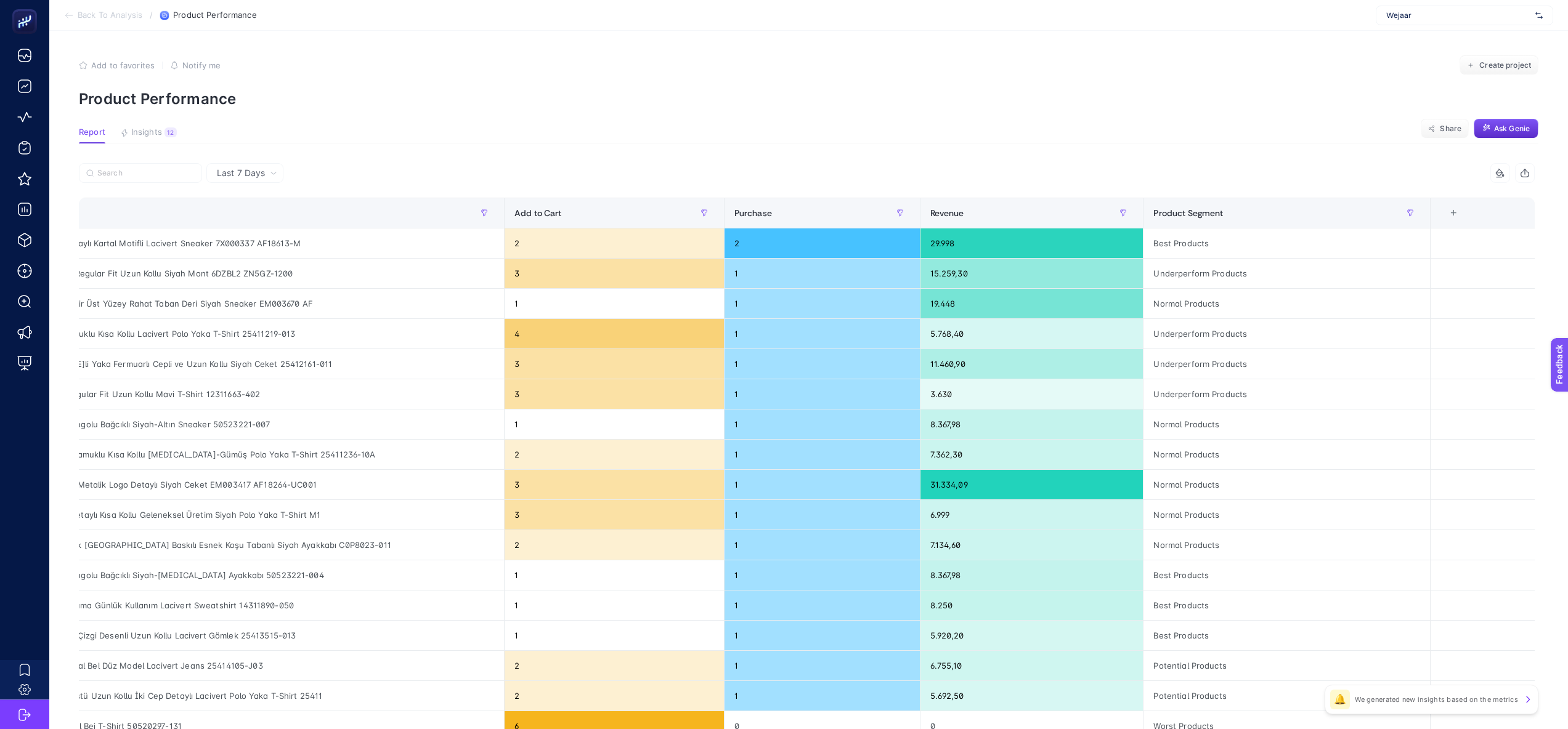
click at [937, 92] on p "Product Performance" at bounding box center [808, 99] width 1460 height 18
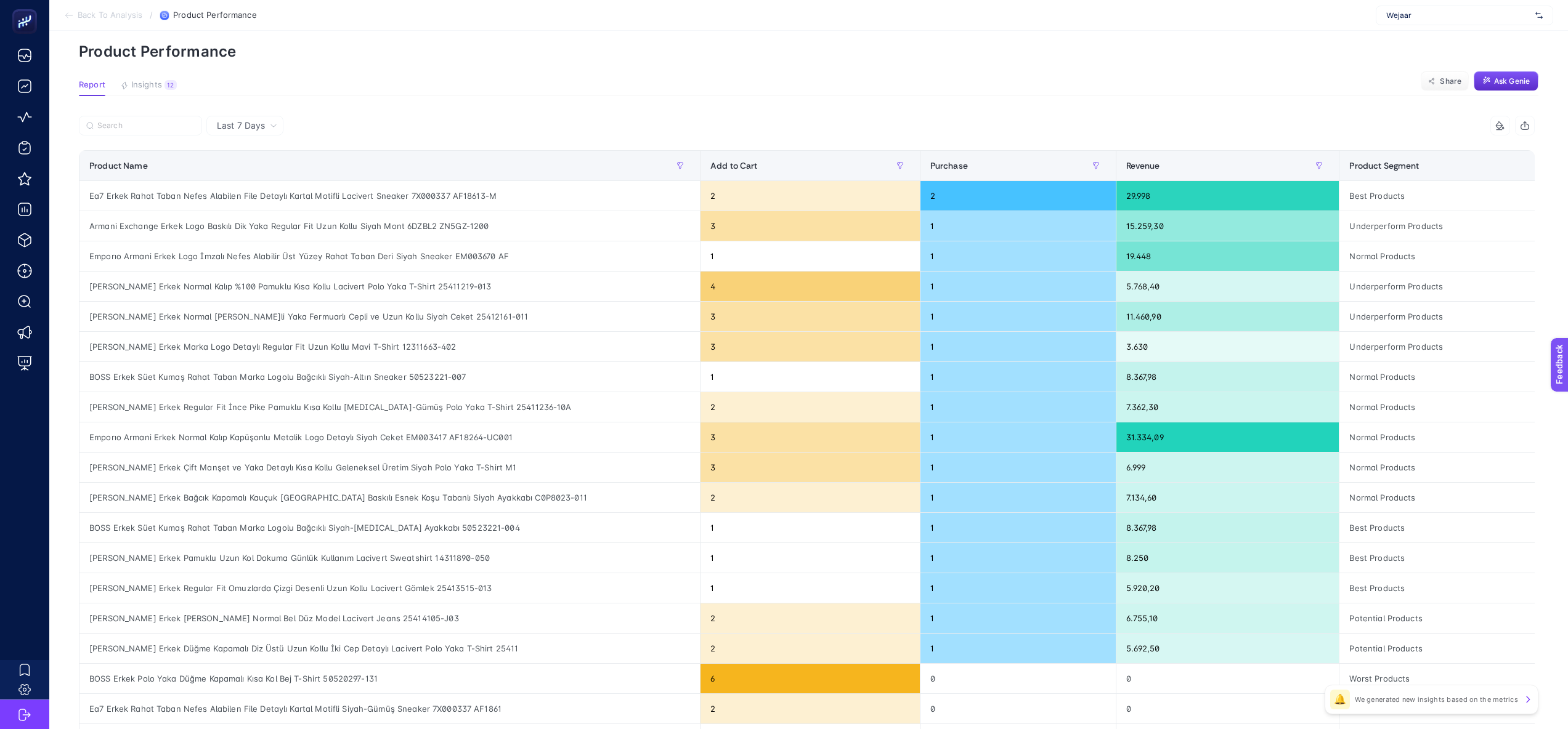
scroll to position [45, 0]
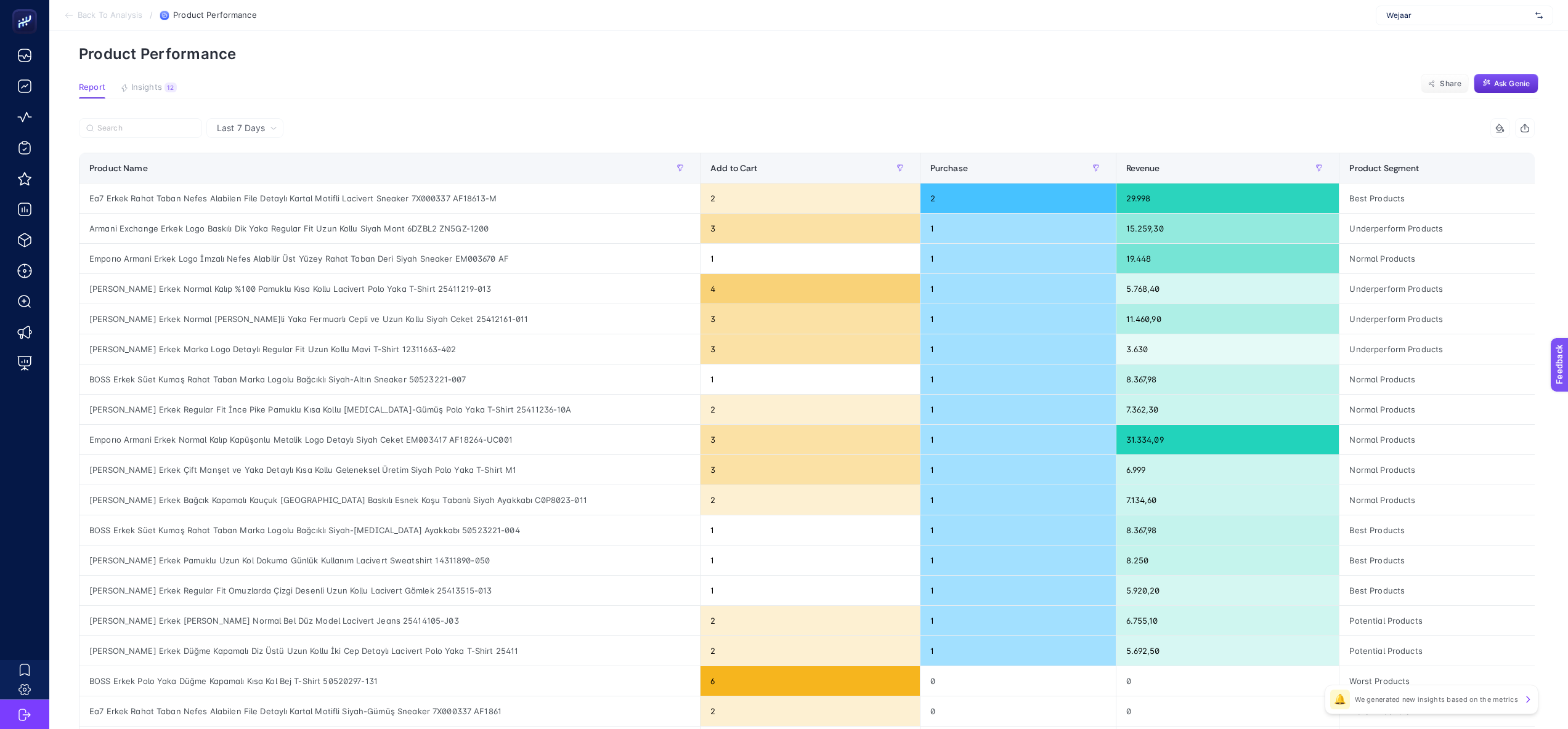
click at [703, 100] on article "Add to favorites false Notify me Create project Product Performance Report Insi…" at bounding box center [808, 467] width 1518 height 963
click at [412, 197] on div "Ea7 Erkek Rahat Taban Nefes Alabilen File Detaylı Kartal Motifli Lacivert Sneak…" at bounding box center [389, 199] width 620 height 30
click at [472, 214] on div "Armani Exchange Erkek Logo Baskılı Dik Yaka Regular Fit Uzun Kollu Siyah Mont 6…" at bounding box center [389, 228] width 620 height 30
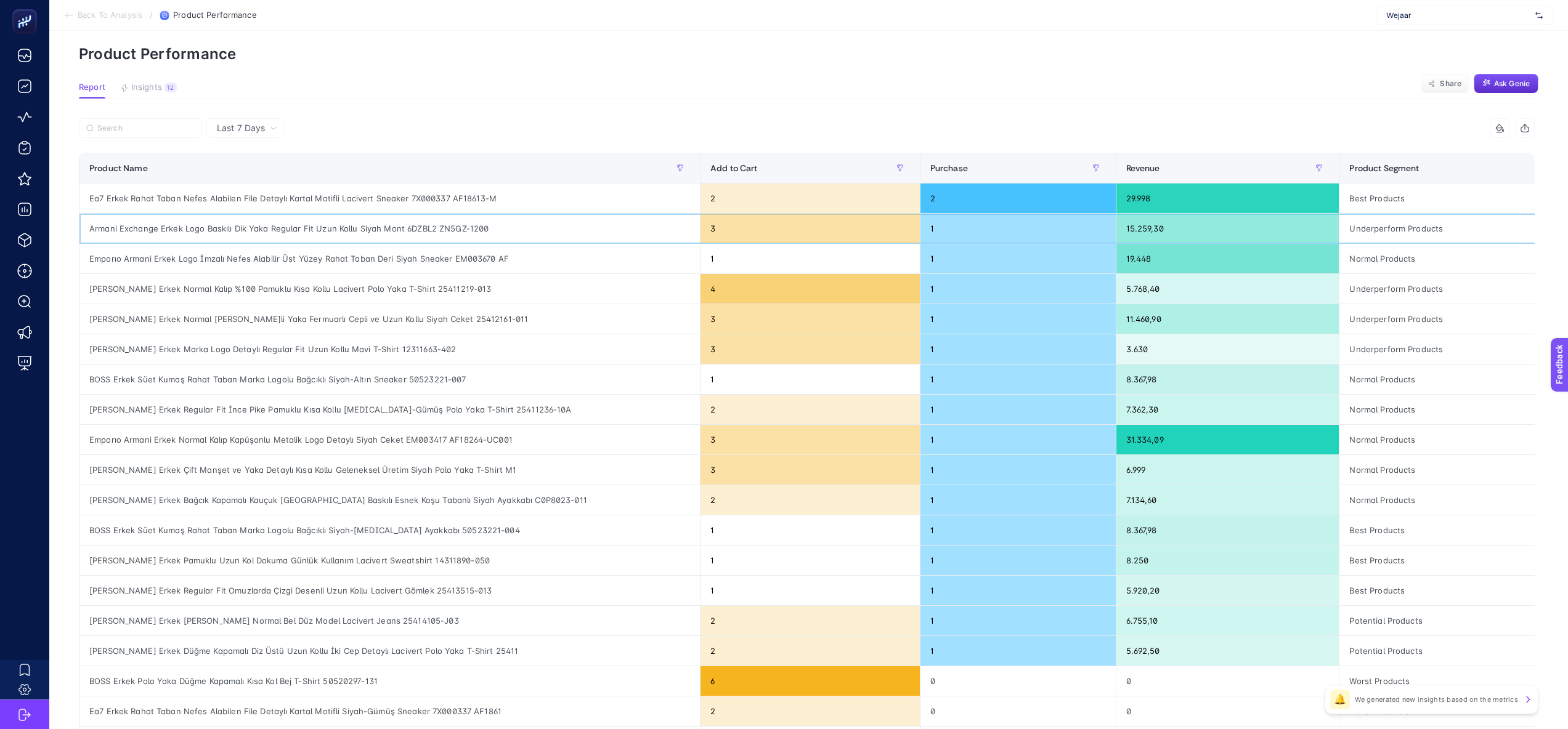
click at [470, 238] on div "Armani Exchange Erkek Logo Baskılı Dik Yaka Regular Fit Uzun Kollu Siyah Mont 6…" at bounding box center [389, 228] width 620 height 30
click at [468, 263] on div "Emporıo Armani Erkek Logo İmzalı Nefes Alabilir Üst Yüzey Rahat Taban Deri Siya…" at bounding box center [389, 259] width 620 height 30
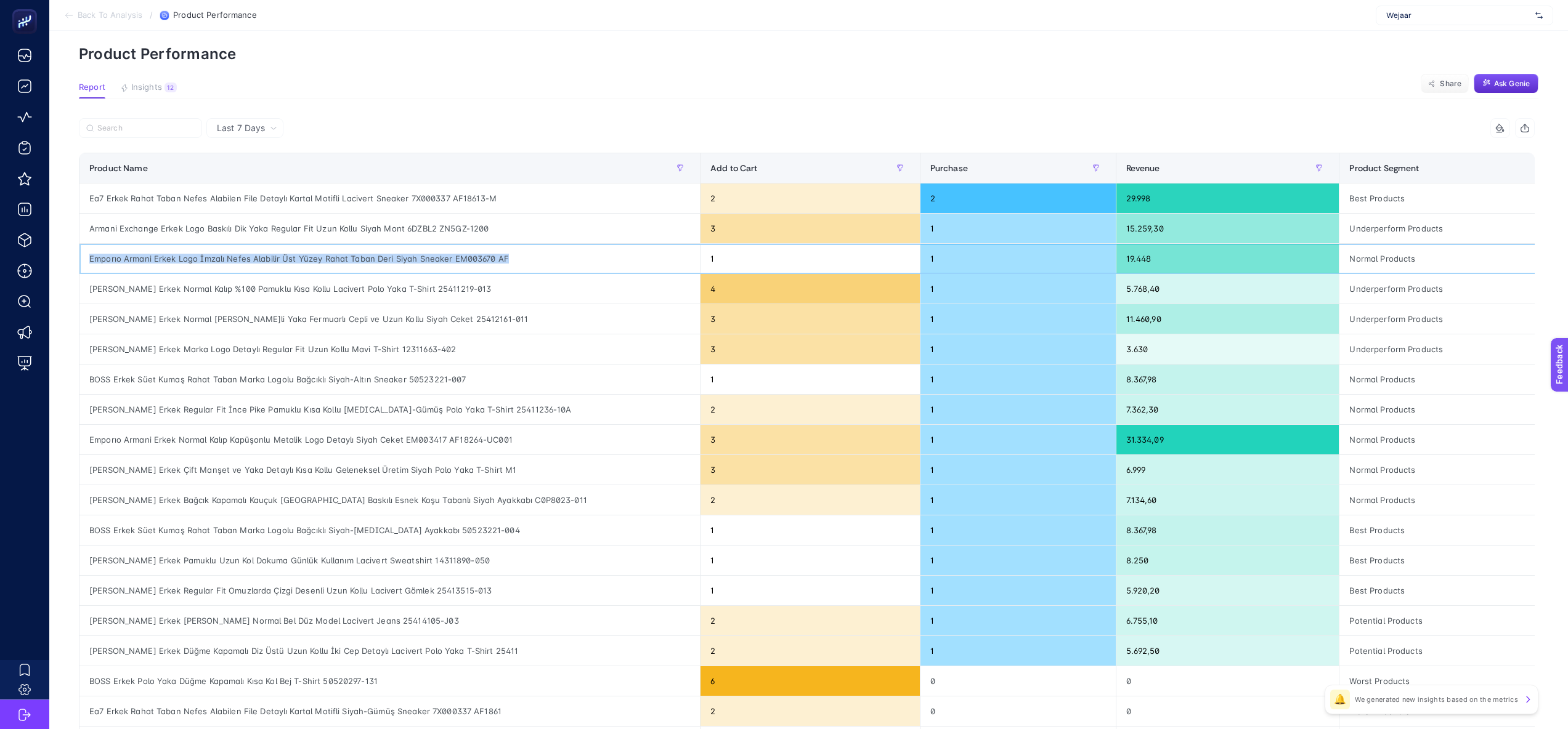
click at [468, 263] on div "Emporıo Armani Erkek Logo İmzalı Nefes Alabilir Üst Yüzey Rahat Taban Deri Siya…" at bounding box center [389, 259] width 620 height 30
